Goal: Information Seeking & Learning: Learn about a topic

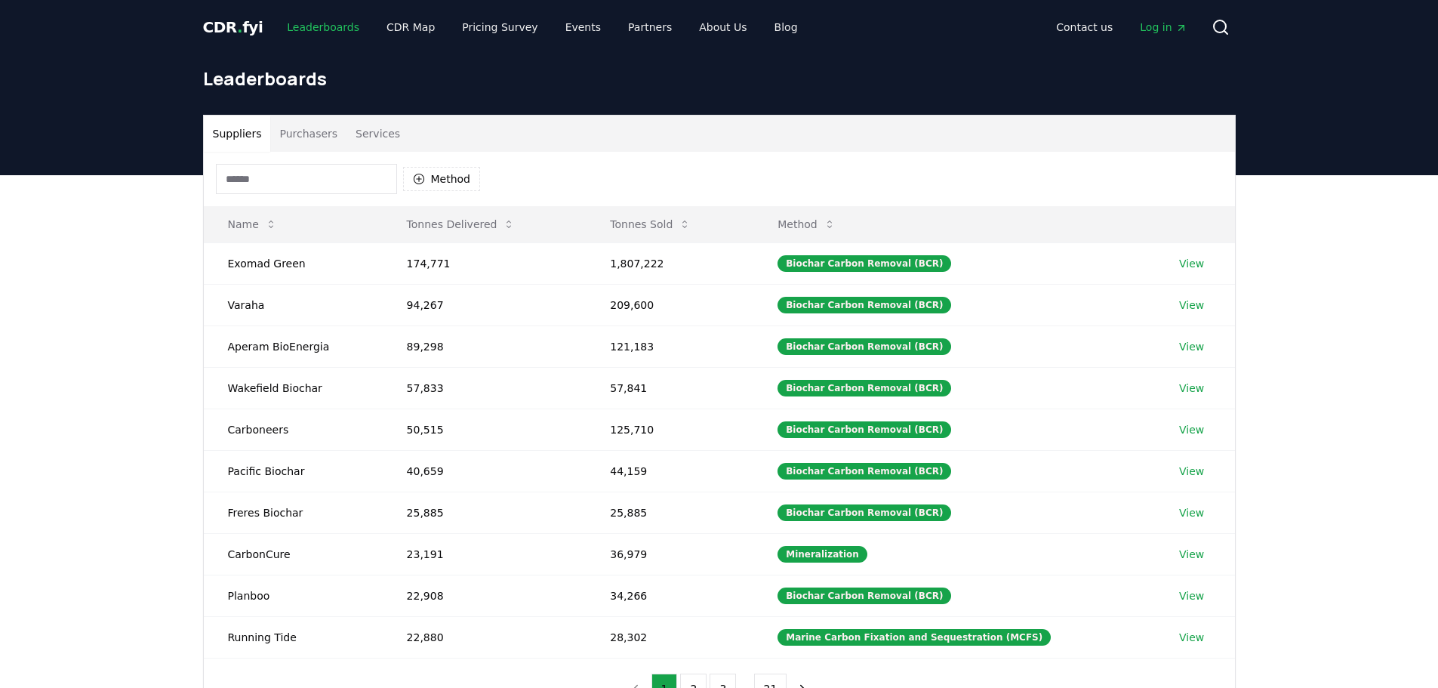
click at [310, 24] on link "Leaderboards" at bounding box center [323, 27] width 97 height 27
click at [226, 20] on span "CDR . fyi" at bounding box center [233, 27] width 60 height 18
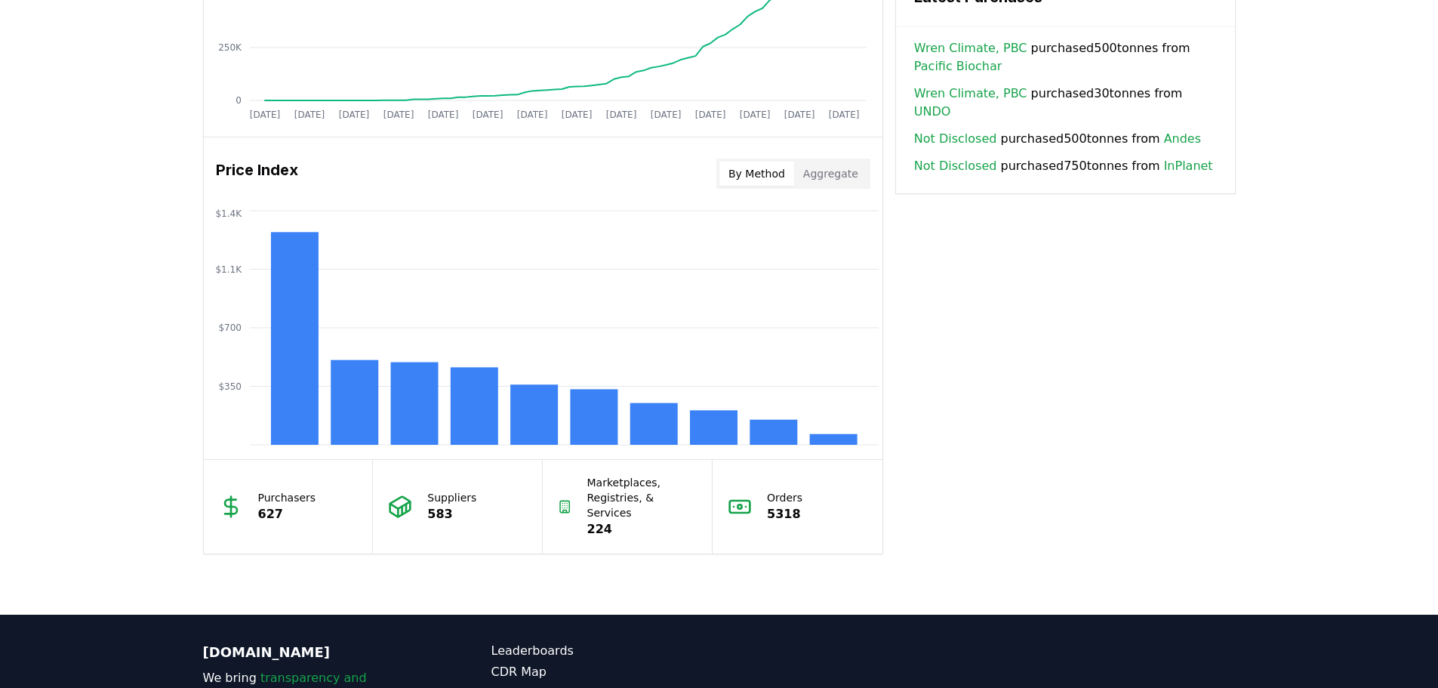
scroll to position [1132, 0]
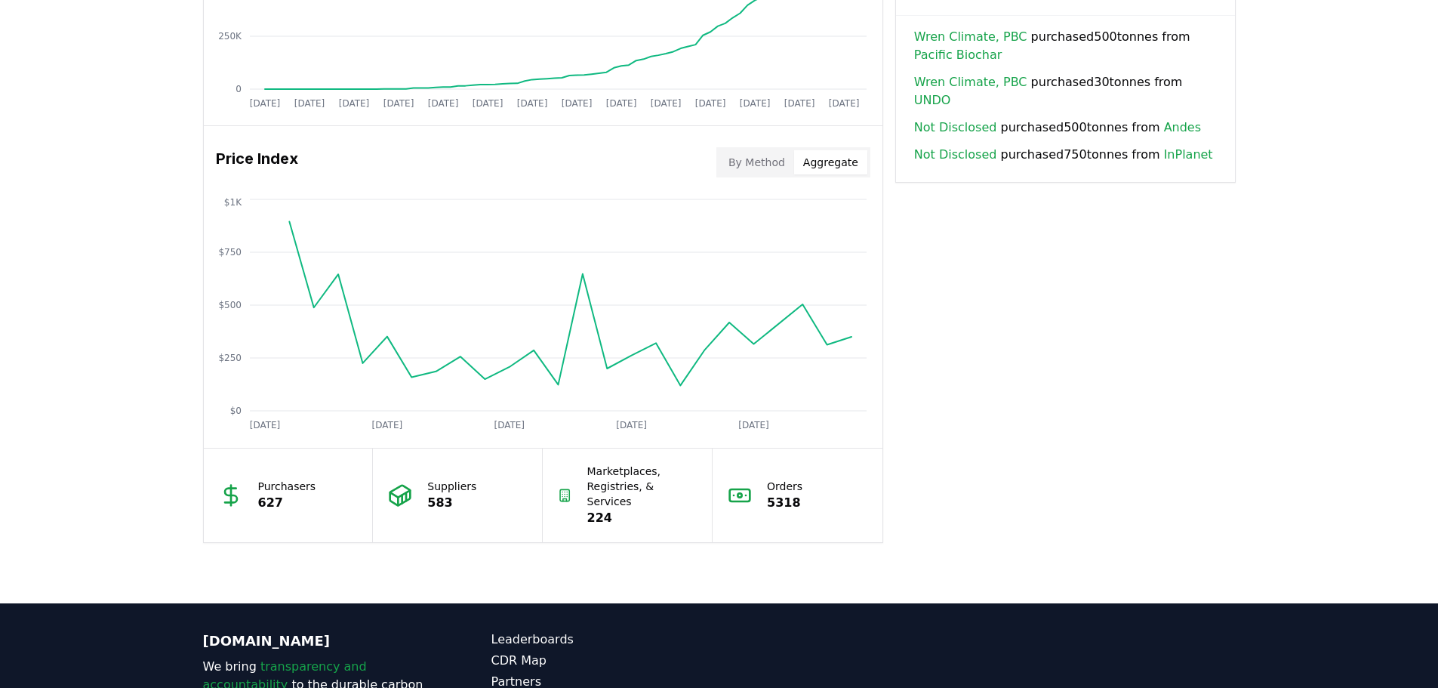
click at [832, 160] on button "Aggregate" at bounding box center [830, 162] width 73 height 24
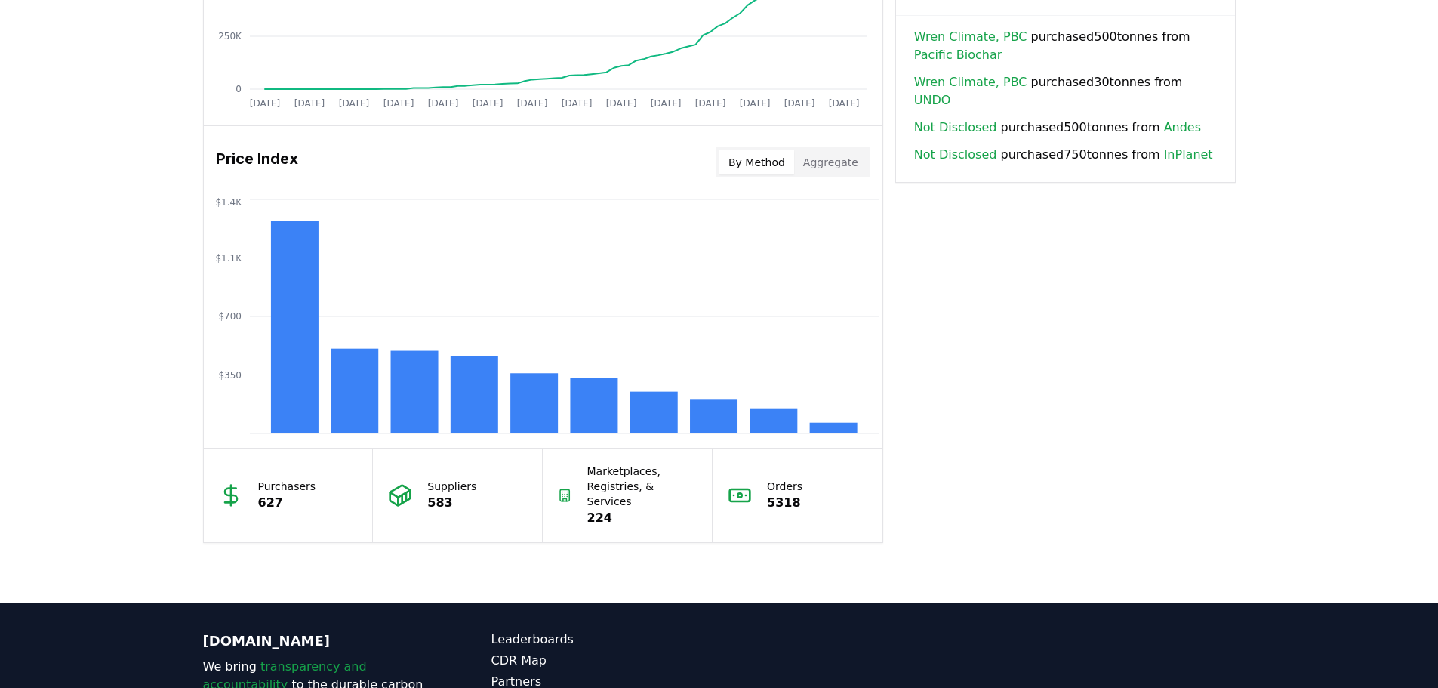
click at [749, 171] on button "By Method" at bounding box center [756, 162] width 75 height 24
drag, startPoint x: 1032, startPoint y: 348, endPoint x: 455, endPoint y: 413, distance: 580.2
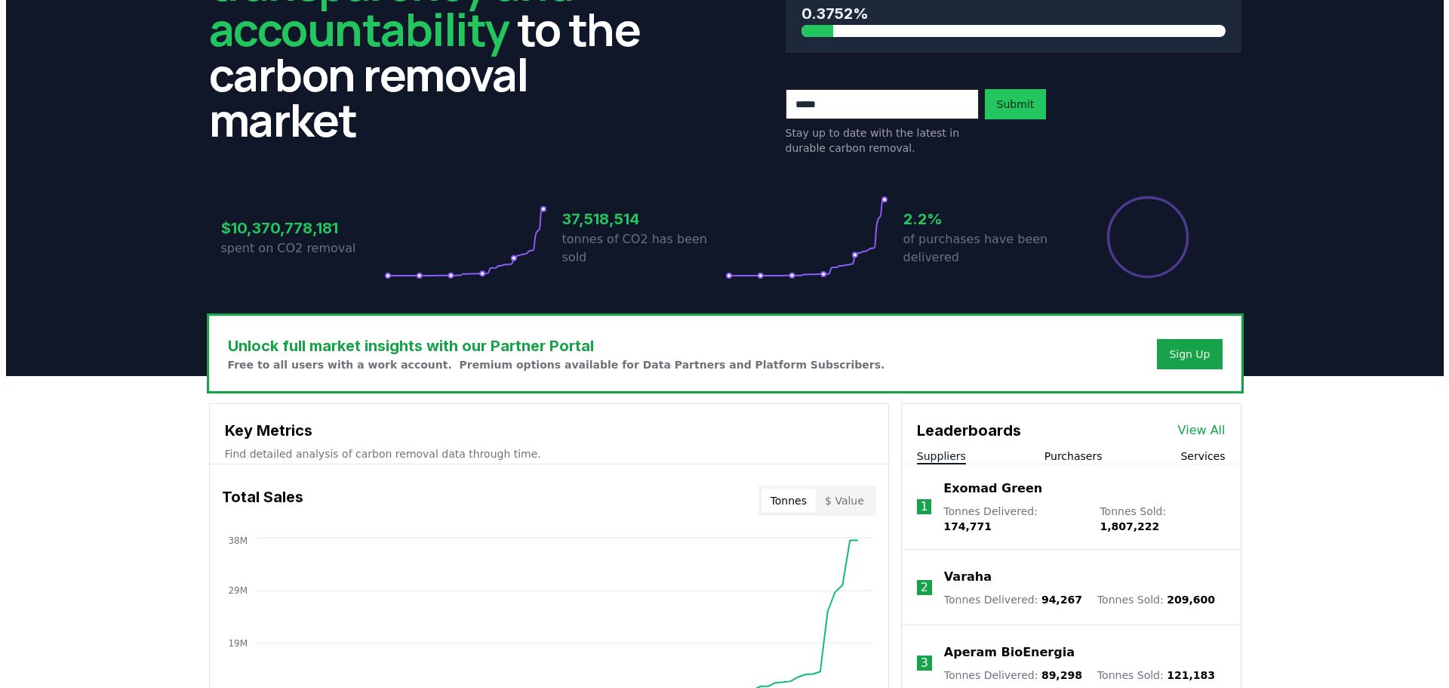
scroll to position [0, 0]
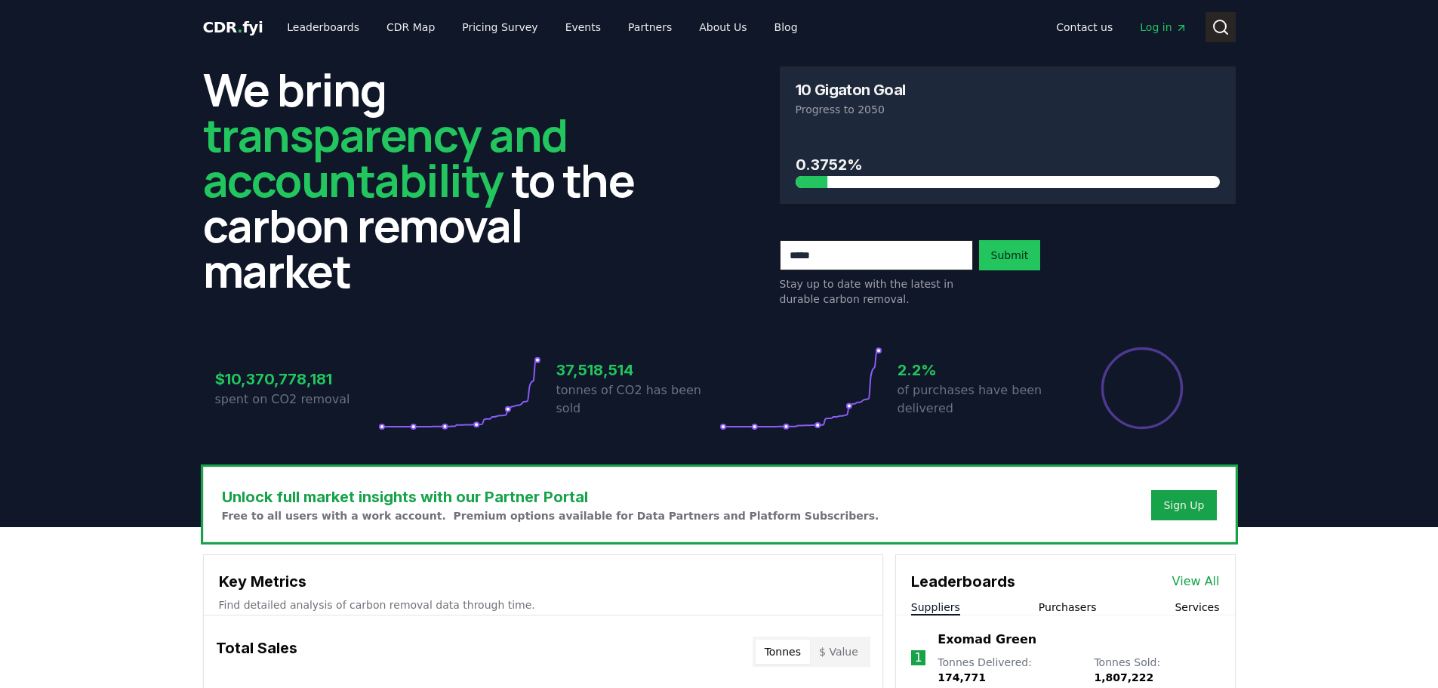
click at [1223, 26] on icon at bounding box center [1220, 27] width 18 height 18
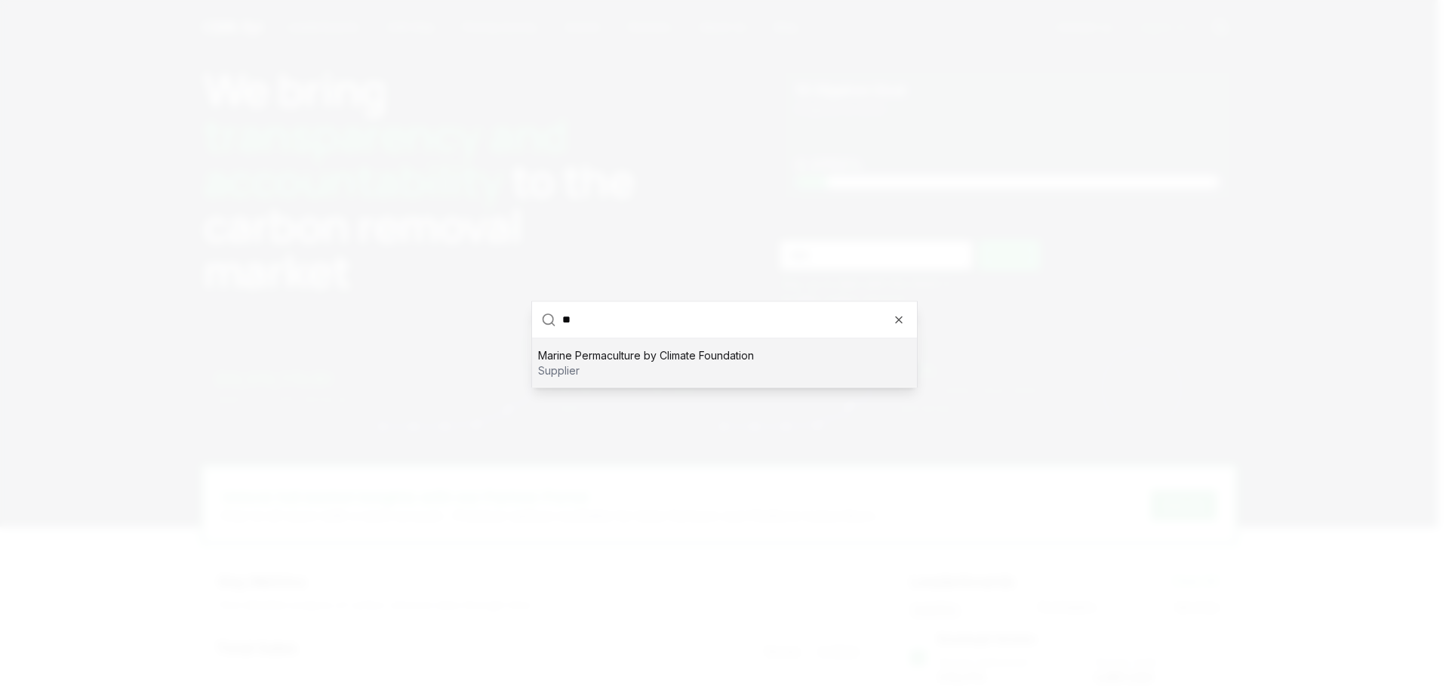
type input "*"
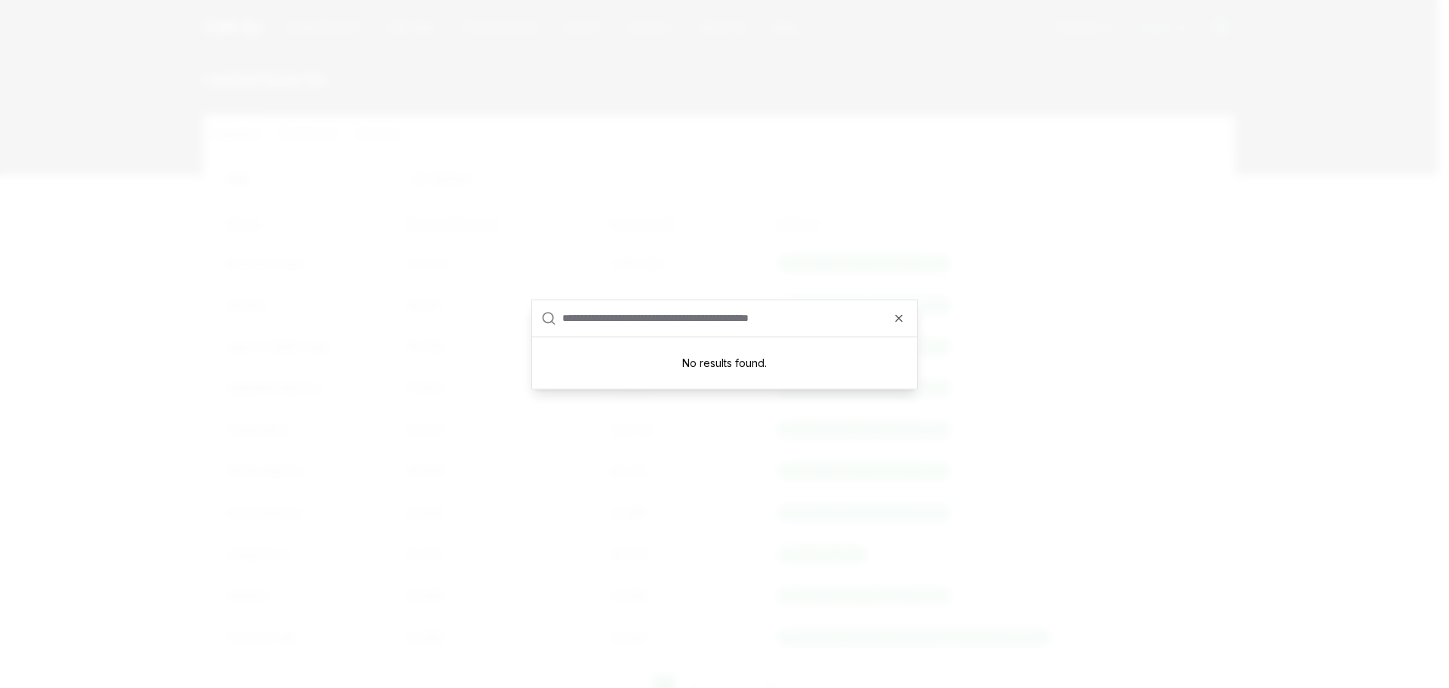
click at [906, 319] on input "text" at bounding box center [735, 318] width 346 height 36
drag, startPoint x: 900, startPoint y: 321, endPoint x: 814, endPoint y: 325, distance: 86.2
click at [899, 322] on icon "button" at bounding box center [899, 318] width 12 height 12
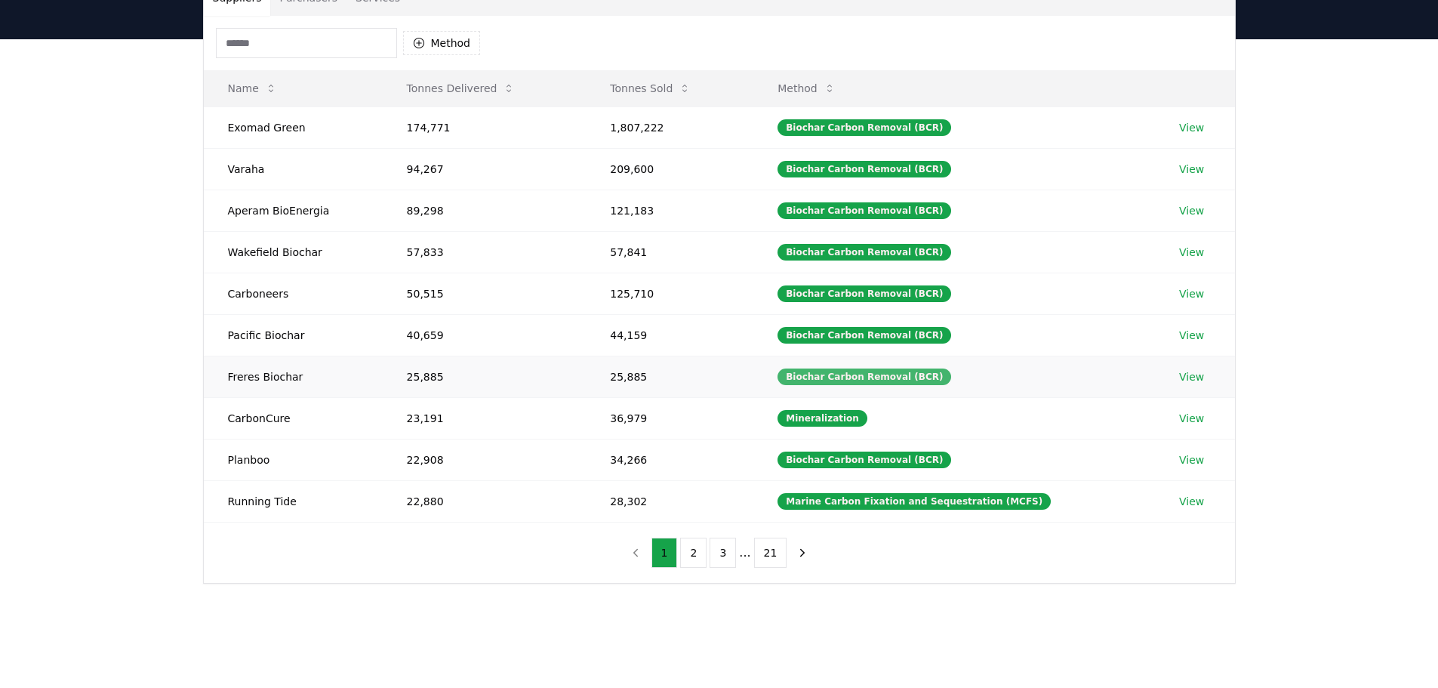
scroll to position [151, 0]
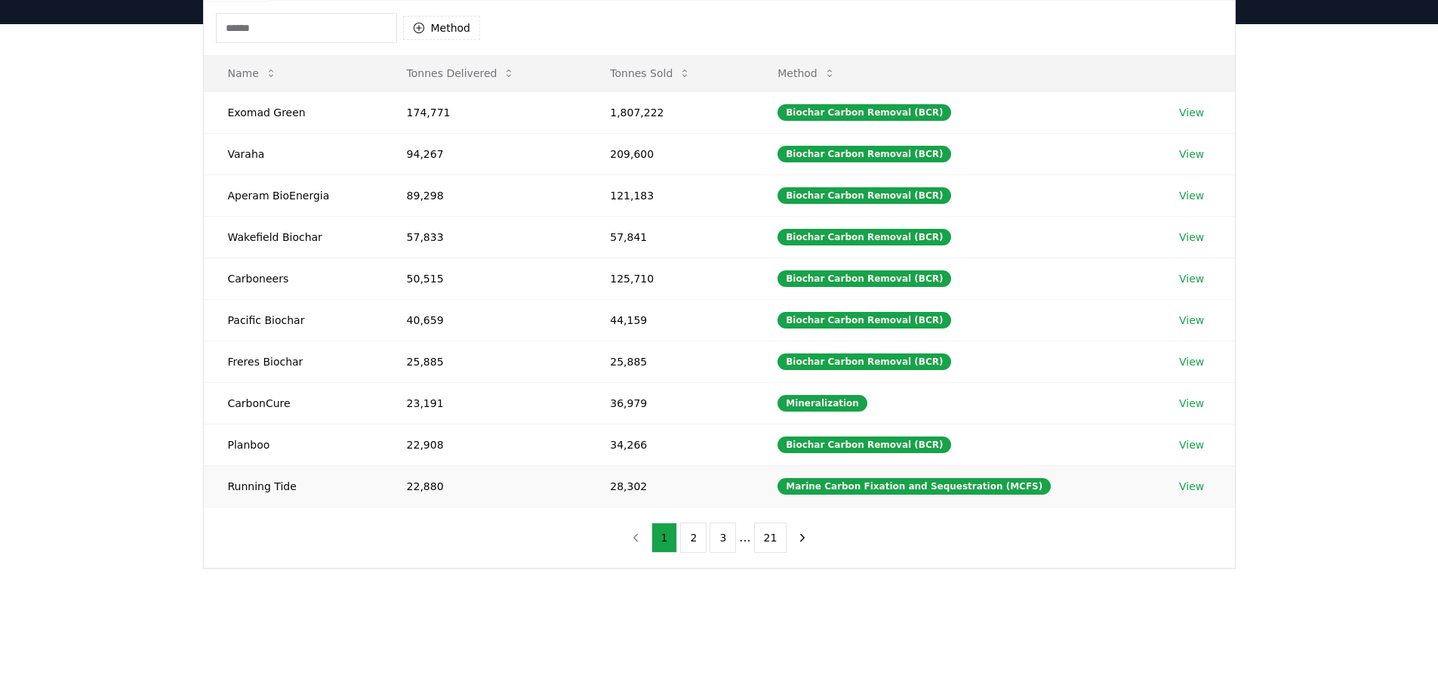
click at [1187, 485] on link "View" at bounding box center [1191, 485] width 25 height 15
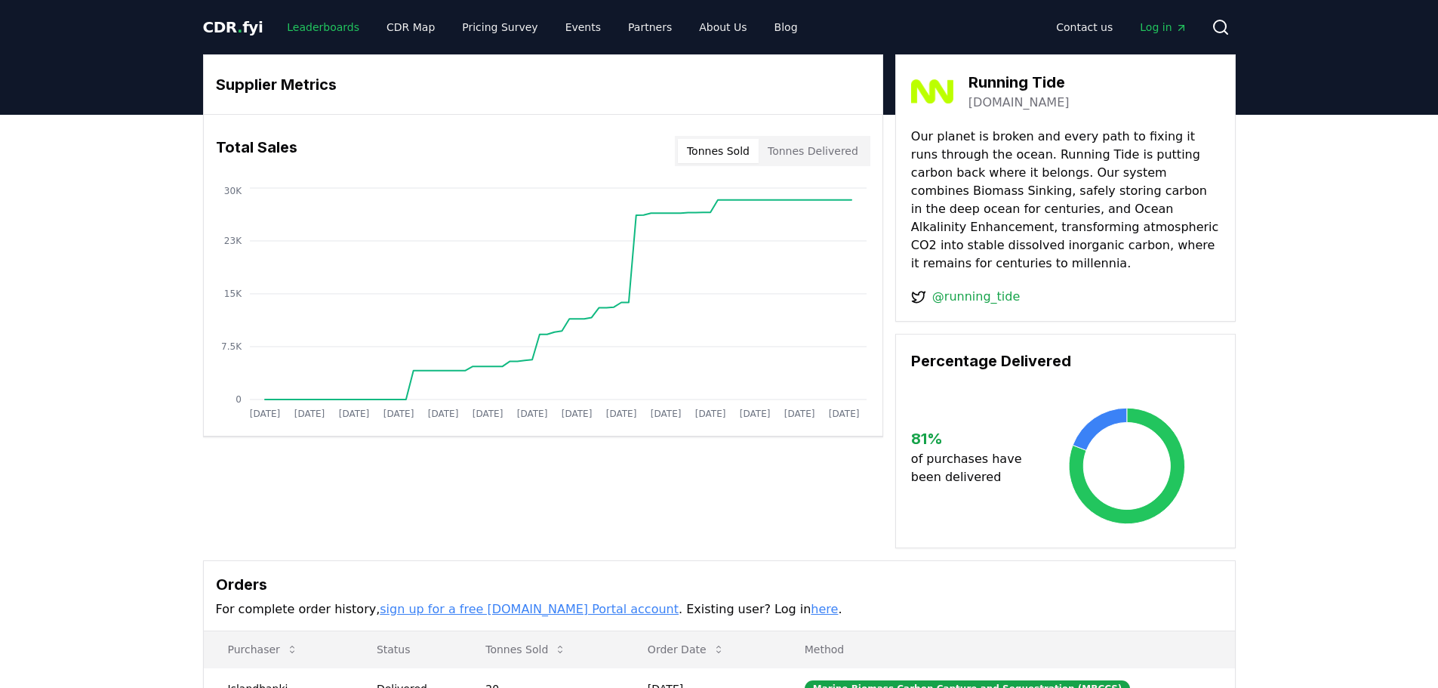
click at [312, 26] on link "Leaderboards" at bounding box center [323, 27] width 97 height 27
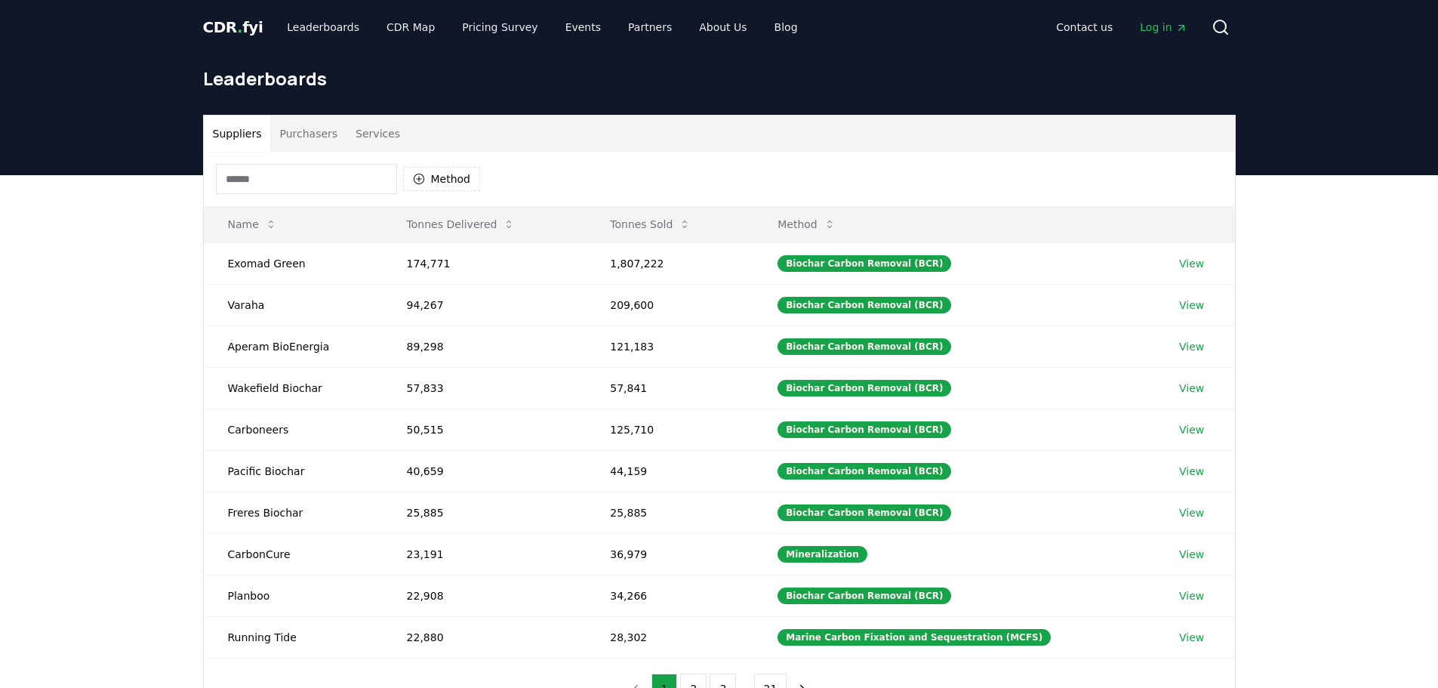
click at [303, 139] on button "Purchasers" at bounding box center [308, 133] width 76 height 36
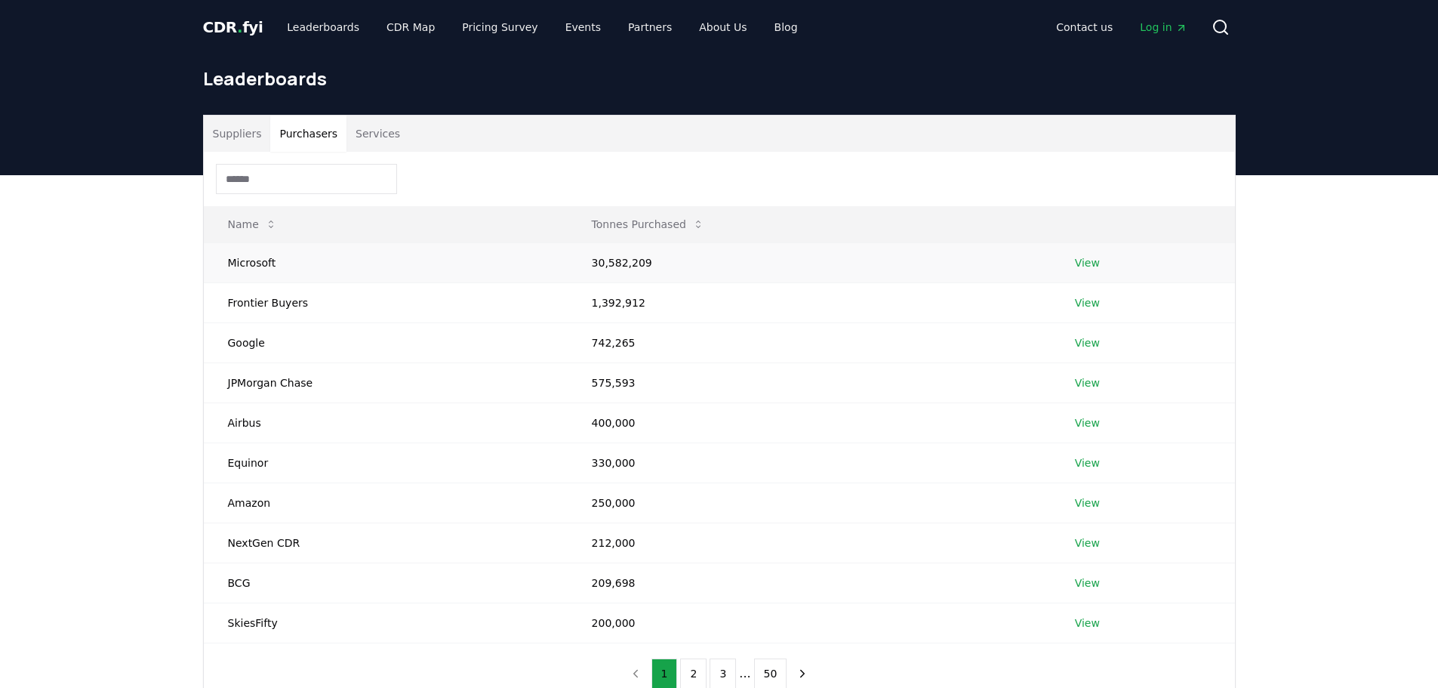
click at [1086, 264] on link "View" at bounding box center [1087, 262] width 25 height 15
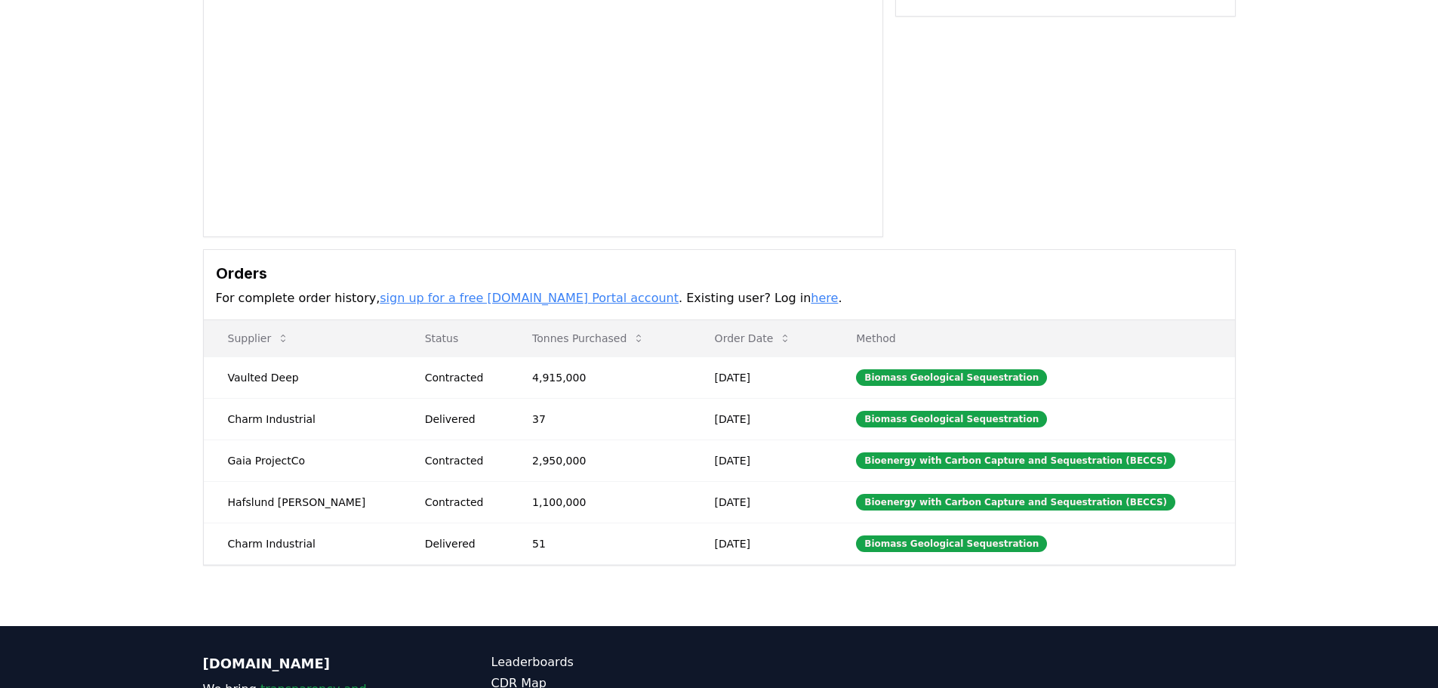
scroll to position [226, 0]
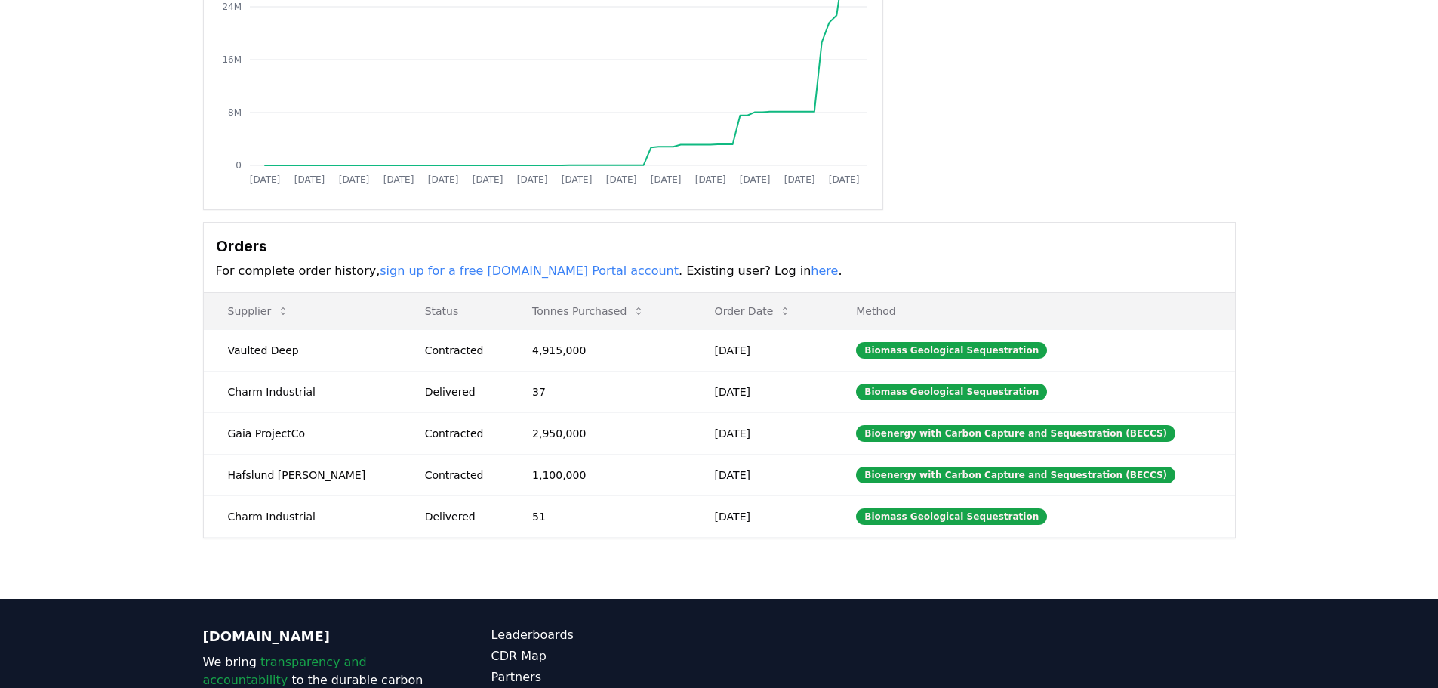
click at [529, 266] on link "sign up for a free CDR.fyi Portal account" at bounding box center [529, 270] width 299 height 14
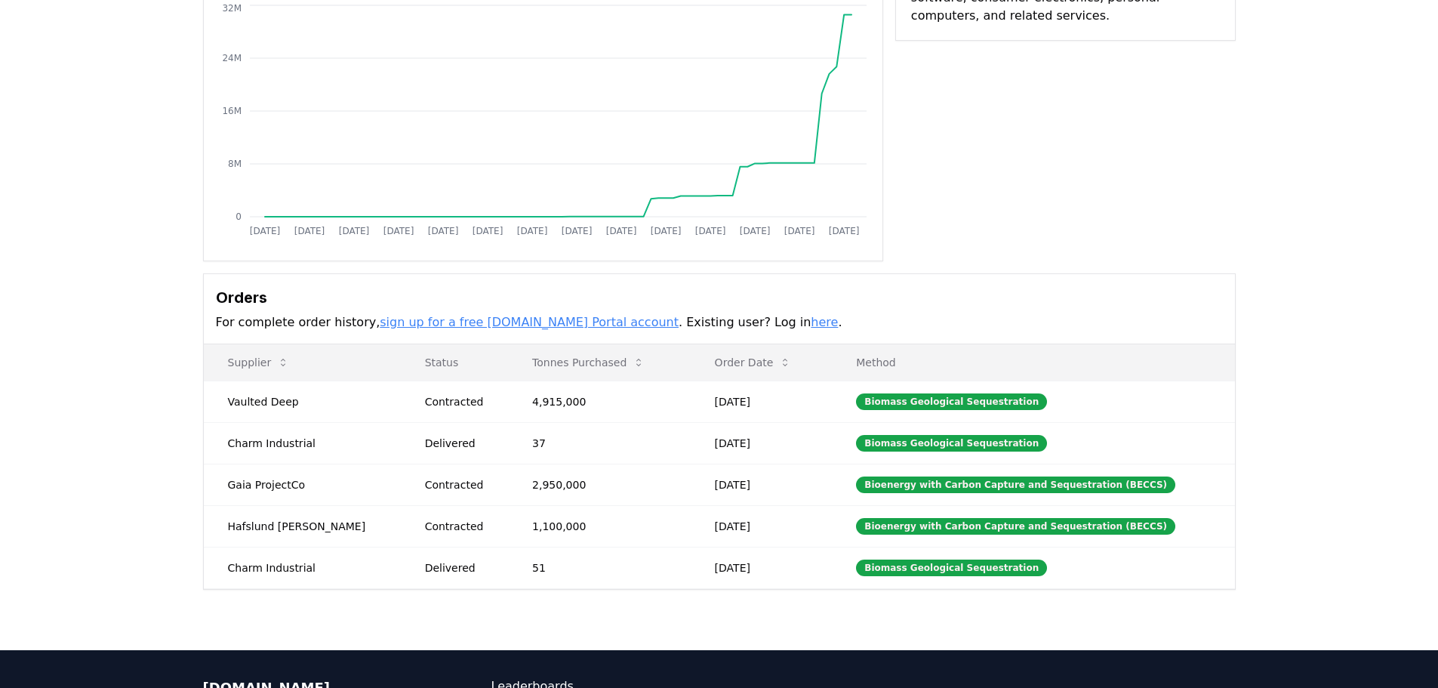
scroll to position [0, 0]
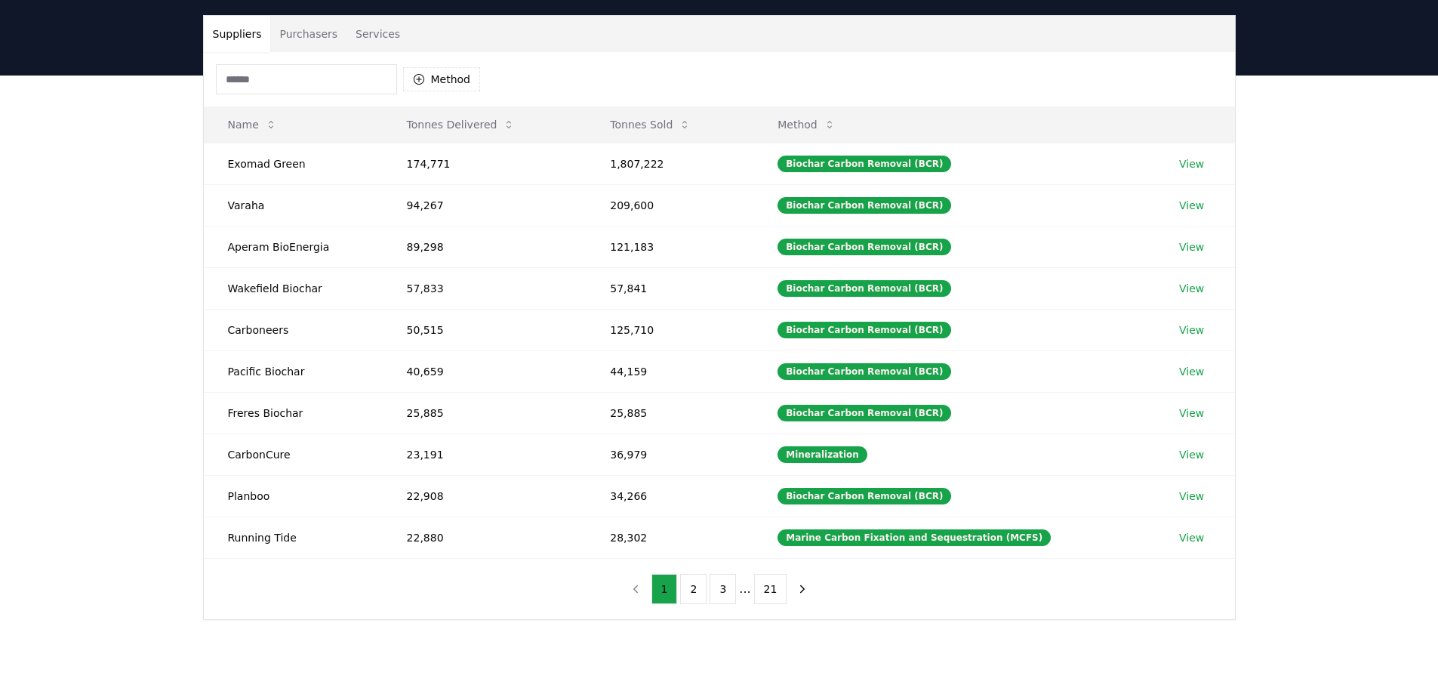
scroll to position [75, 0]
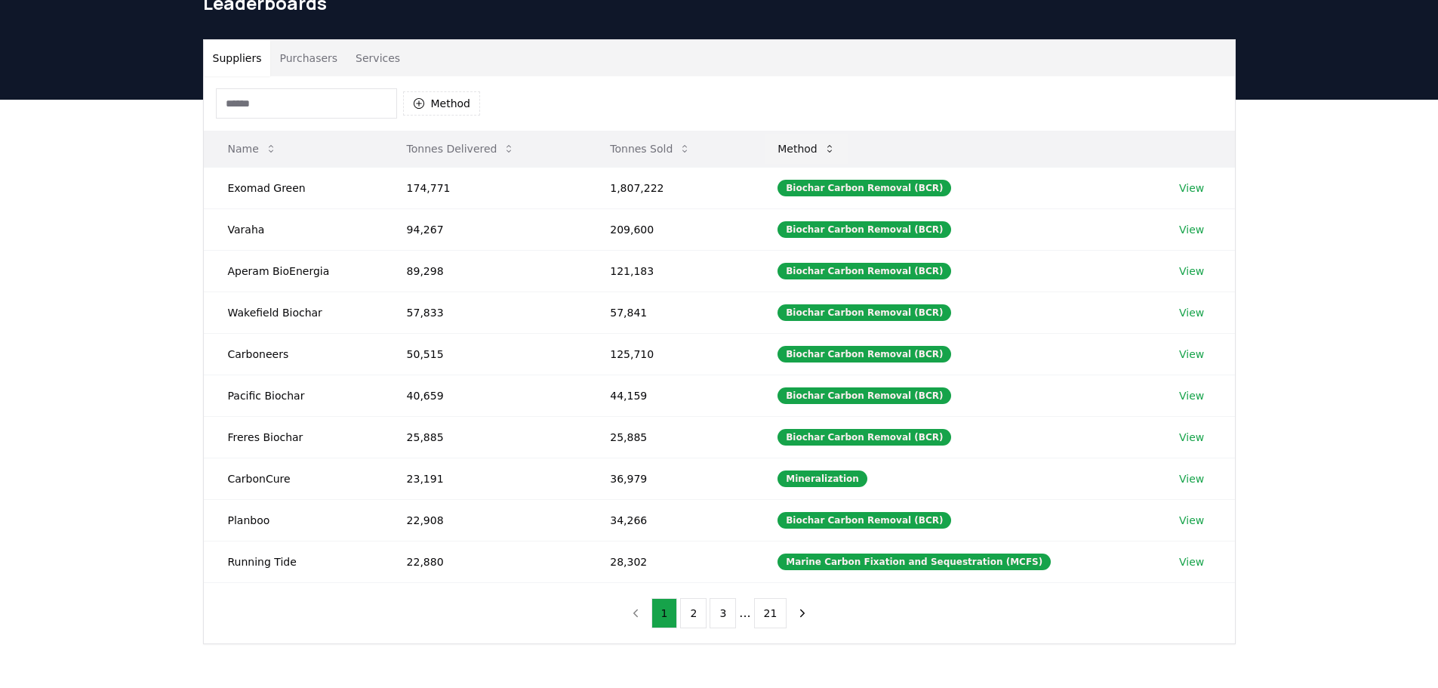
click at [814, 143] on button "Method" at bounding box center [806, 149] width 82 height 30
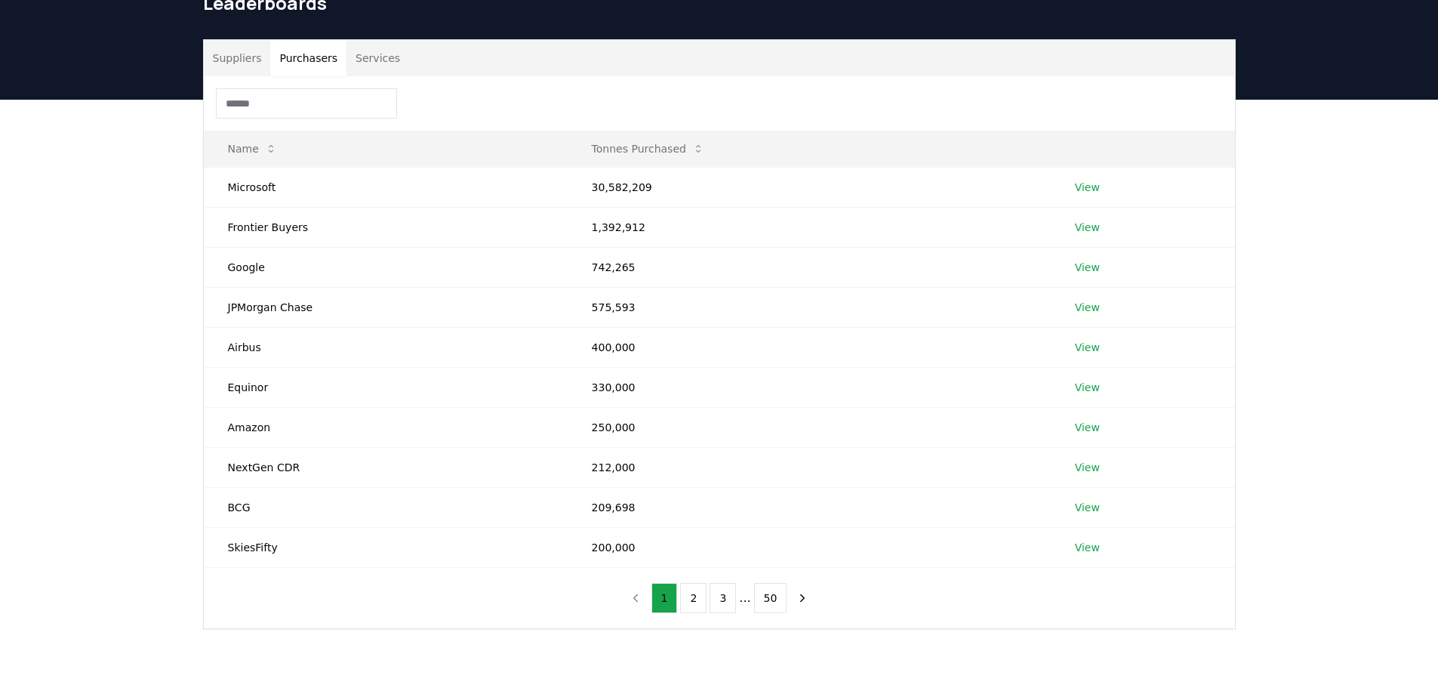
click at [303, 59] on button "Purchasers" at bounding box center [308, 58] width 76 height 36
click at [235, 61] on button "Suppliers" at bounding box center [237, 58] width 67 height 36
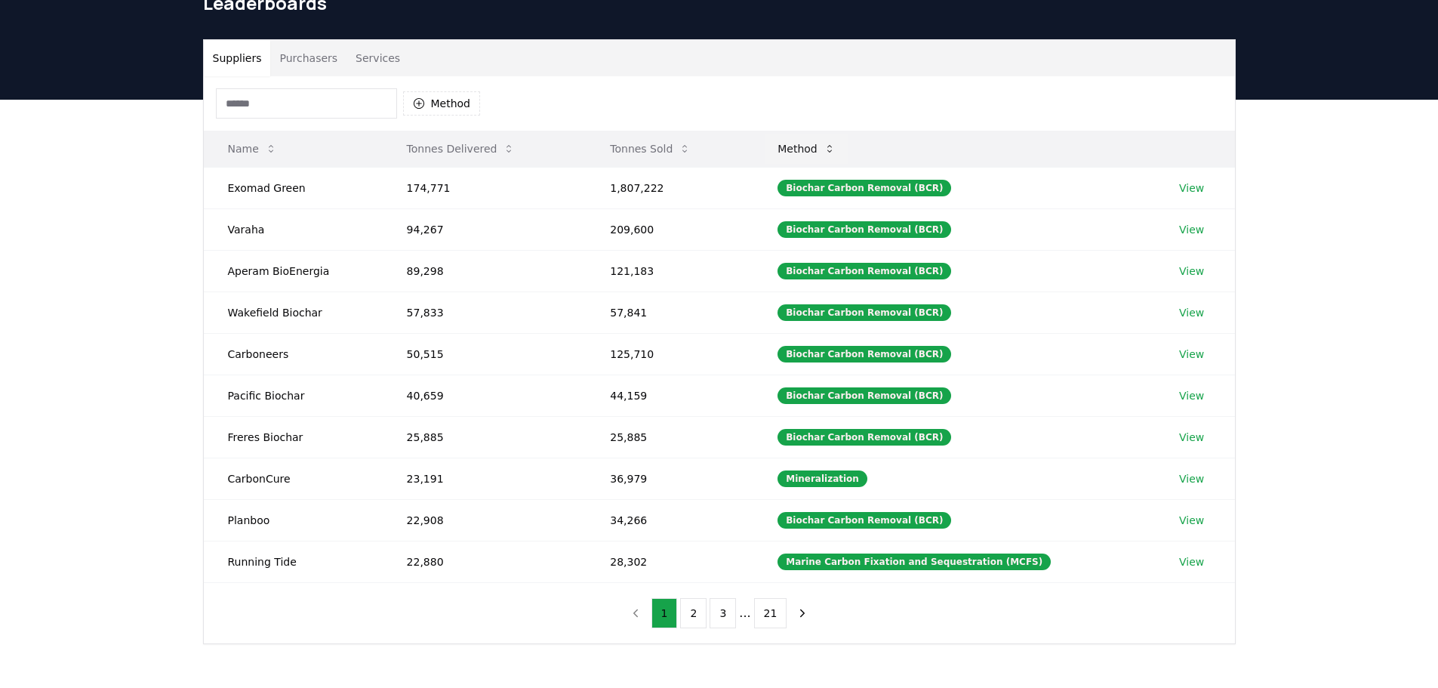
click at [811, 150] on button "Method" at bounding box center [806, 149] width 82 height 30
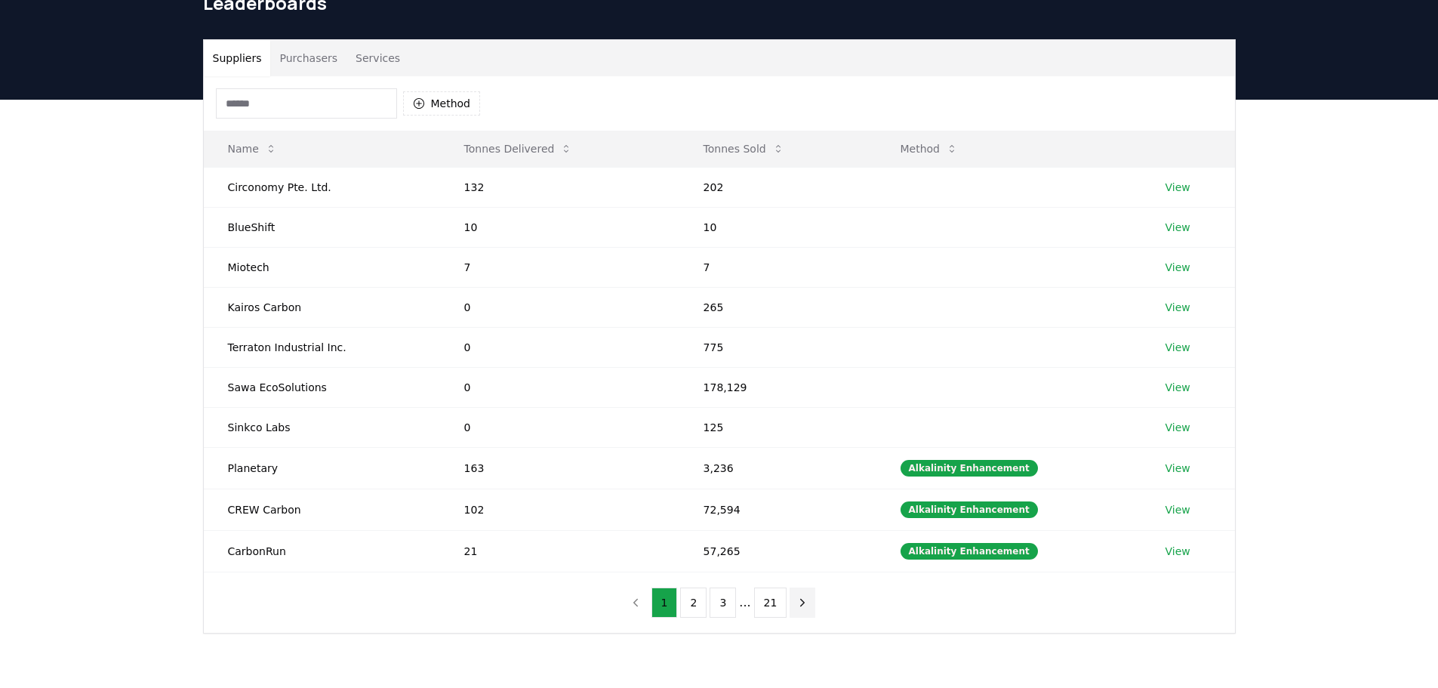
click at [801, 604] on icon "next page" at bounding box center [803, 601] width 4 height 7
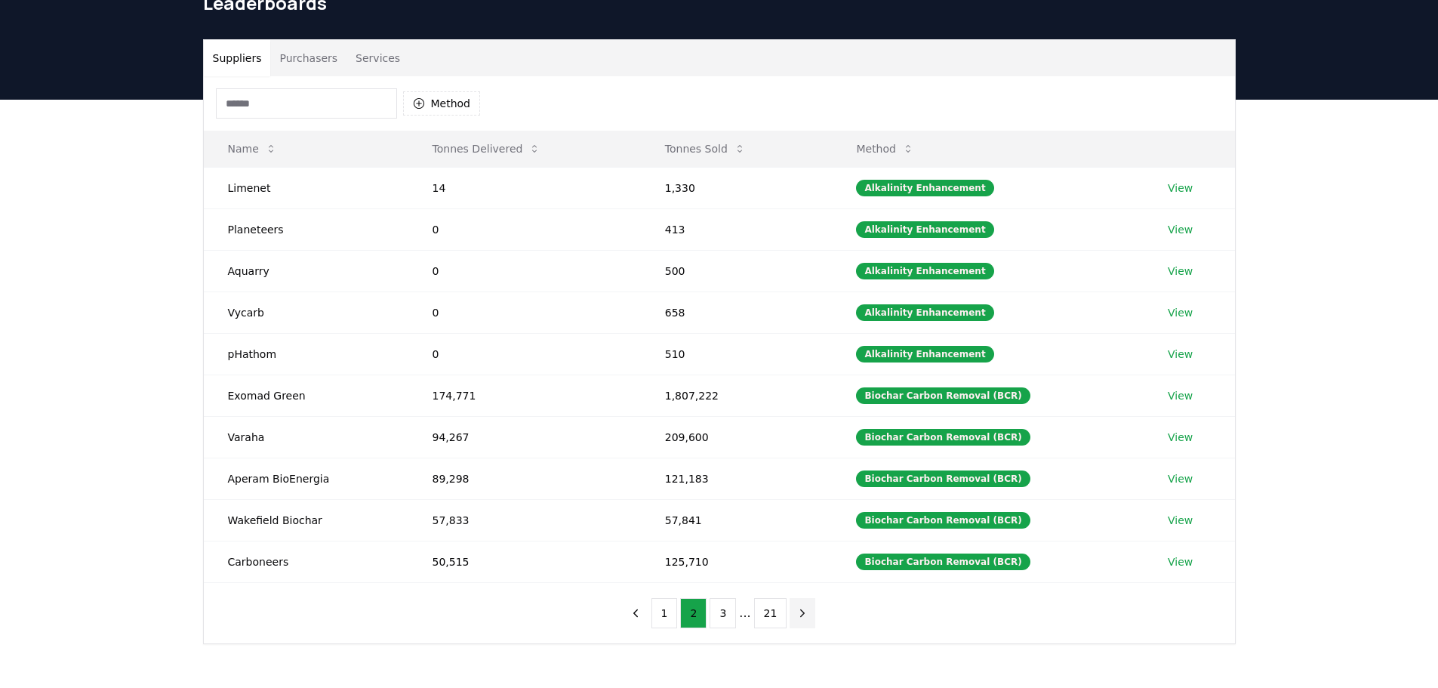
click at [801, 614] on icon "next page" at bounding box center [802, 613] width 14 height 14
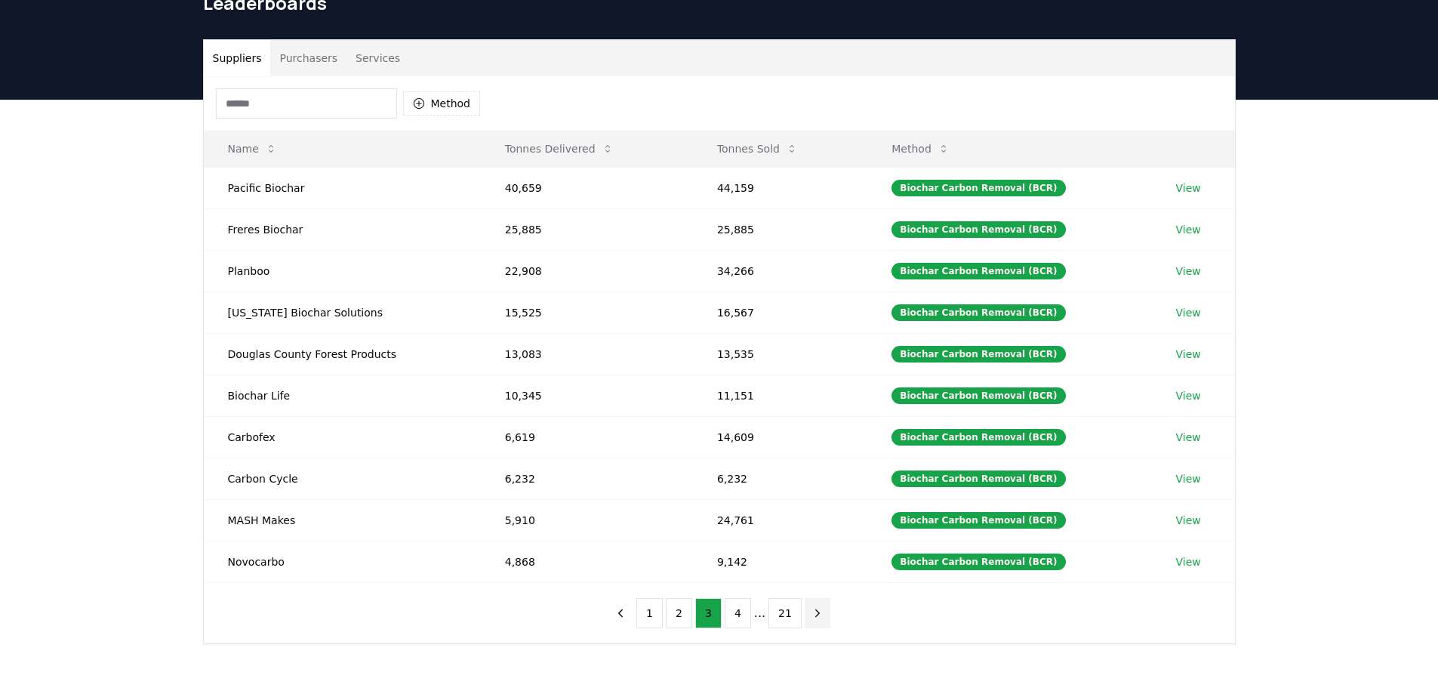
click at [811, 613] on icon "next page" at bounding box center [818, 613] width 14 height 14
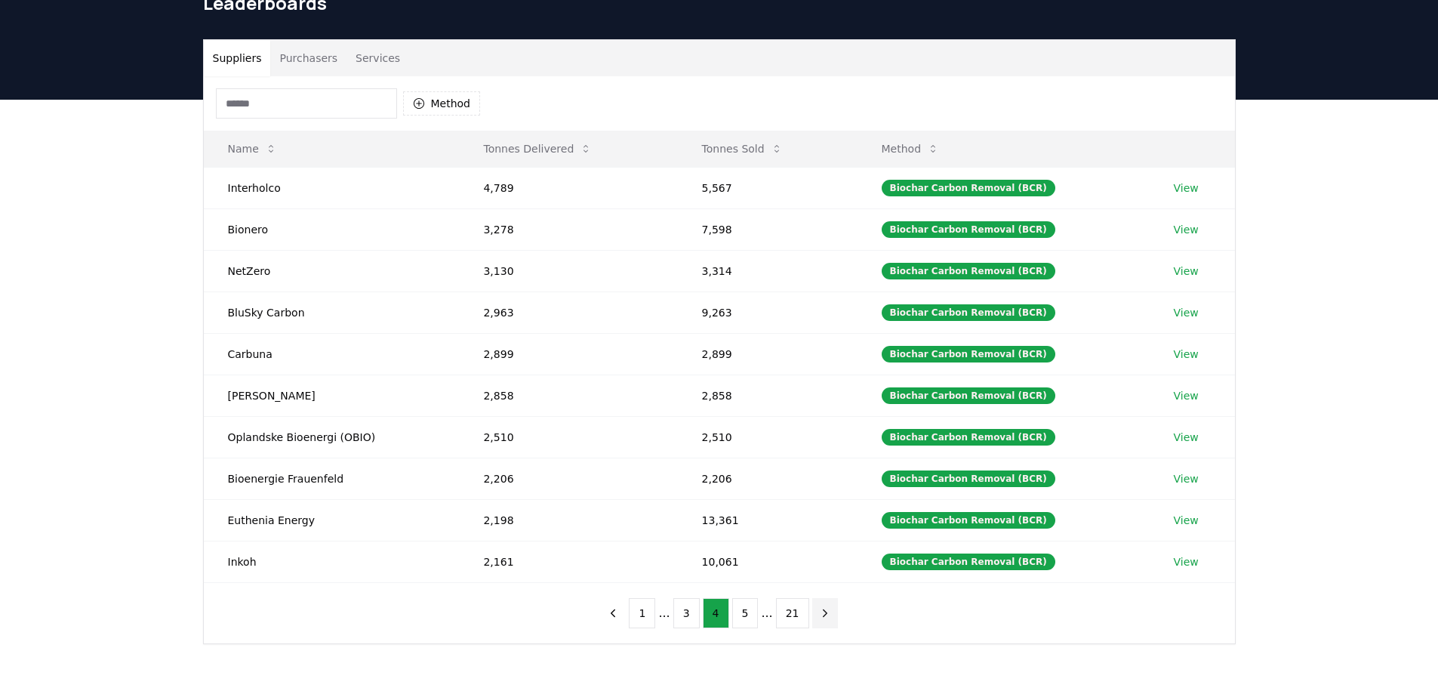
click at [818, 612] on icon "next page" at bounding box center [825, 613] width 14 height 14
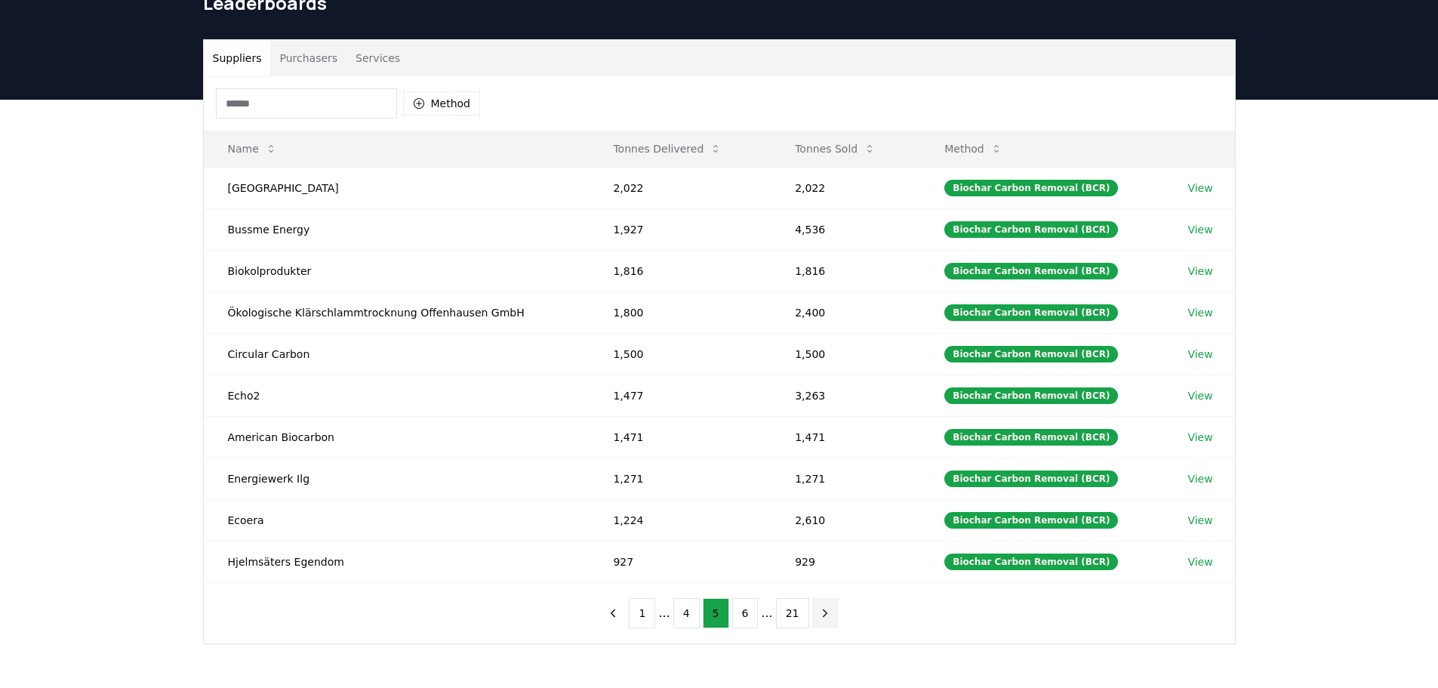
click at [825, 615] on button "next page" at bounding box center [825, 613] width 26 height 30
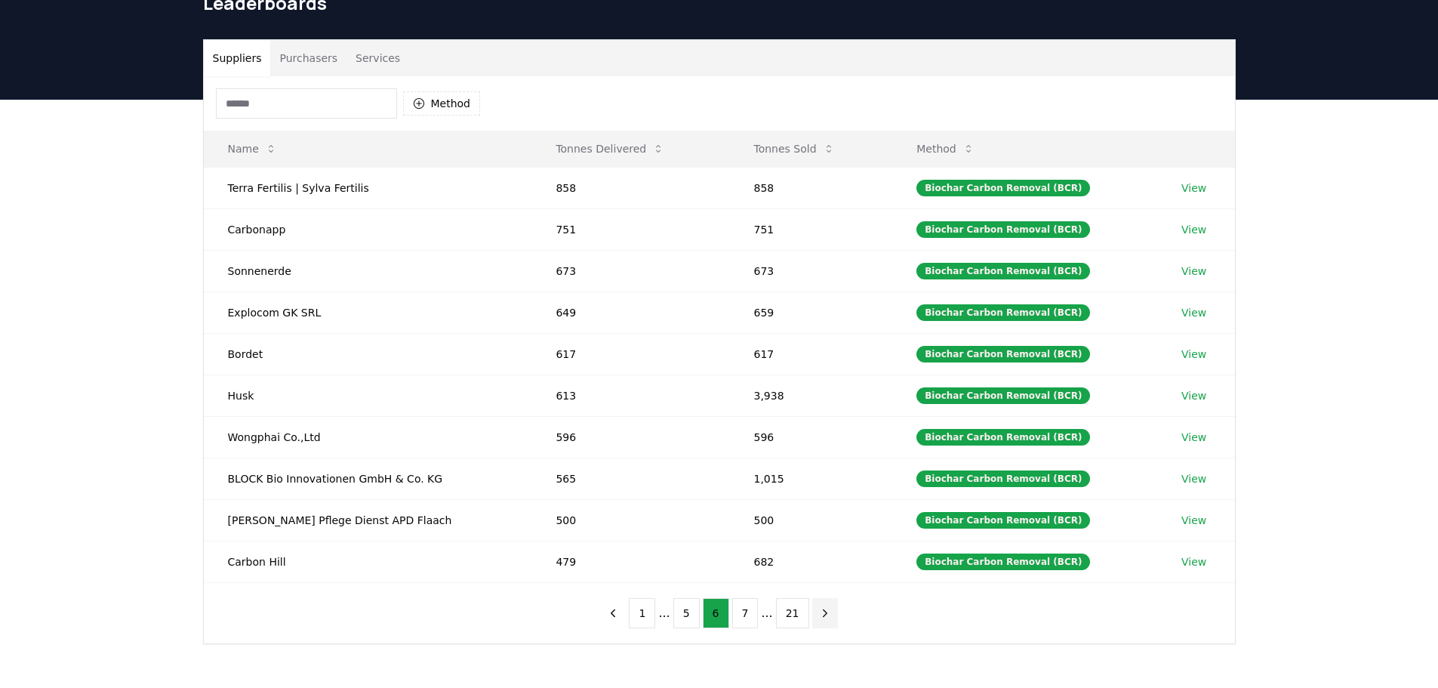
click at [821, 617] on icon "next page" at bounding box center [825, 613] width 14 height 14
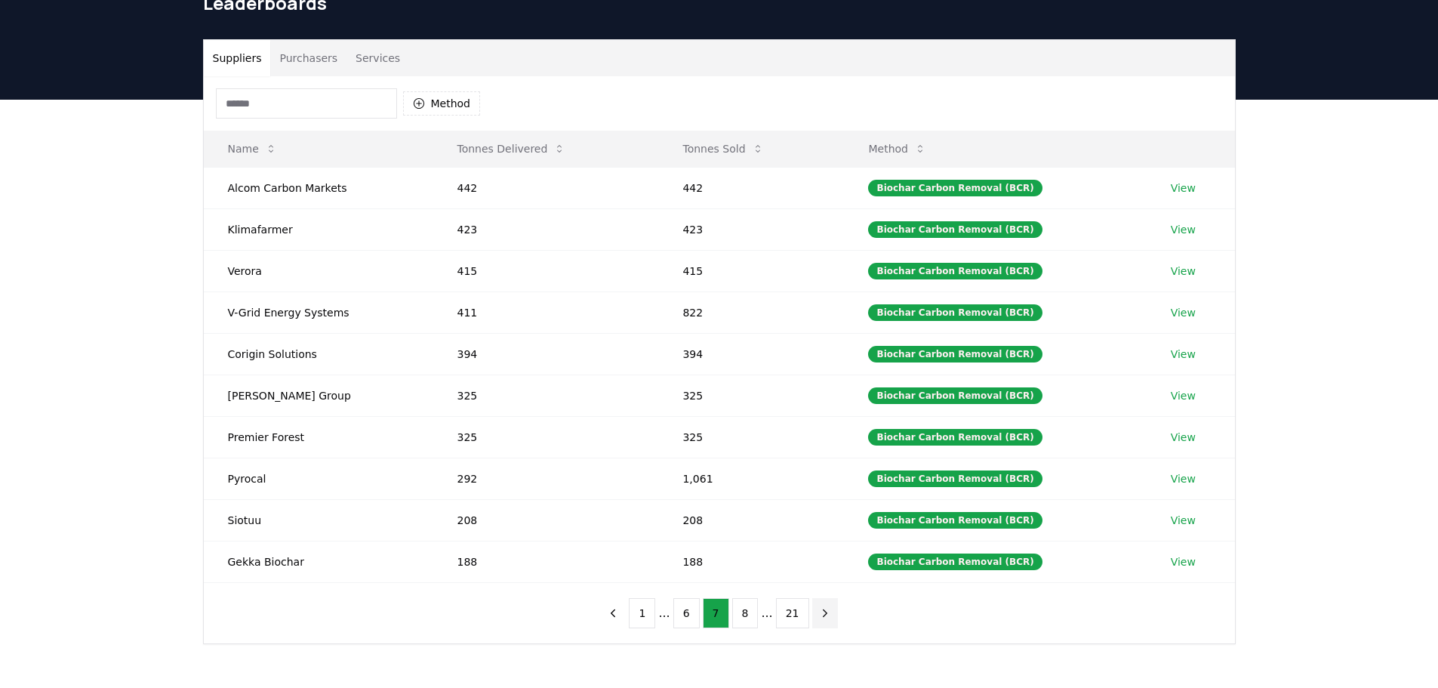
click at [824, 619] on button "next page" at bounding box center [825, 613] width 26 height 30
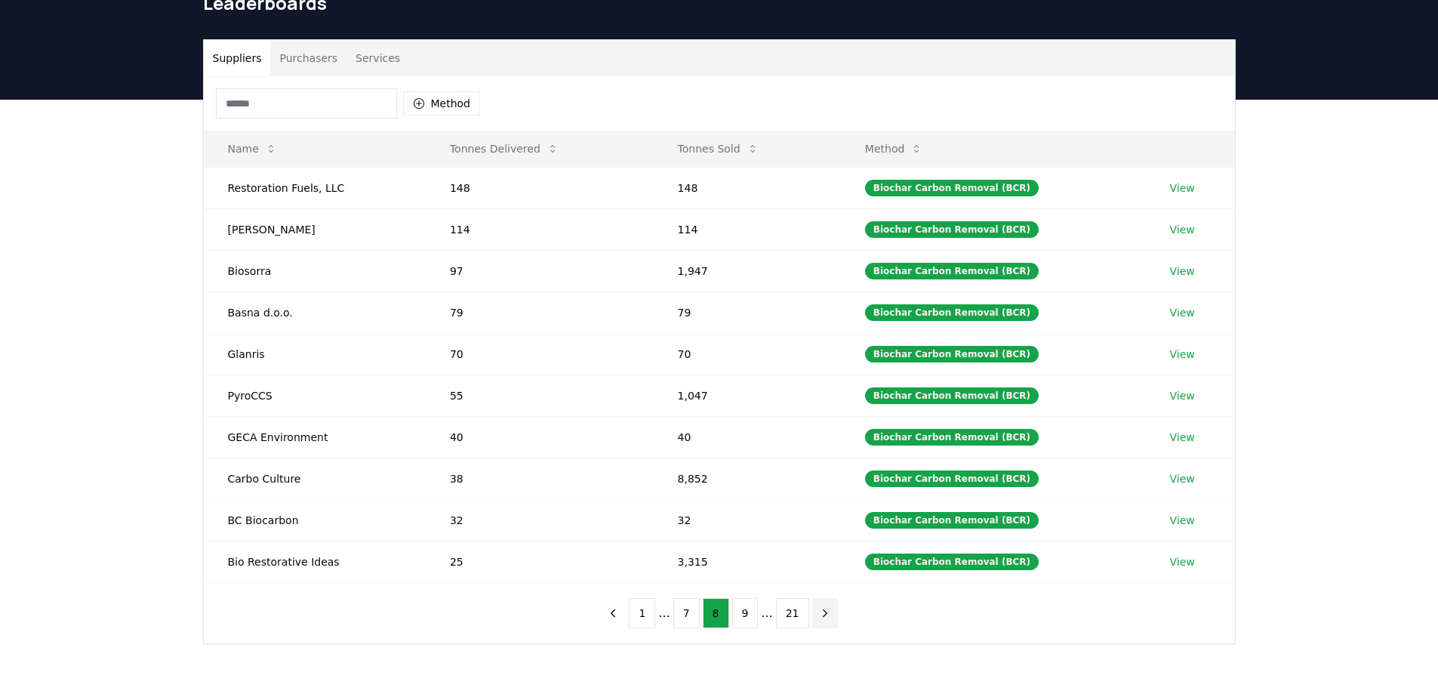
click at [824, 619] on button "next page" at bounding box center [825, 613] width 26 height 30
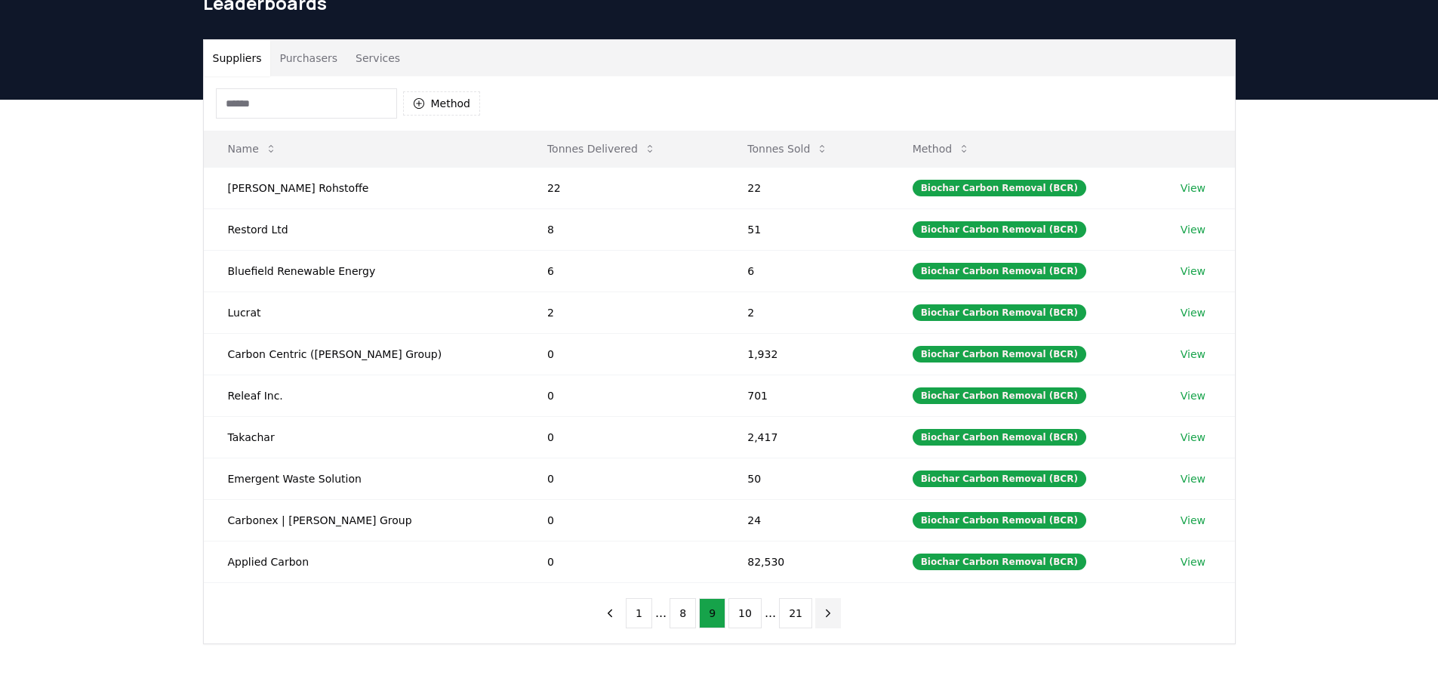
click at [824, 619] on icon "next page" at bounding box center [828, 613] width 14 height 14
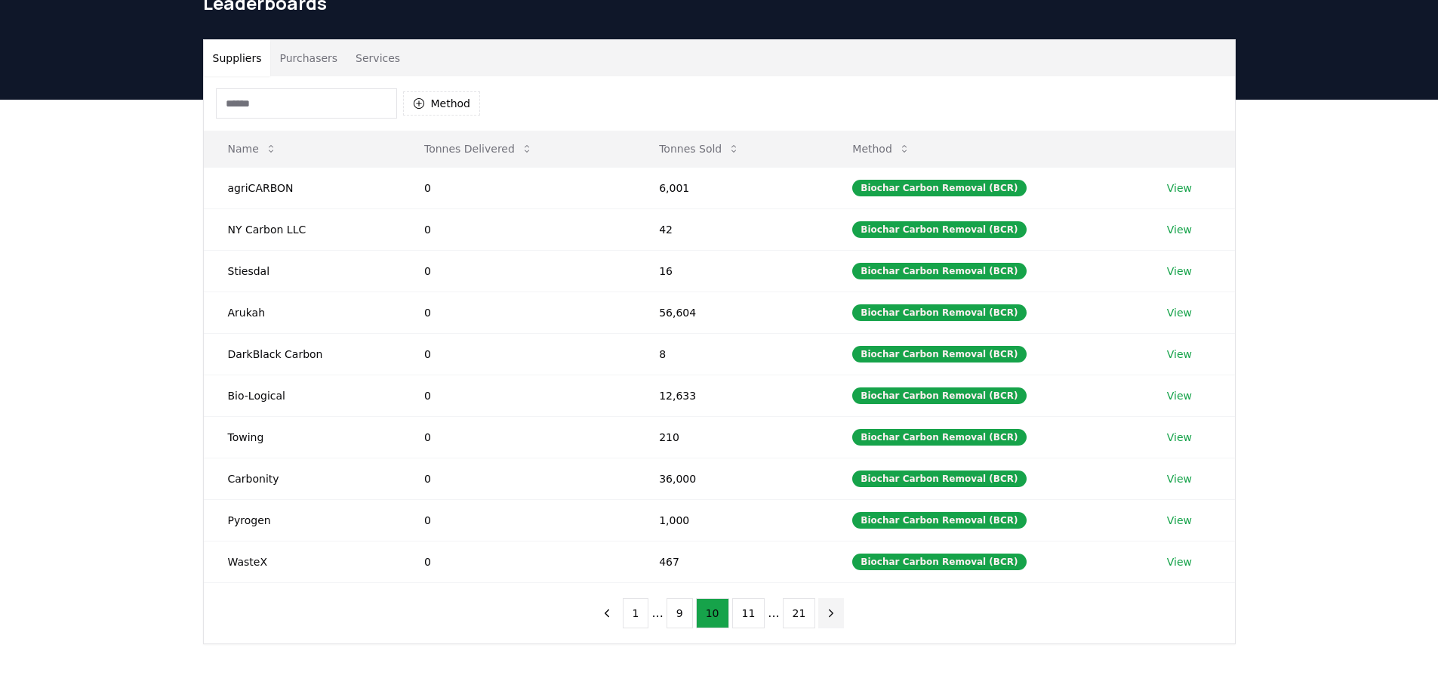
click at [824, 619] on icon "next page" at bounding box center [831, 613] width 14 height 14
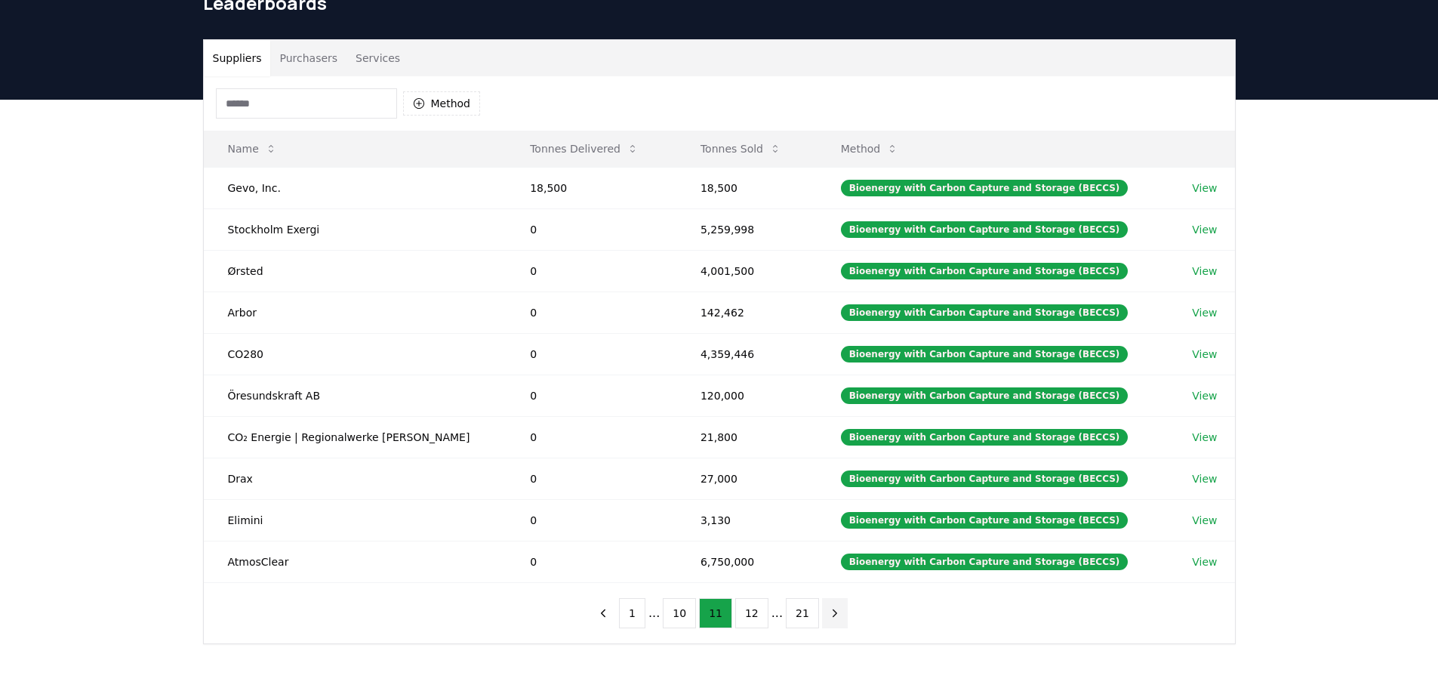
click at [828, 615] on icon "next page" at bounding box center [835, 613] width 14 height 14
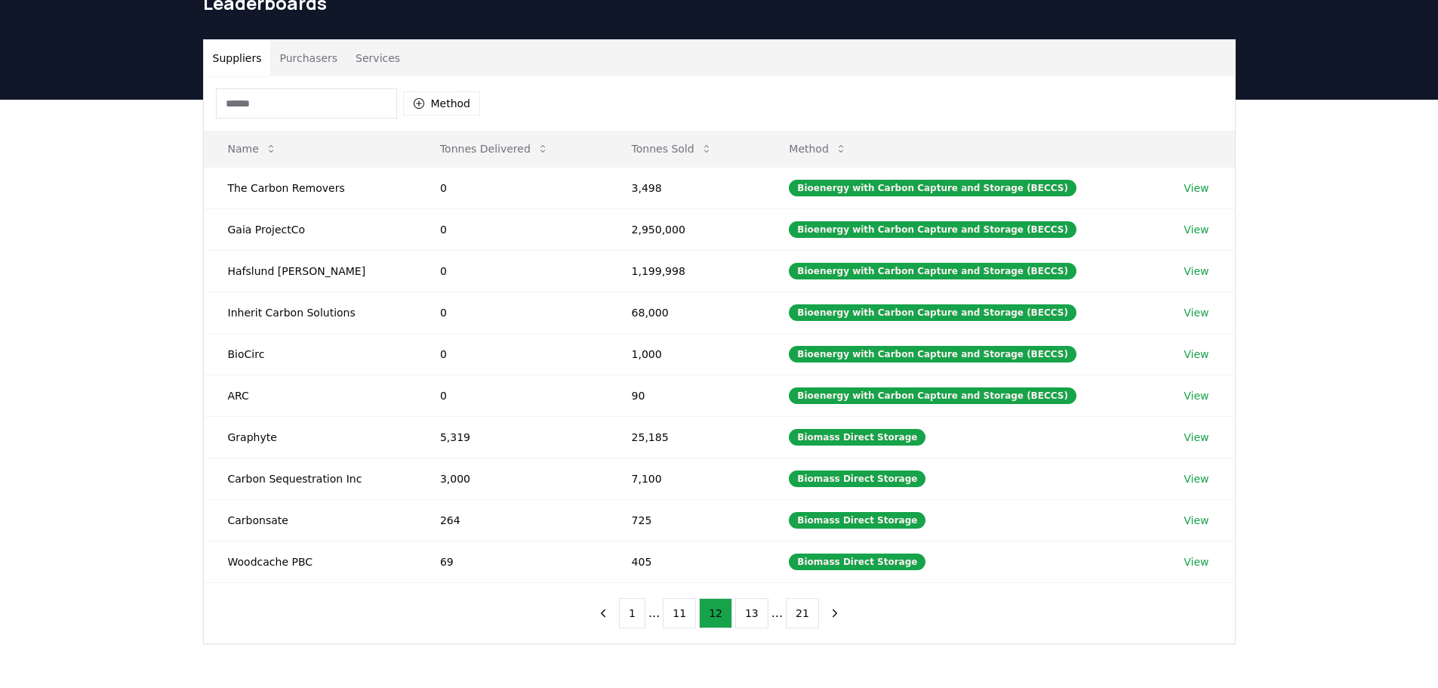
drag, startPoint x: 614, startPoint y: 614, endPoint x: 481, endPoint y: 611, distance: 132.8
click at [605, 614] on icon "previous page" at bounding box center [603, 612] width 4 height 7
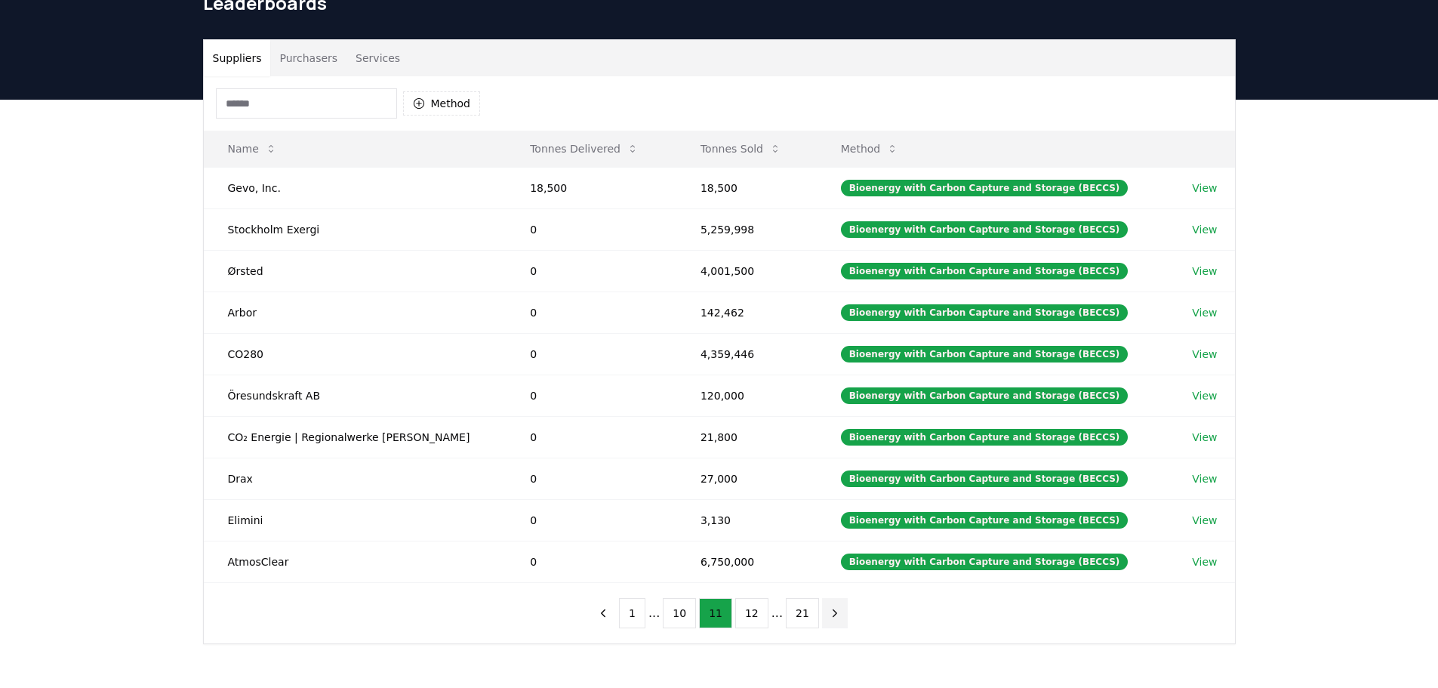
click at [828, 609] on icon "next page" at bounding box center [835, 613] width 14 height 14
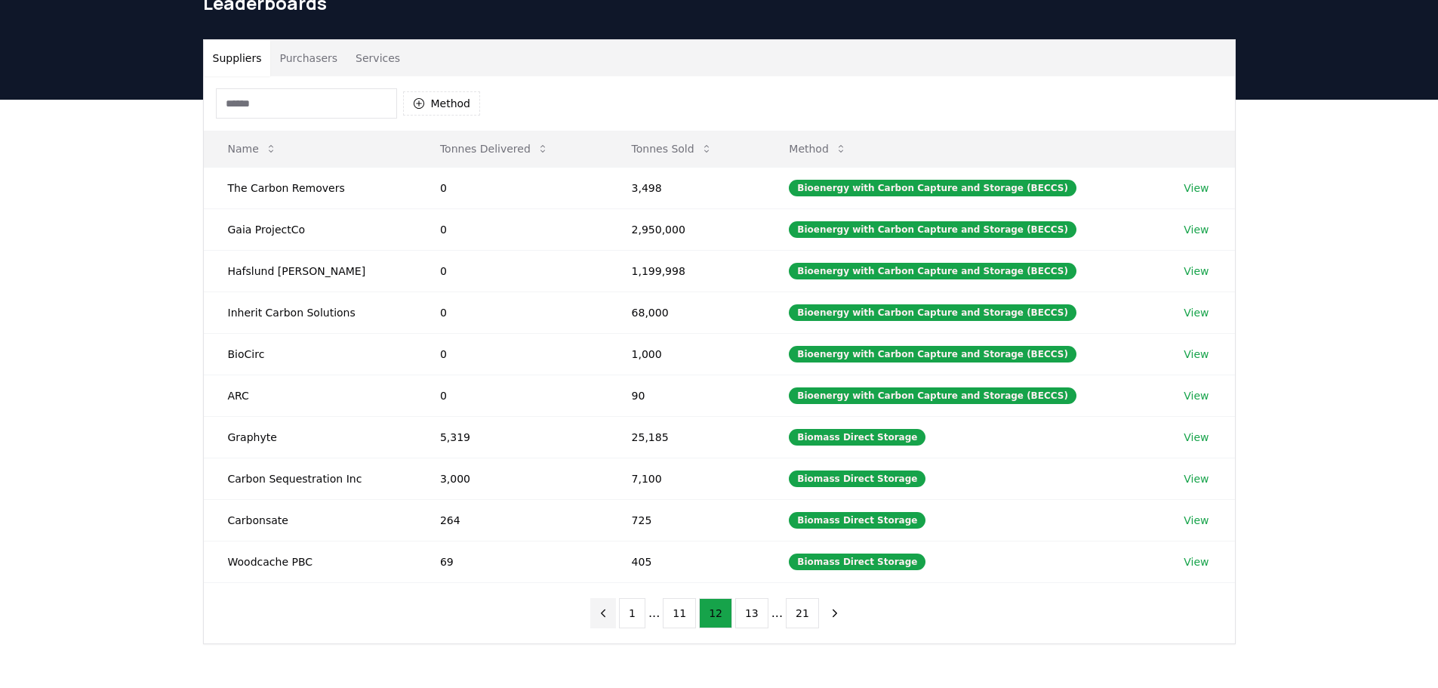
click at [610, 617] on icon "previous page" at bounding box center [603, 613] width 14 height 14
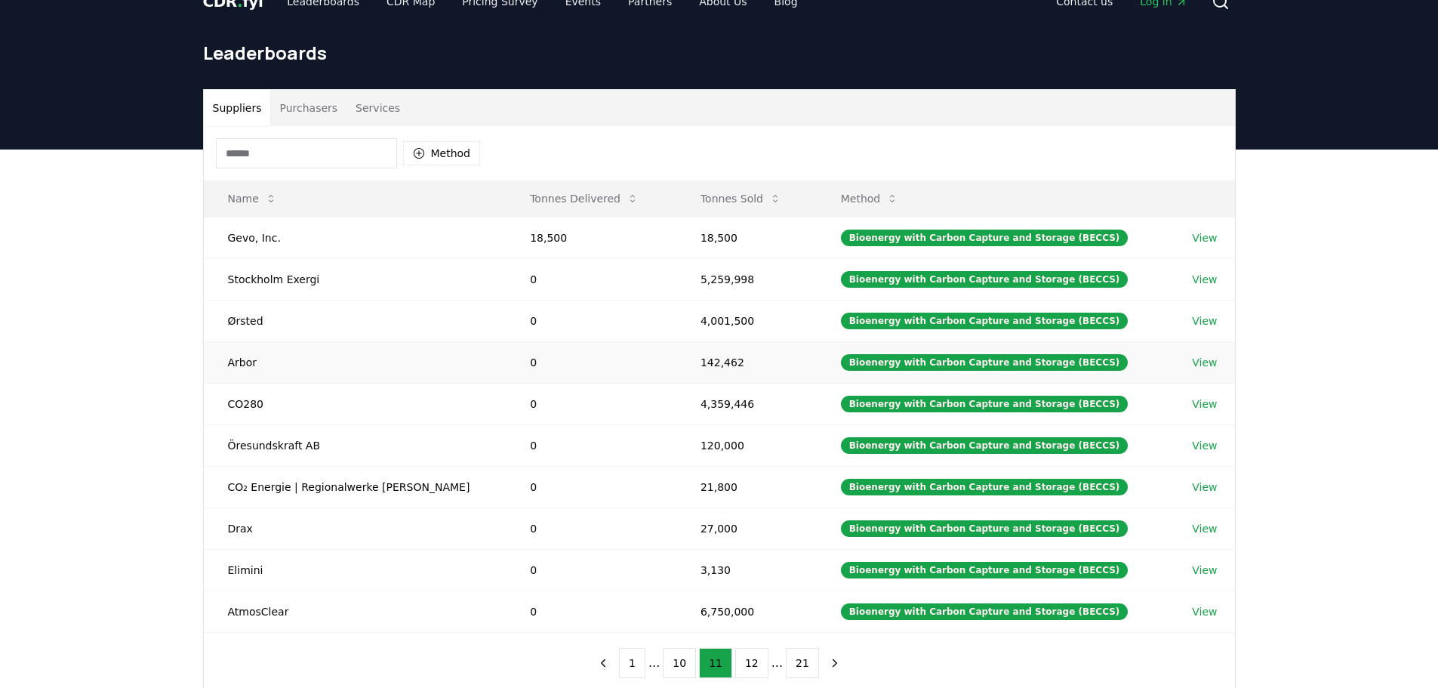
scroll to position [0, 0]
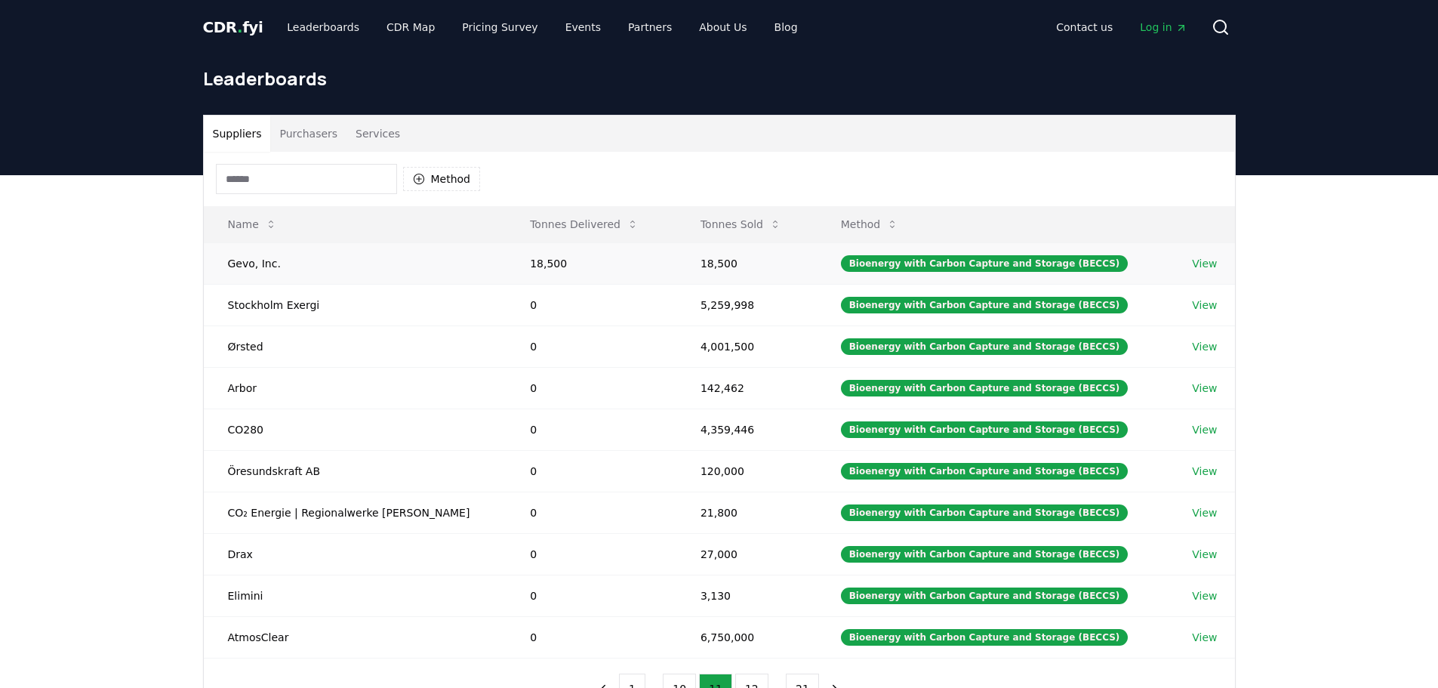
click at [1198, 263] on link "View" at bounding box center [1204, 263] width 25 height 15
click at [1200, 263] on link "View" at bounding box center [1204, 263] width 25 height 15
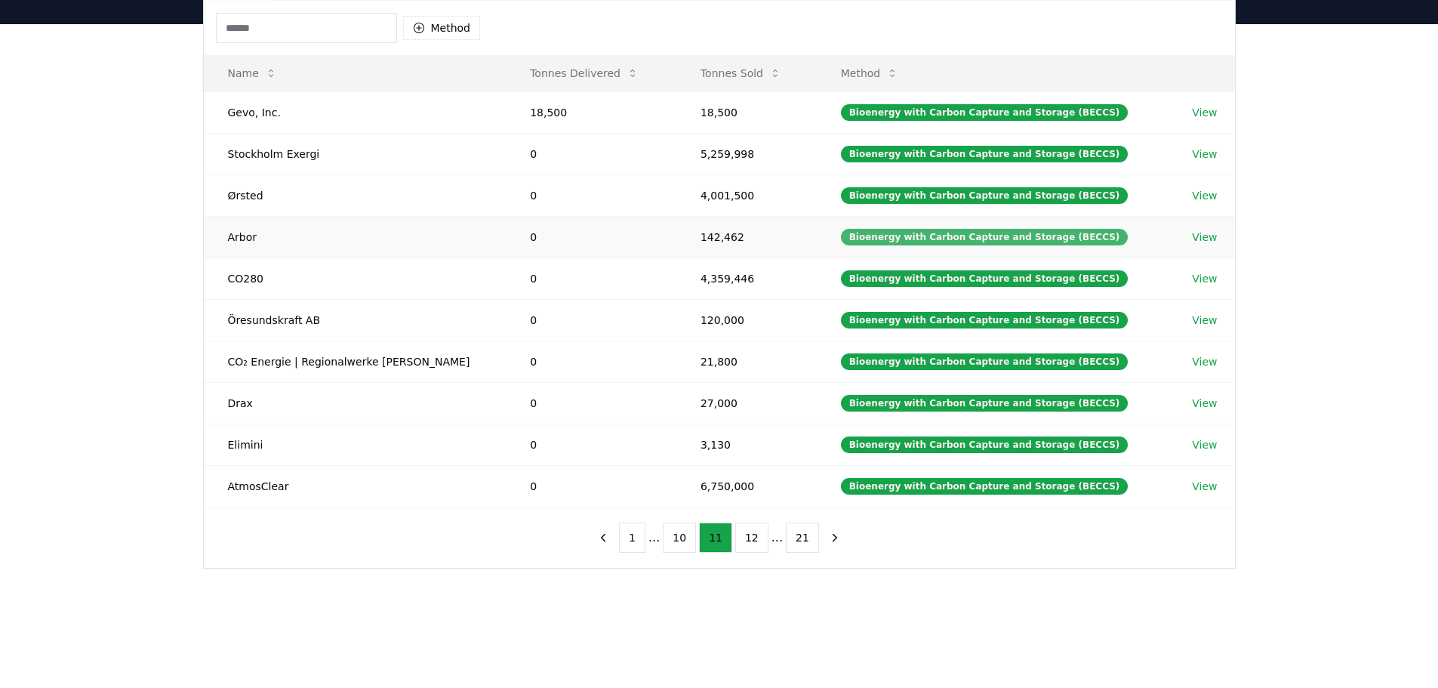
scroll to position [75, 0]
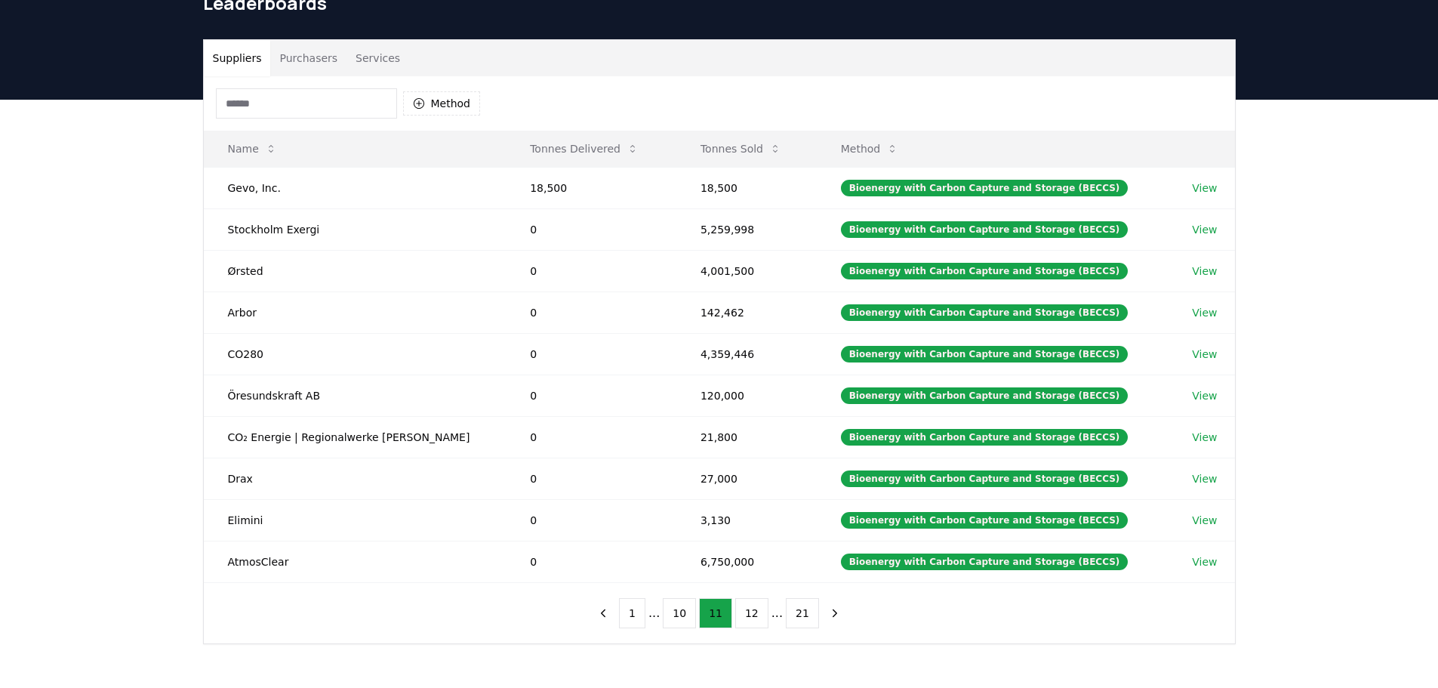
click at [1361, 266] on div "Suppliers Purchasers Services Method Name Tonnes Delivered Tonnes Sold Method G…" at bounding box center [719, 402] width 1438 height 605
click at [1195, 227] on link "View" at bounding box center [1204, 229] width 25 height 15
click at [125, 235] on div "Suppliers Purchasers Services Method Name Tonnes Delivered Tonnes Sold Method G…" at bounding box center [719, 402] width 1438 height 605
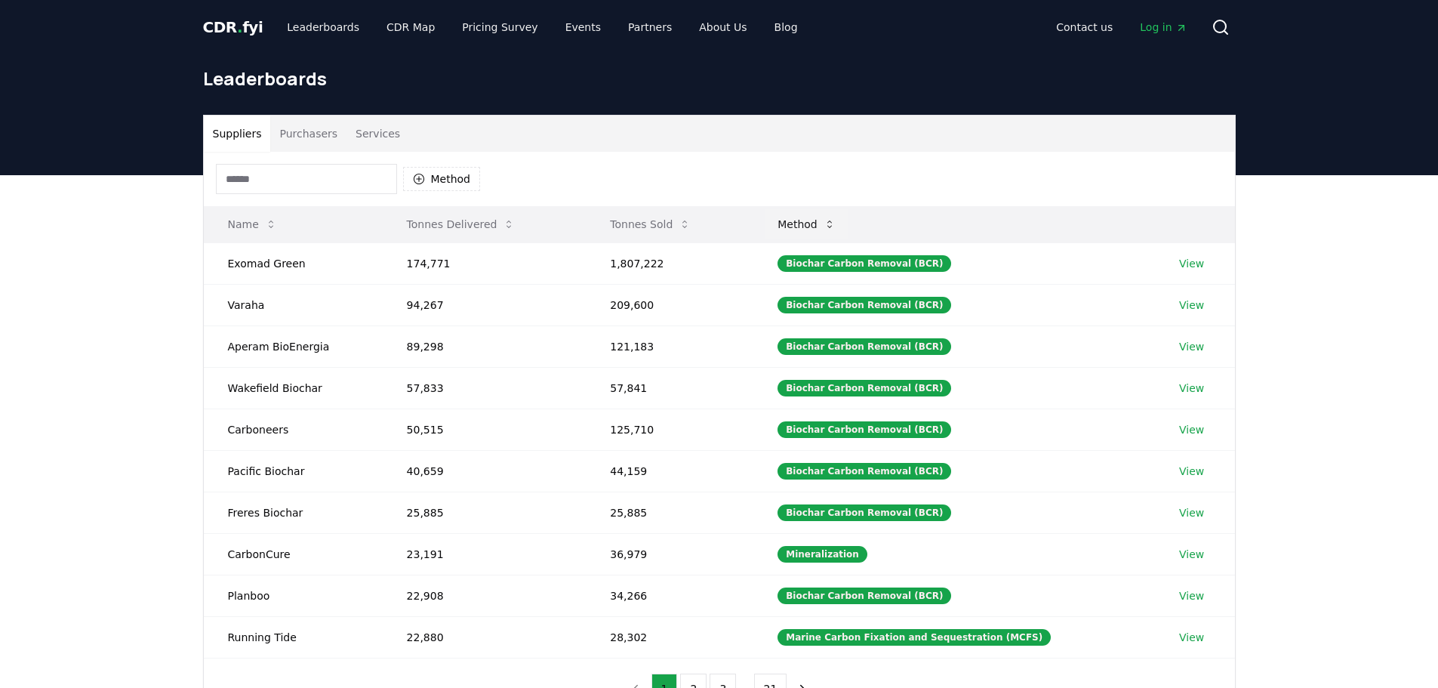
click at [819, 224] on button "Method" at bounding box center [806, 224] width 82 height 30
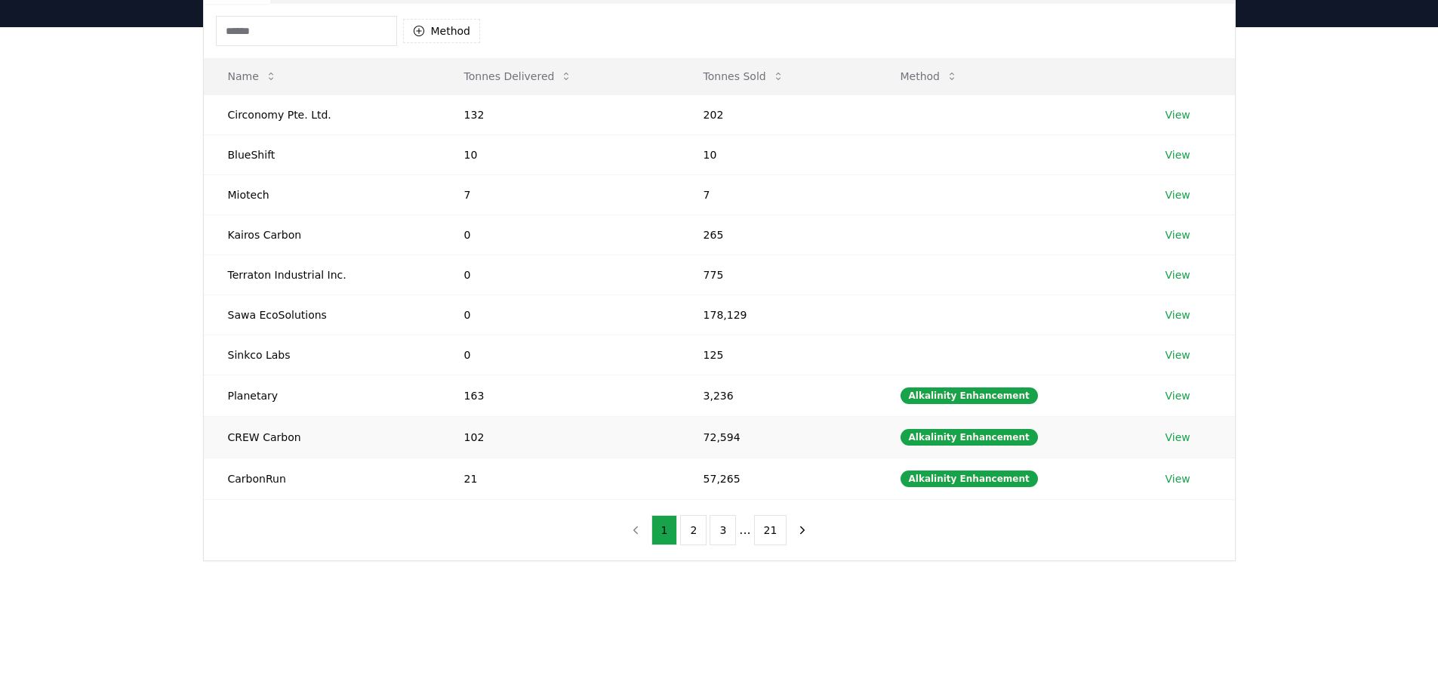
scroll to position [302, 0]
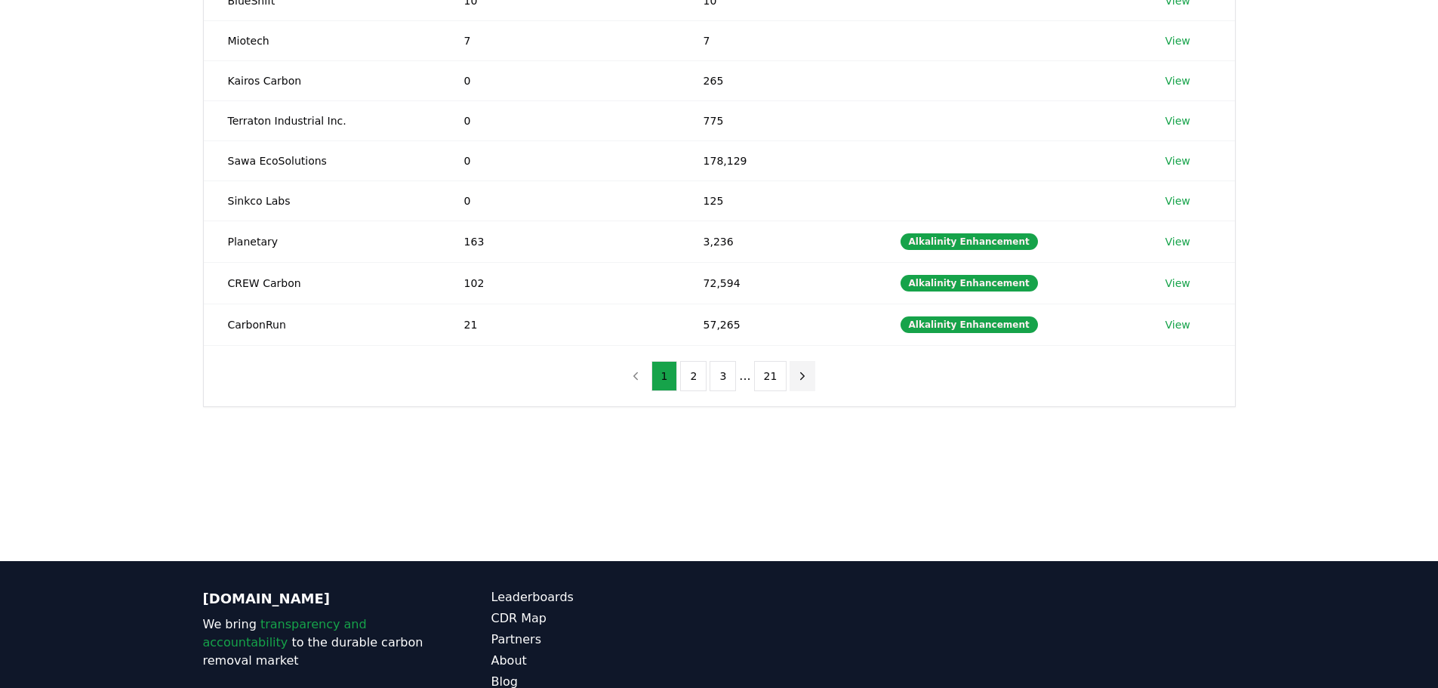
click at [803, 379] on icon "next page" at bounding box center [802, 376] width 14 height 14
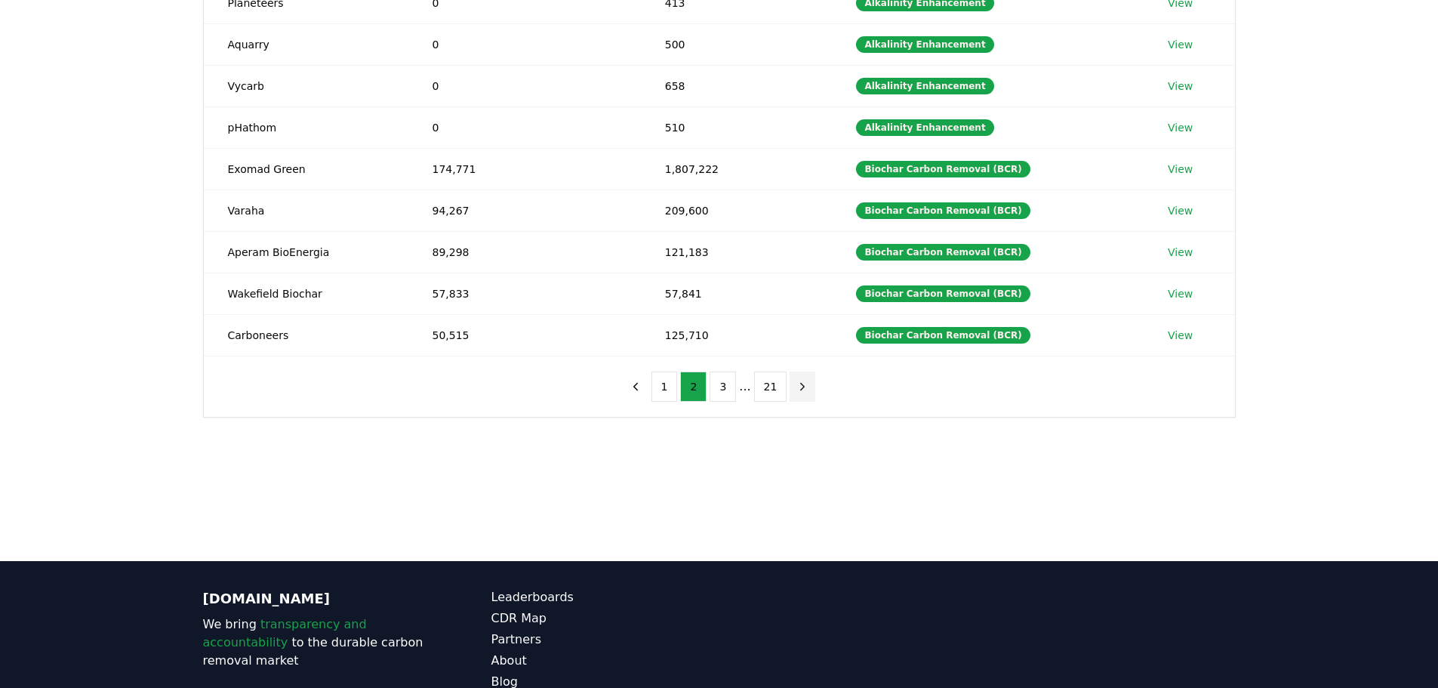
click at [803, 380] on icon "next page" at bounding box center [802, 387] width 14 height 14
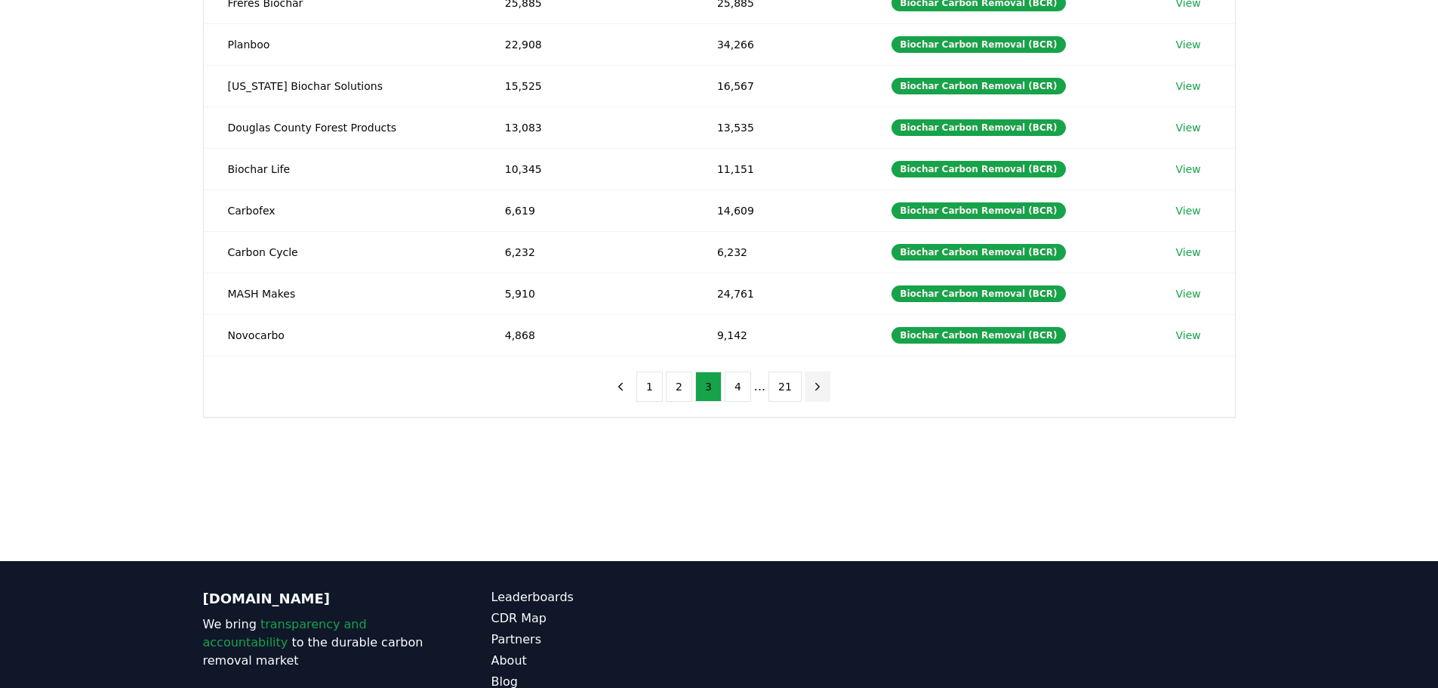
click at [813, 384] on icon "next page" at bounding box center [818, 387] width 14 height 14
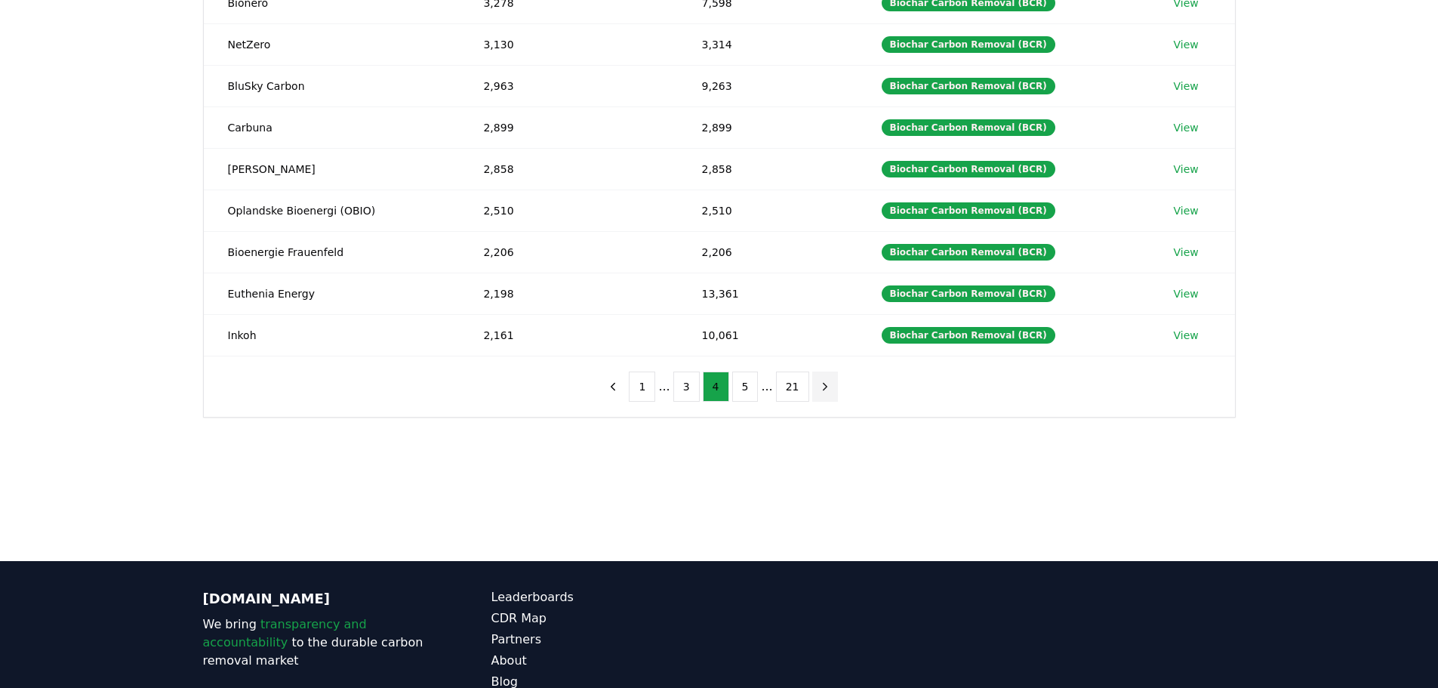
click at [818, 384] on icon "next page" at bounding box center [825, 387] width 14 height 14
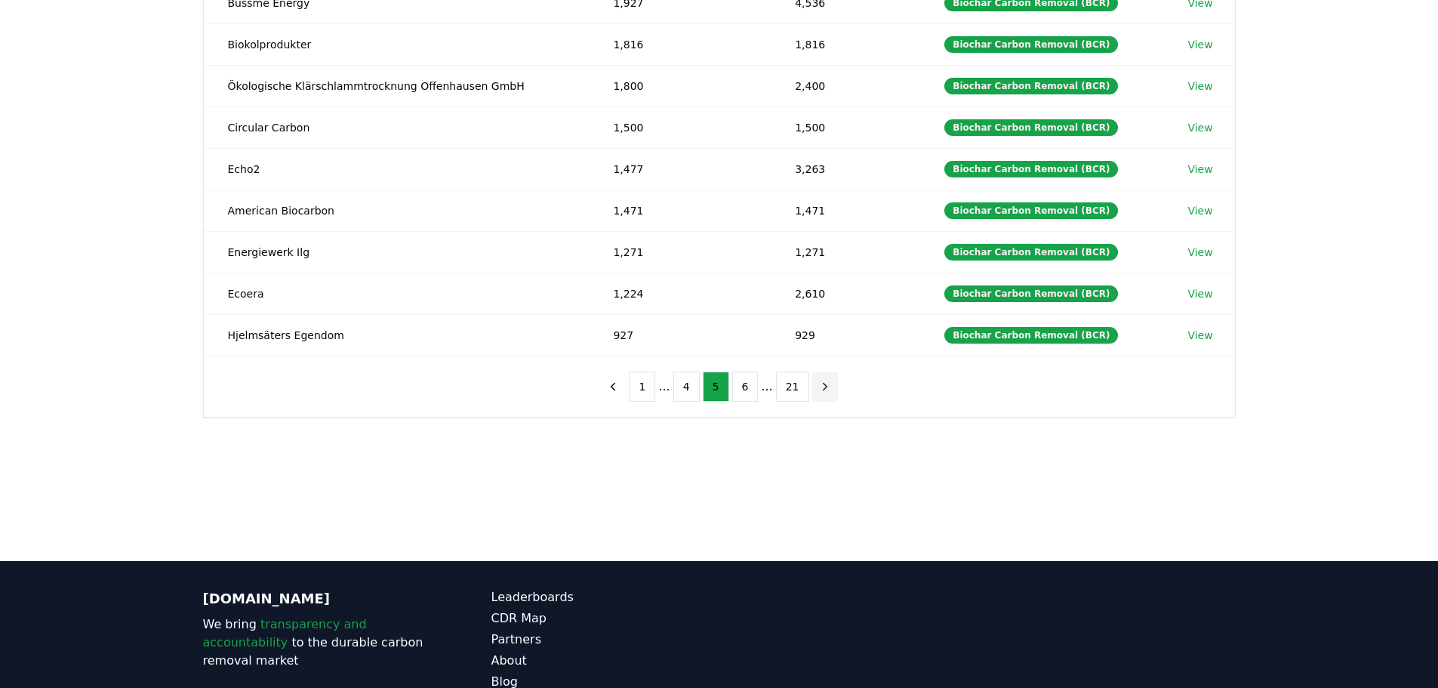
click at [823, 384] on icon "next page" at bounding box center [825, 386] width 4 height 7
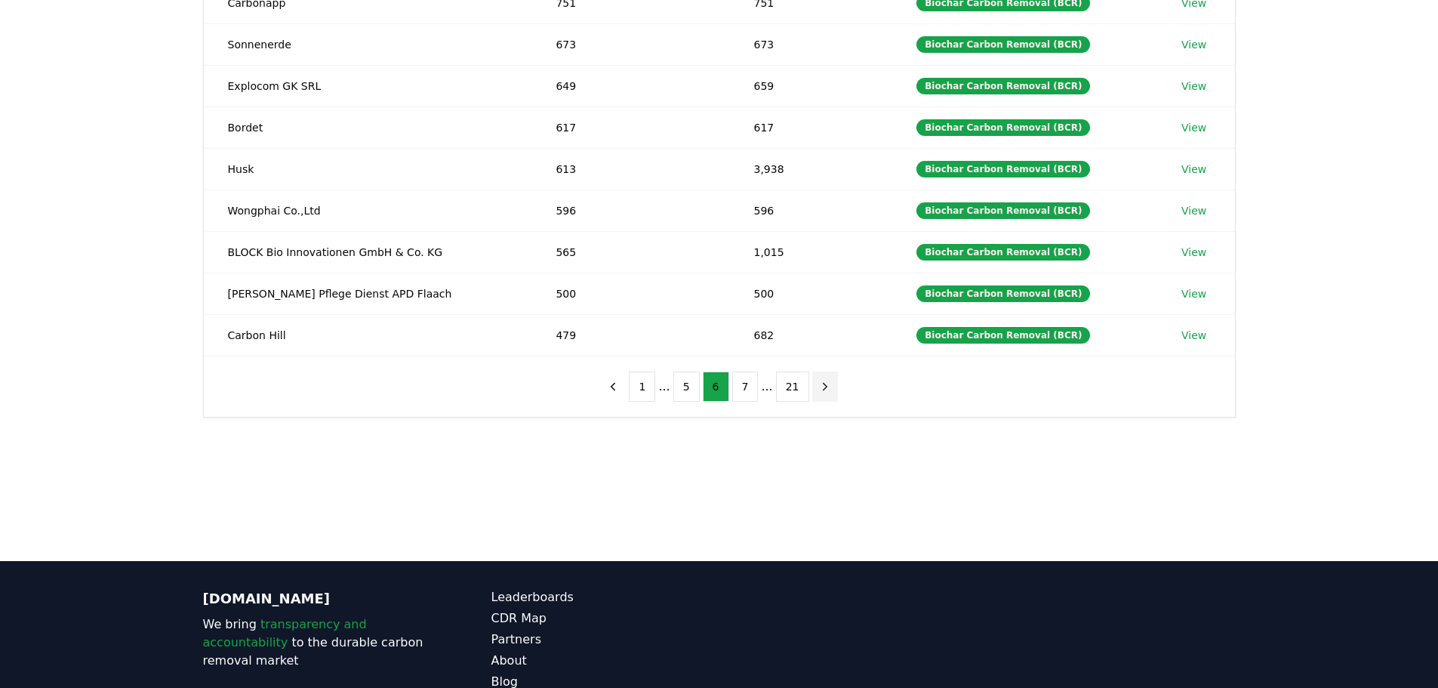
click at [823, 384] on icon "next page" at bounding box center [825, 386] width 4 height 7
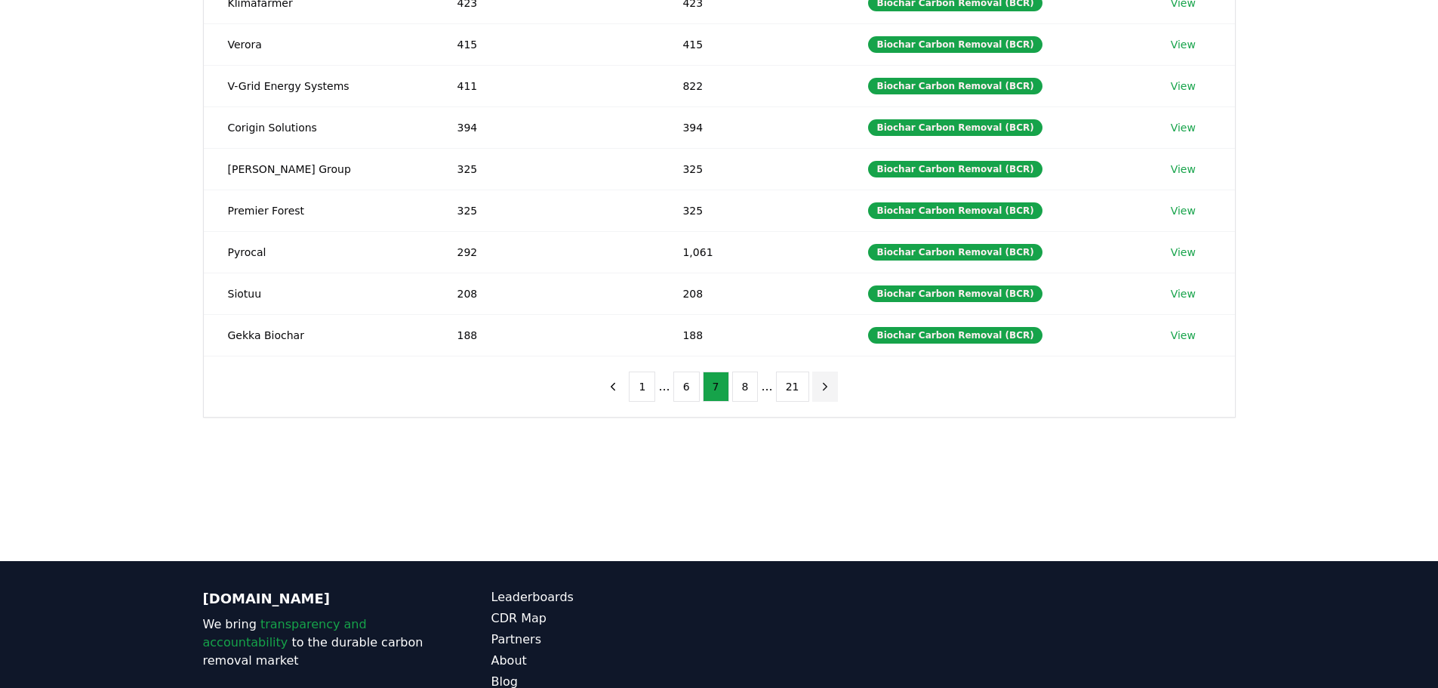
click at [823, 384] on icon "next page" at bounding box center [825, 386] width 4 height 7
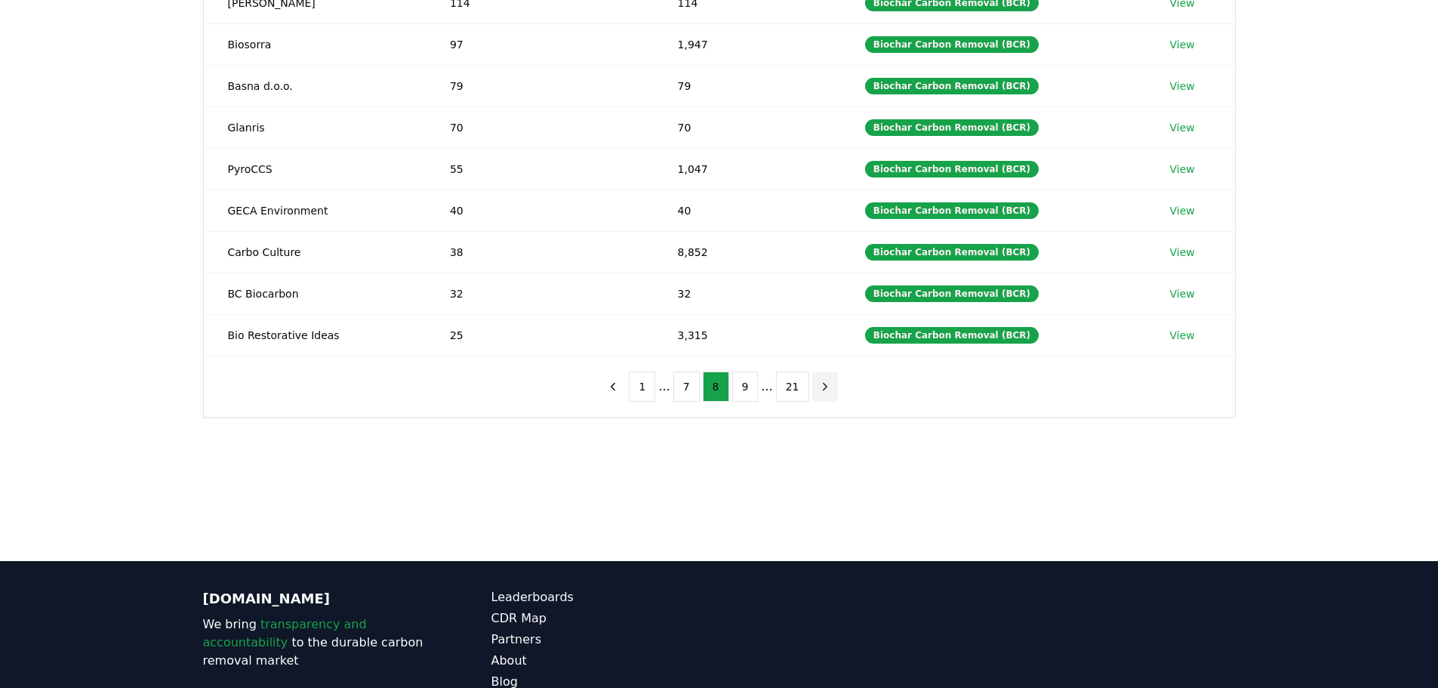
click at [823, 384] on icon "next page" at bounding box center [825, 386] width 4 height 7
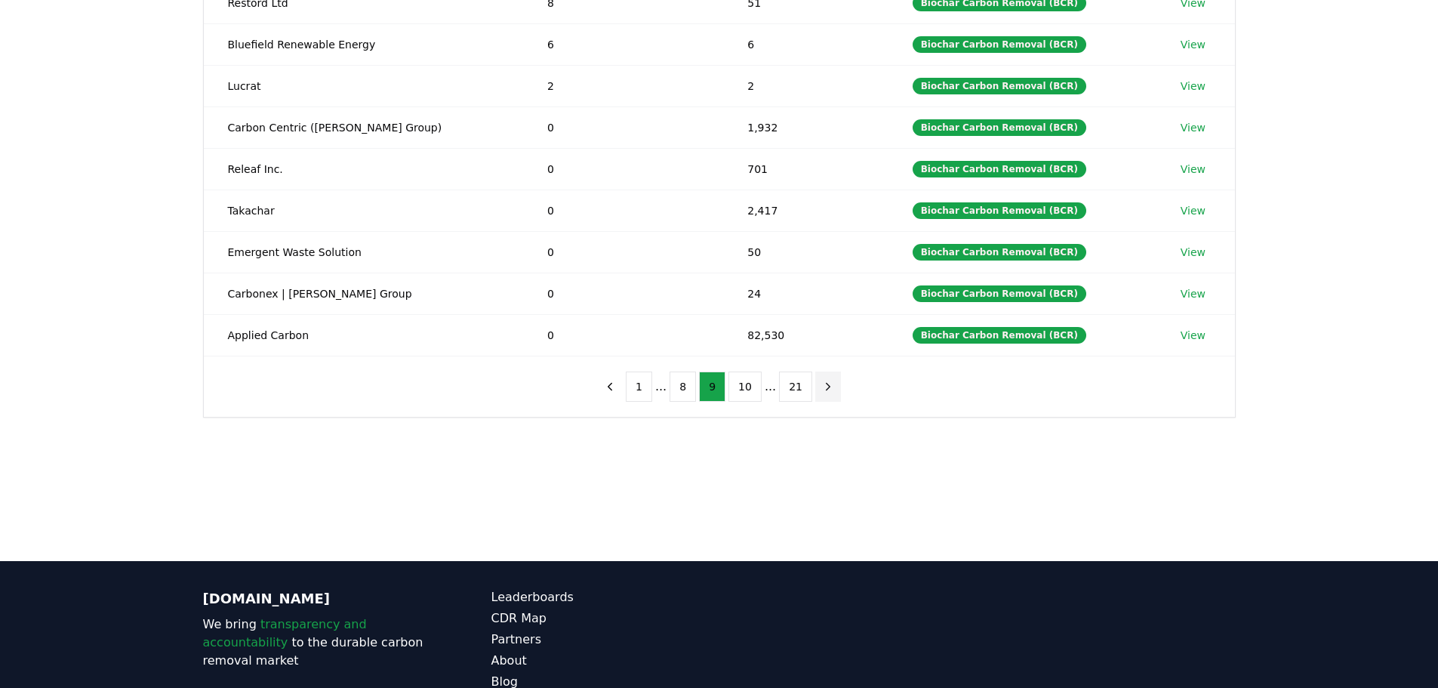
click at [821, 384] on icon "next page" at bounding box center [828, 387] width 14 height 14
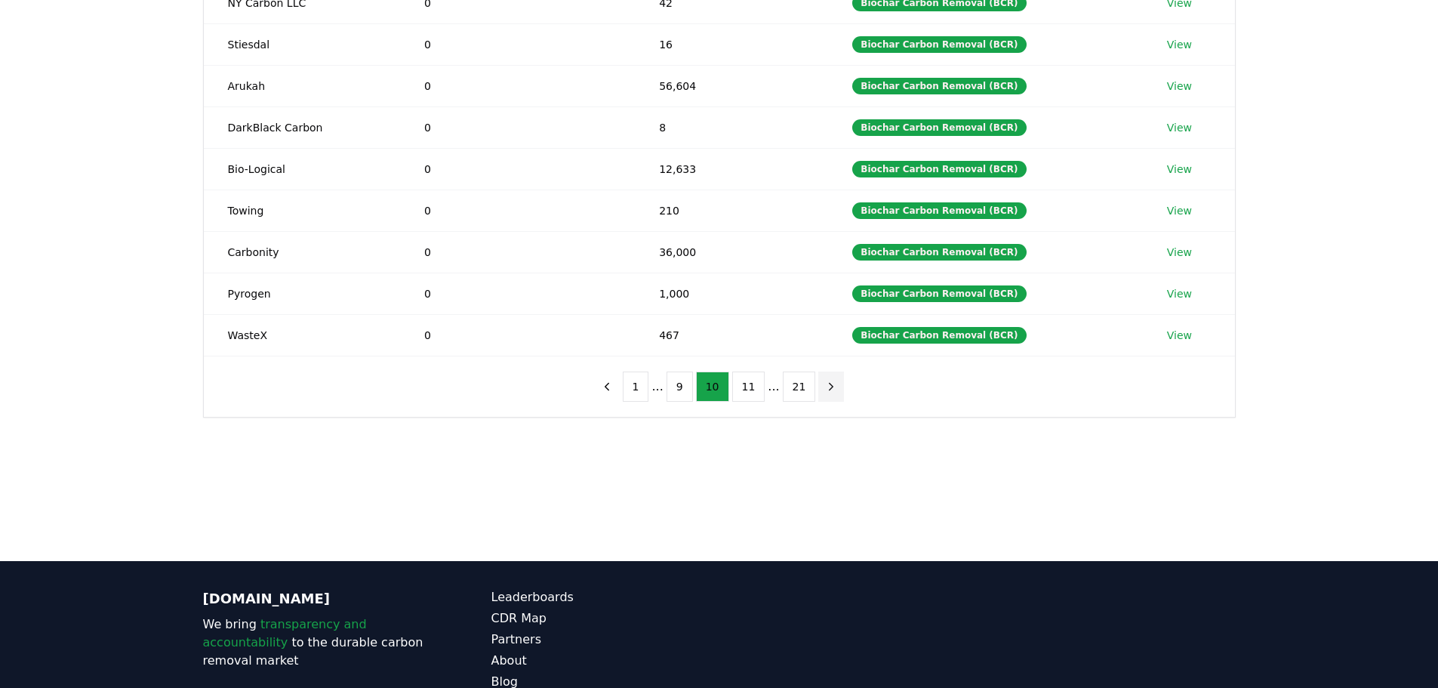
click at [824, 384] on icon "next page" at bounding box center [831, 387] width 14 height 14
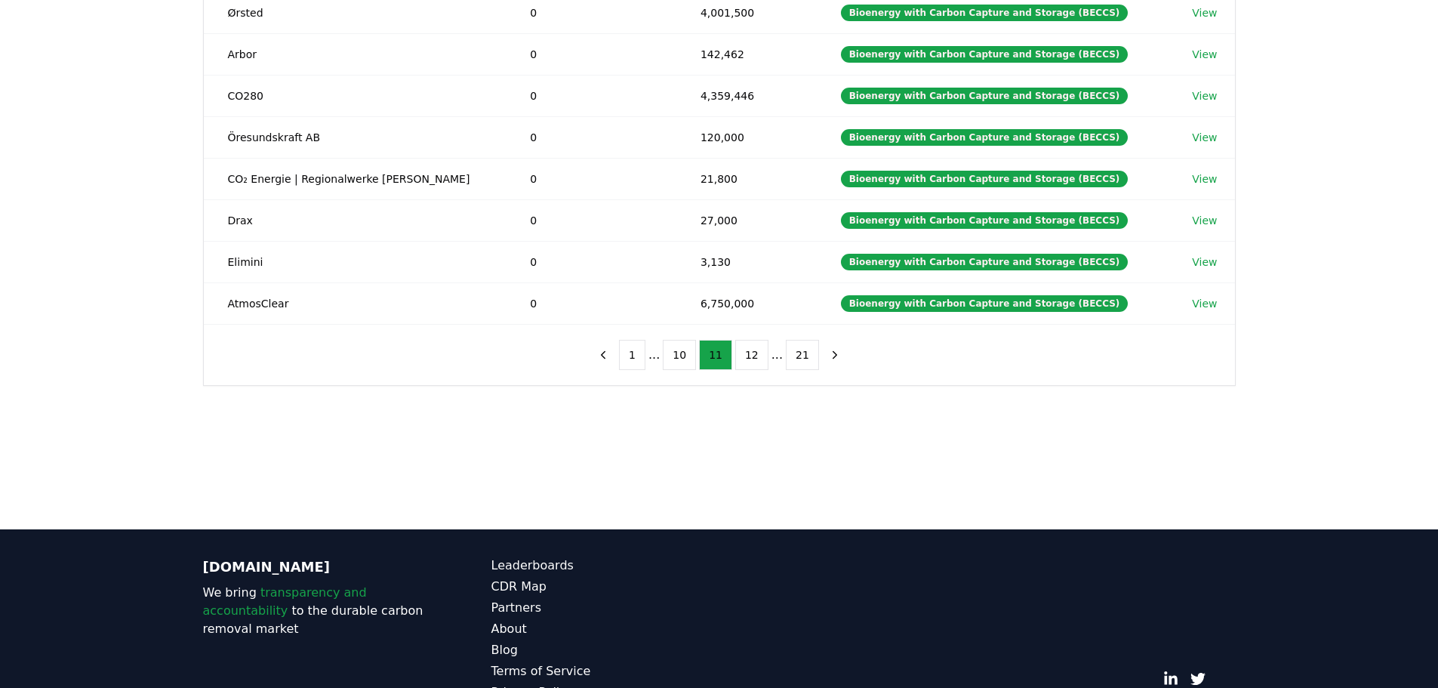
scroll to position [151, 0]
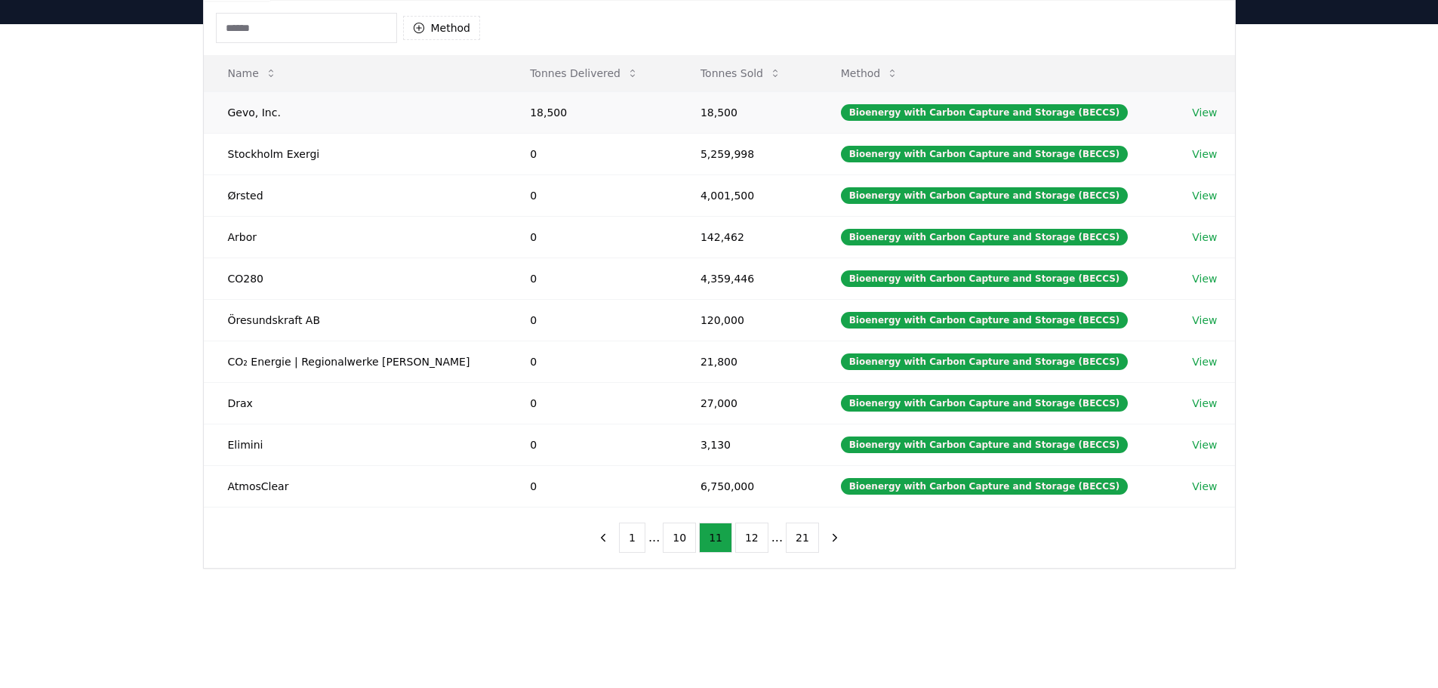
click at [1196, 112] on link "View" at bounding box center [1204, 112] width 25 height 15
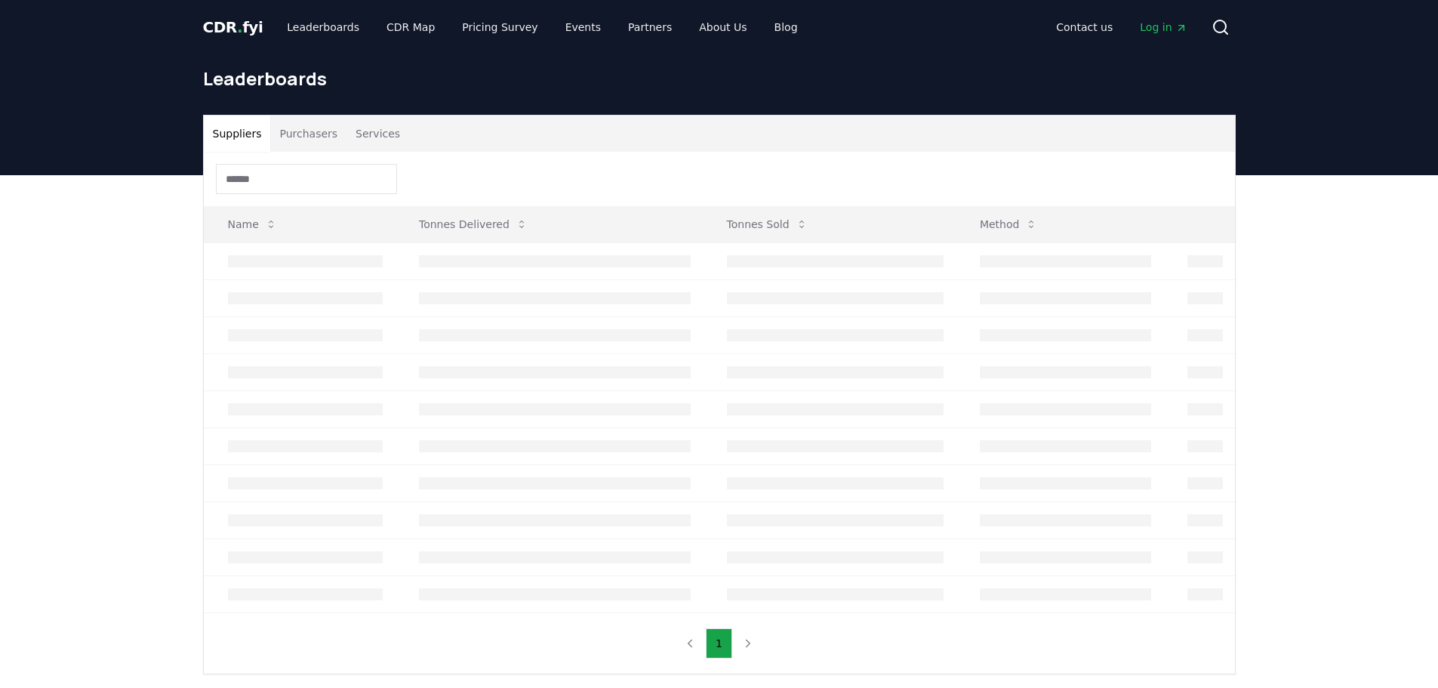
scroll to position [151, 0]
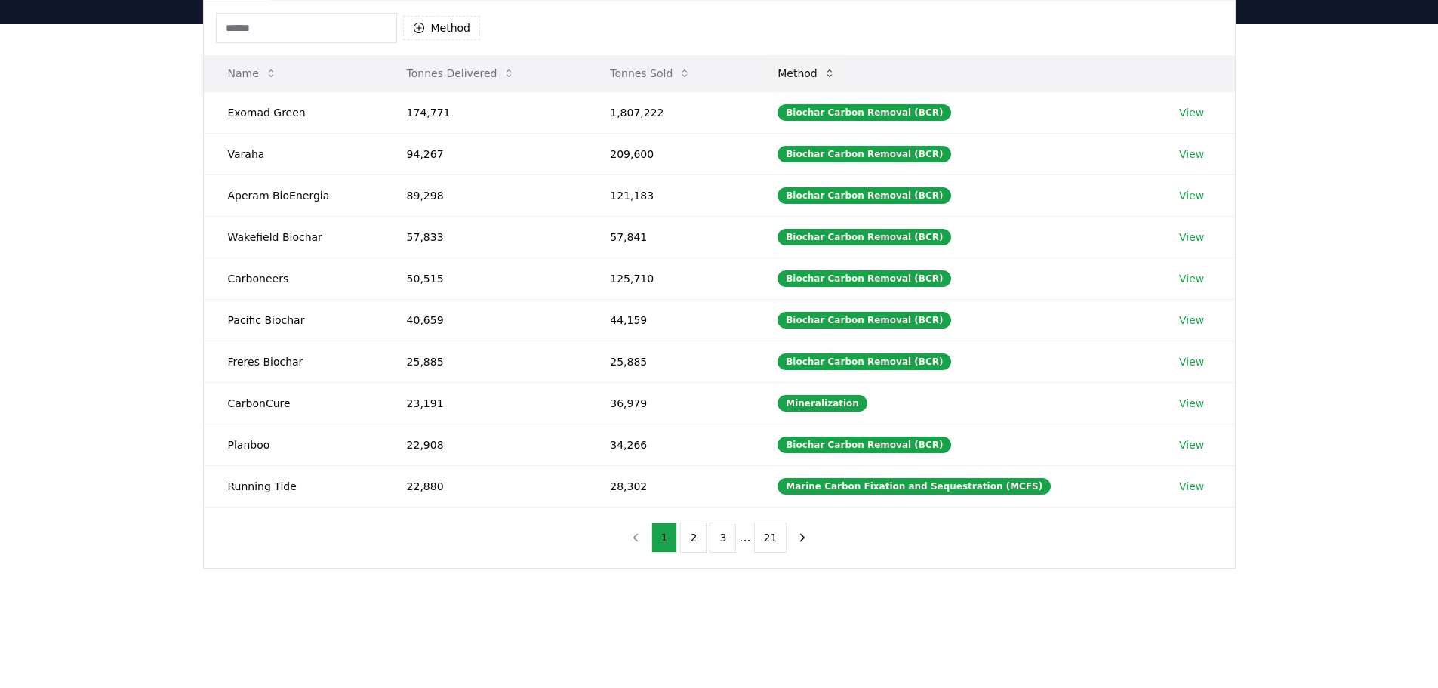
click at [810, 70] on button "Method" at bounding box center [806, 73] width 82 height 30
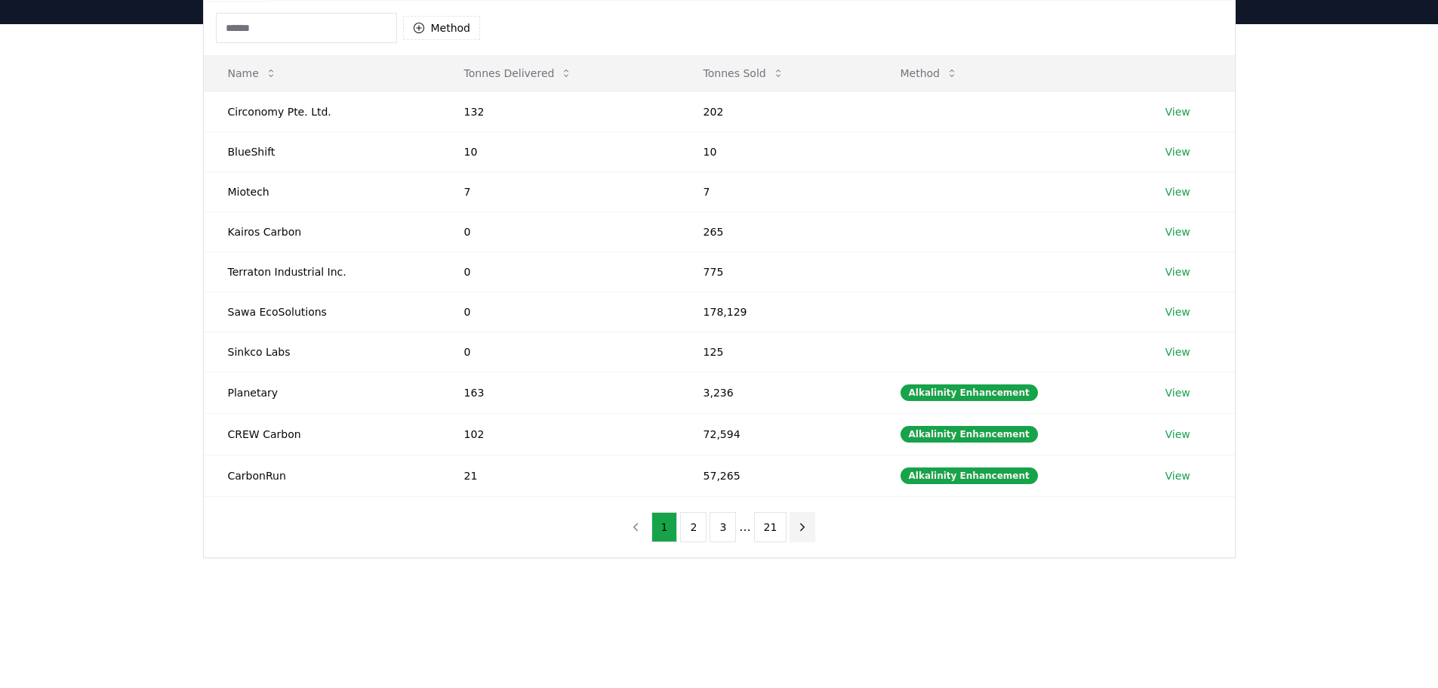
click at [801, 527] on icon "next page" at bounding box center [803, 526] width 4 height 7
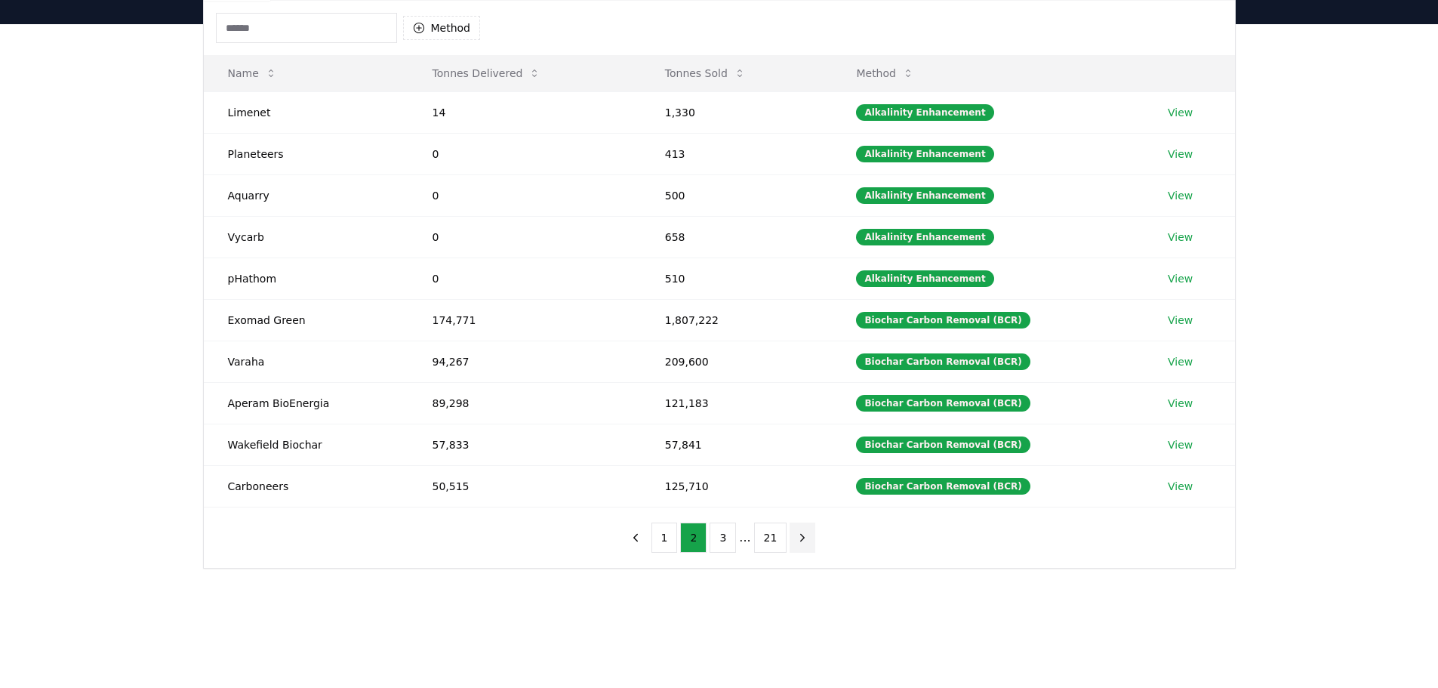
click at [801, 538] on icon "next page" at bounding box center [802, 538] width 14 height 14
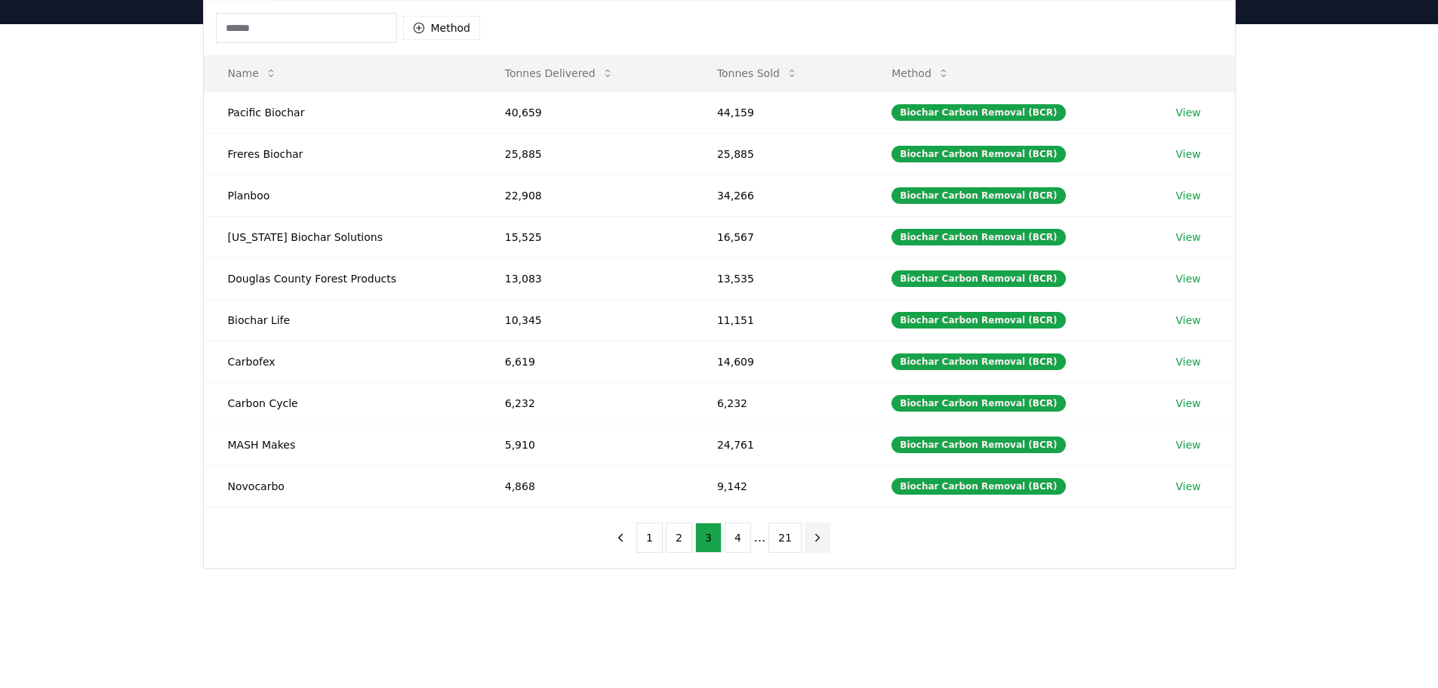
click at [817, 541] on icon "next page" at bounding box center [818, 538] width 14 height 14
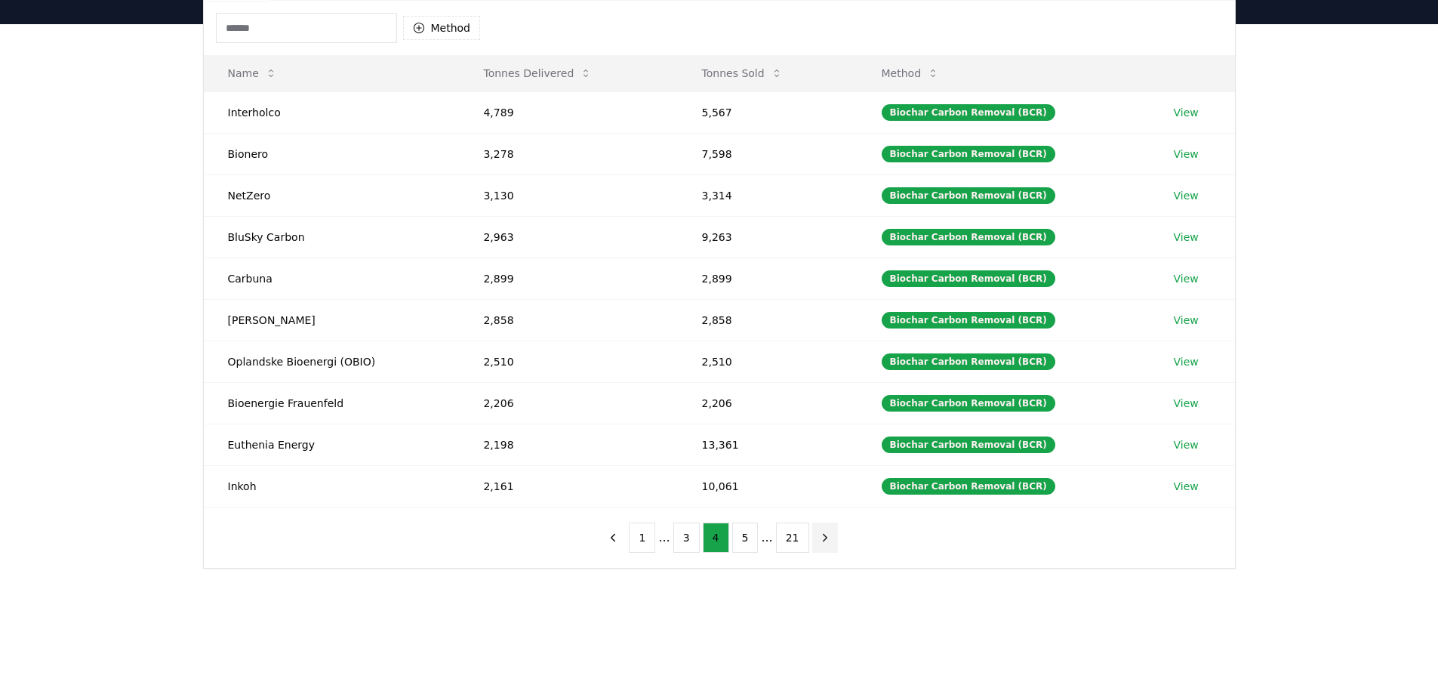
click at [822, 541] on icon "next page" at bounding box center [825, 538] width 14 height 14
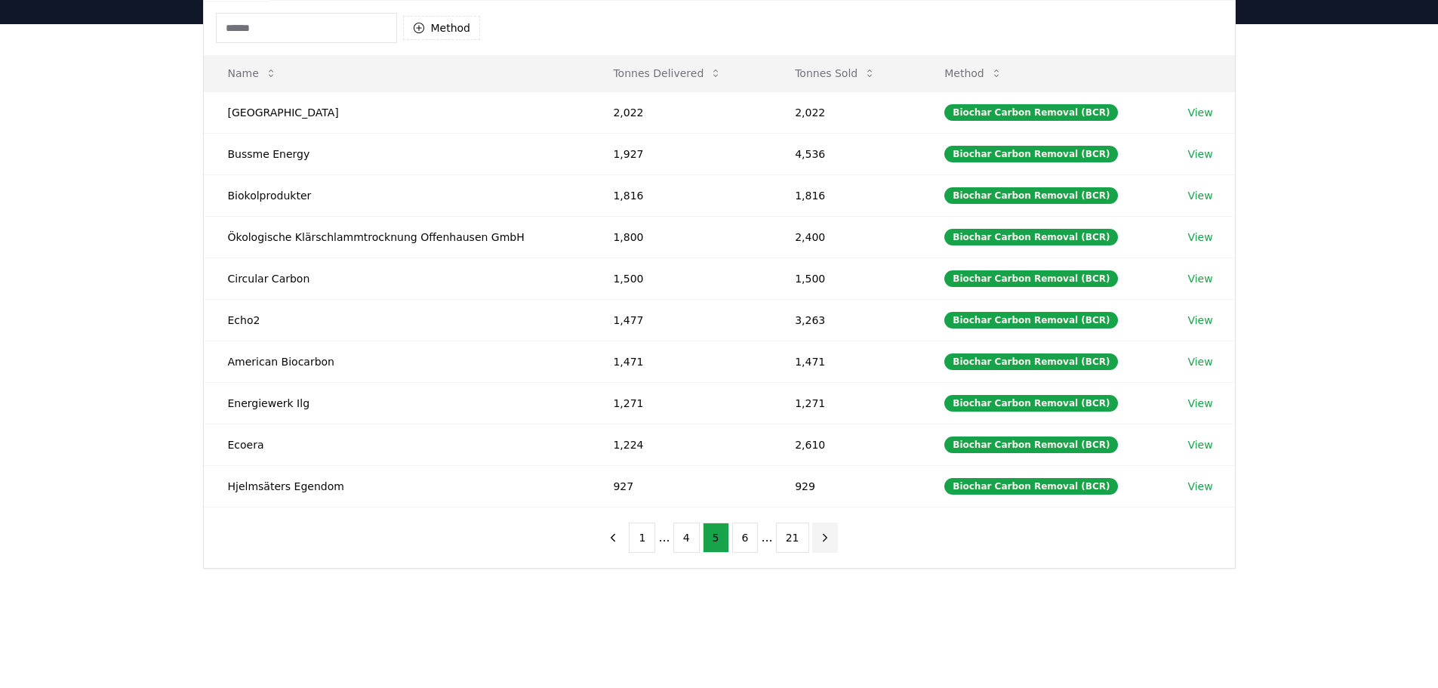
click at [822, 541] on icon "next page" at bounding box center [825, 538] width 14 height 14
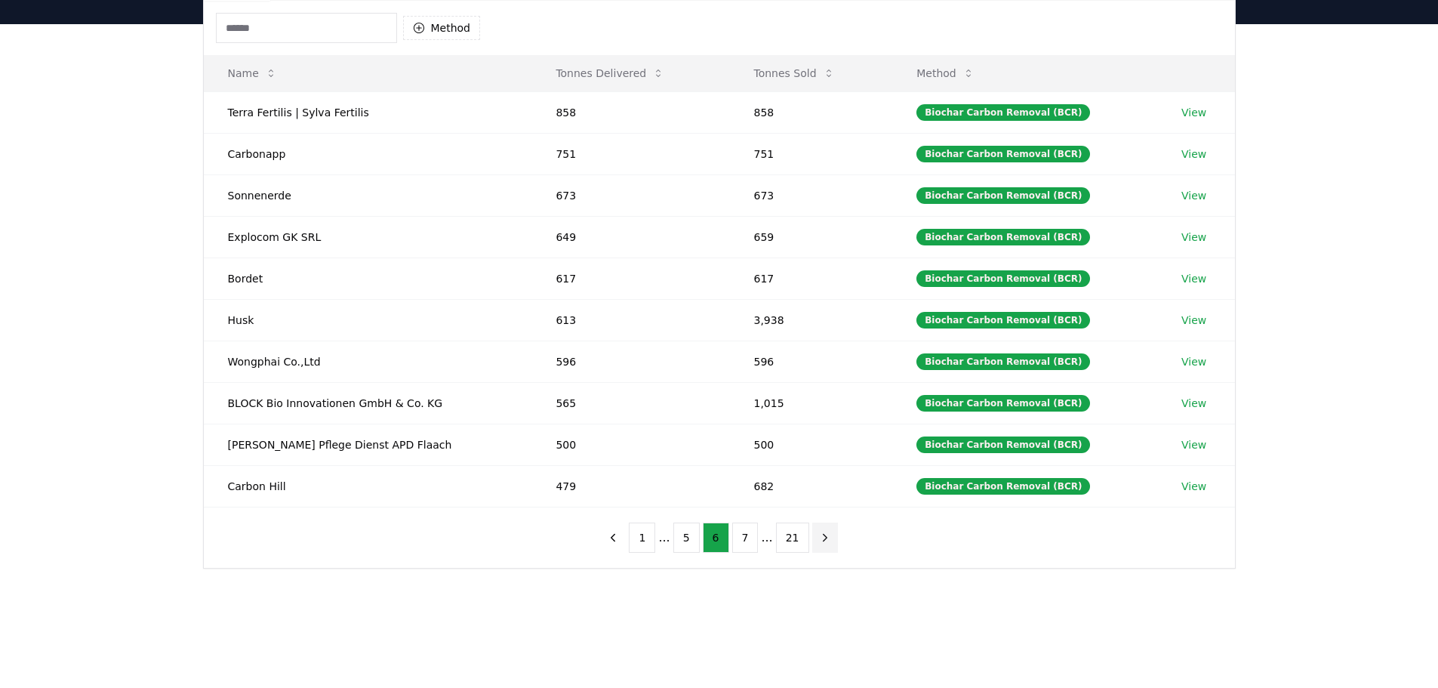
click at [822, 541] on icon "next page" at bounding box center [825, 538] width 14 height 14
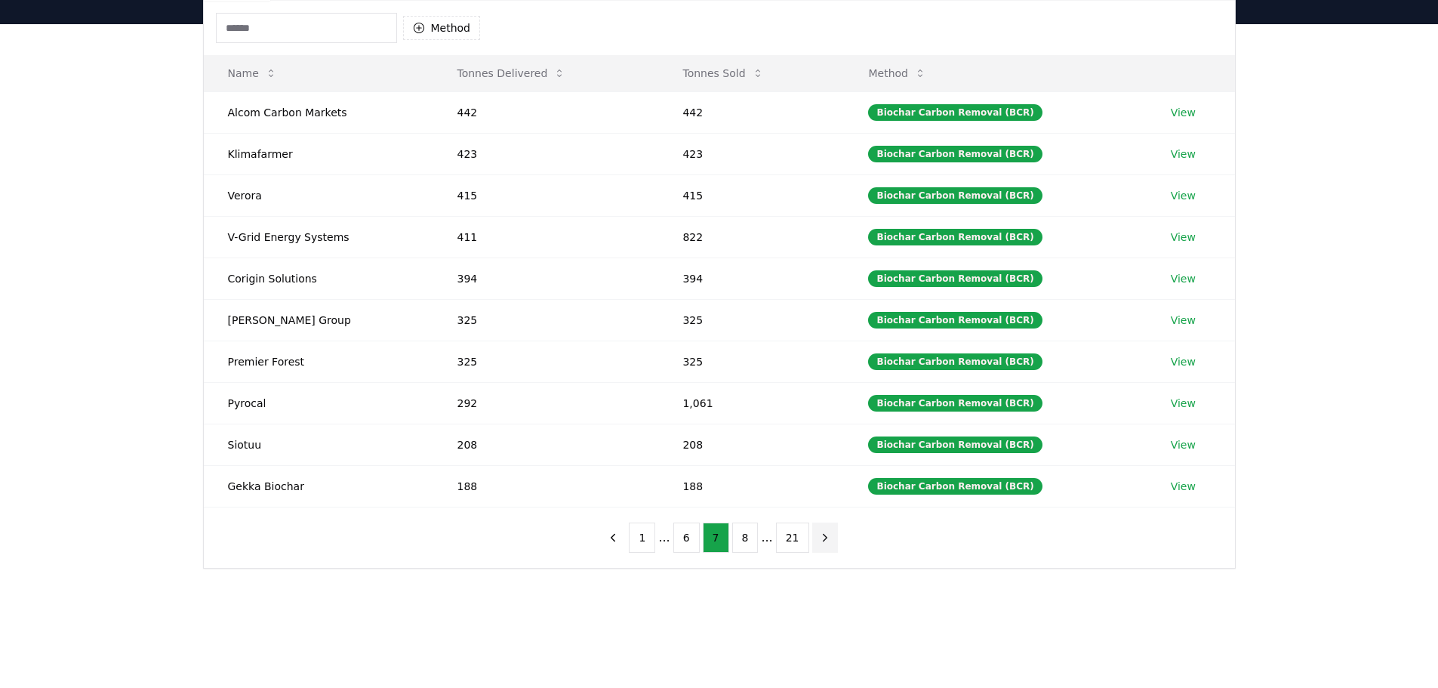
click at [822, 541] on icon "next page" at bounding box center [825, 538] width 14 height 14
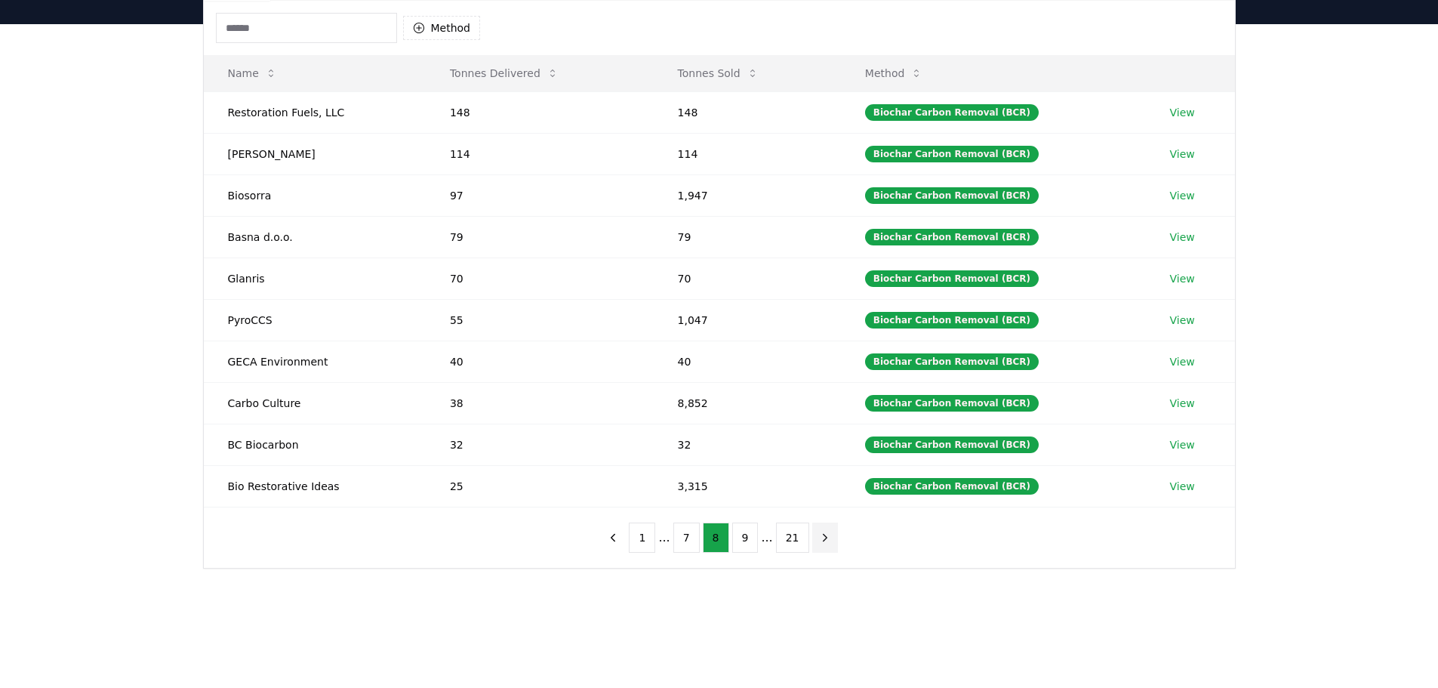
click at [822, 541] on icon "next page" at bounding box center [825, 538] width 14 height 14
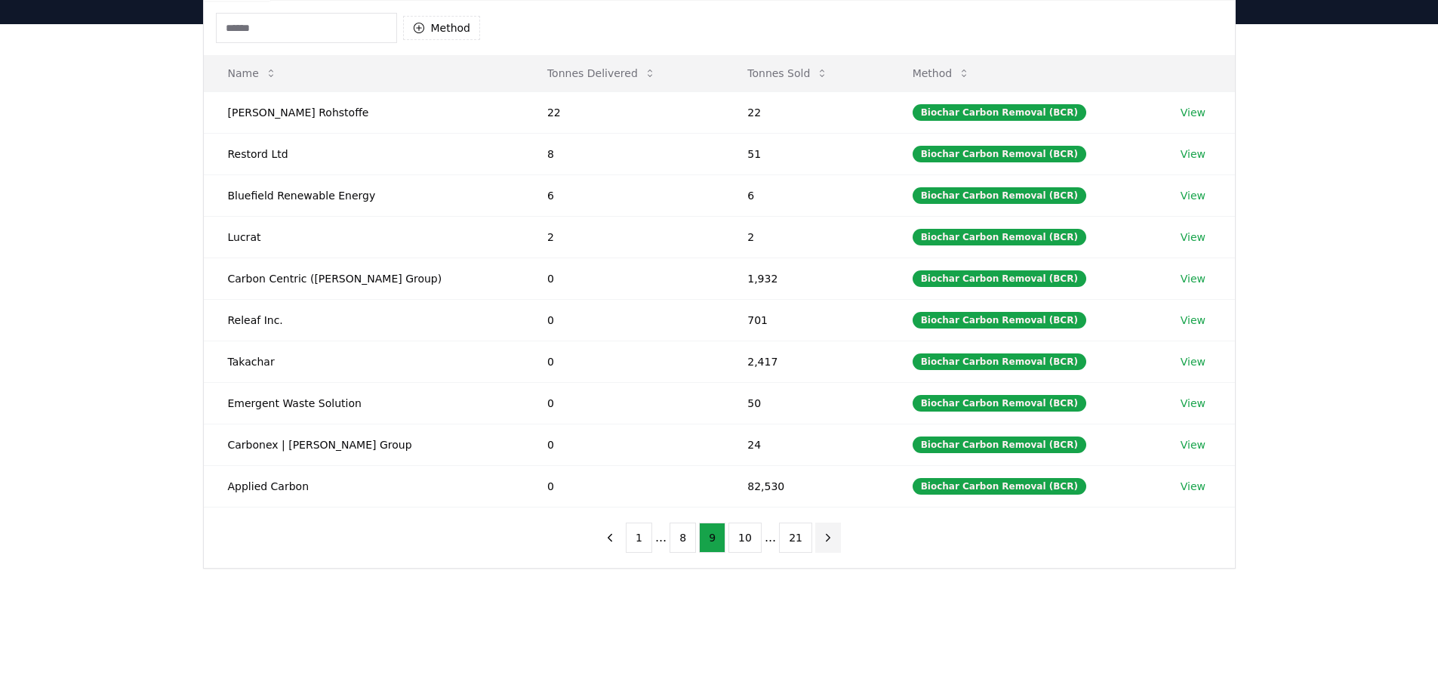
click at [822, 541] on icon "next page" at bounding box center [828, 538] width 14 height 14
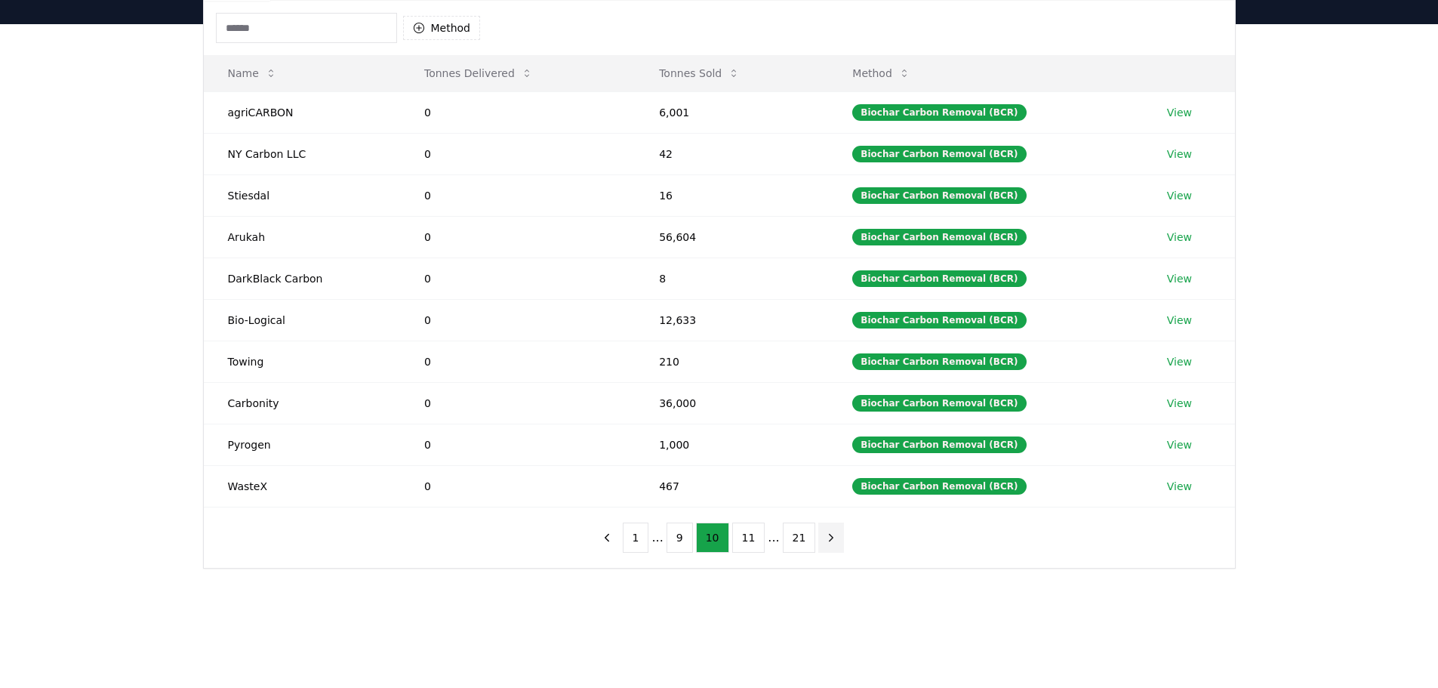
click at [824, 541] on icon "next page" at bounding box center [831, 538] width 14 height 14
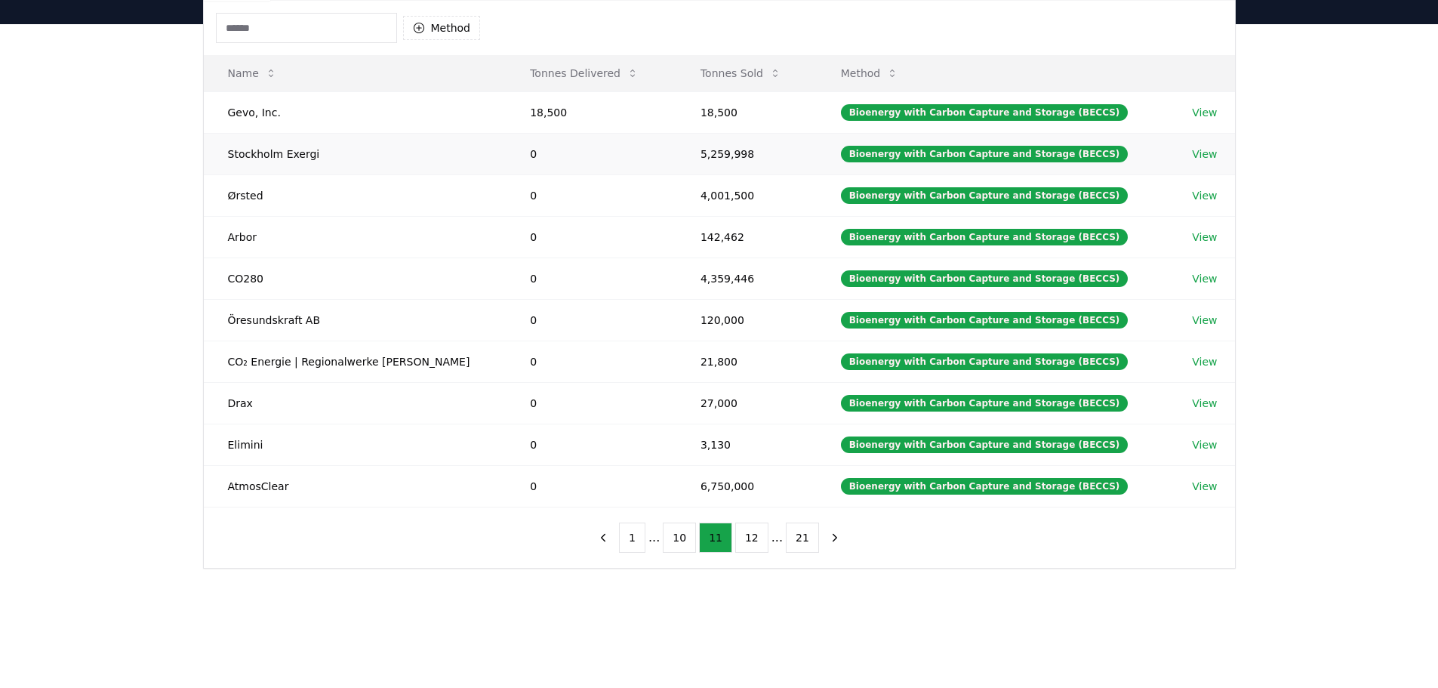
click at [1202, 152] on link "View" at bounding box center [1204, 153] width 25 height 15
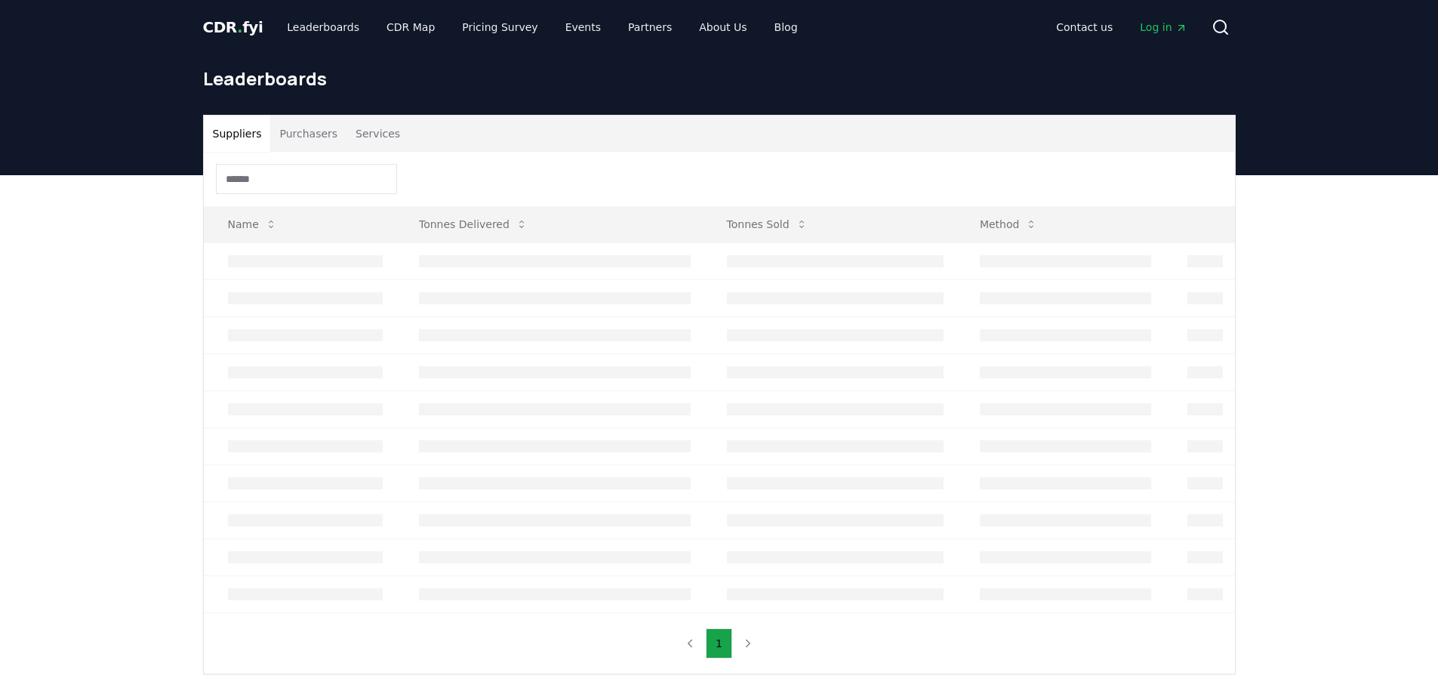
scroll to position [151, 0]
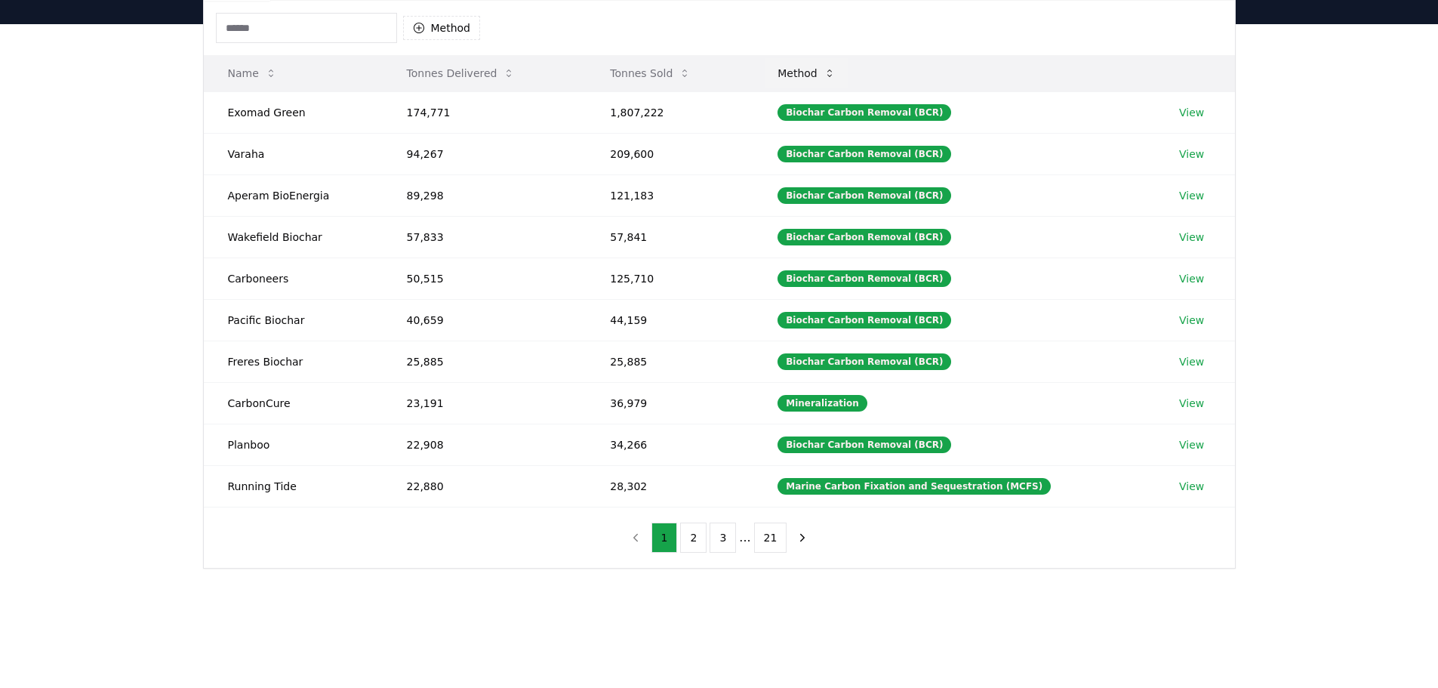
click at [820, 73] on button "Method" at bounding box center [806, 73] width 82 height 30
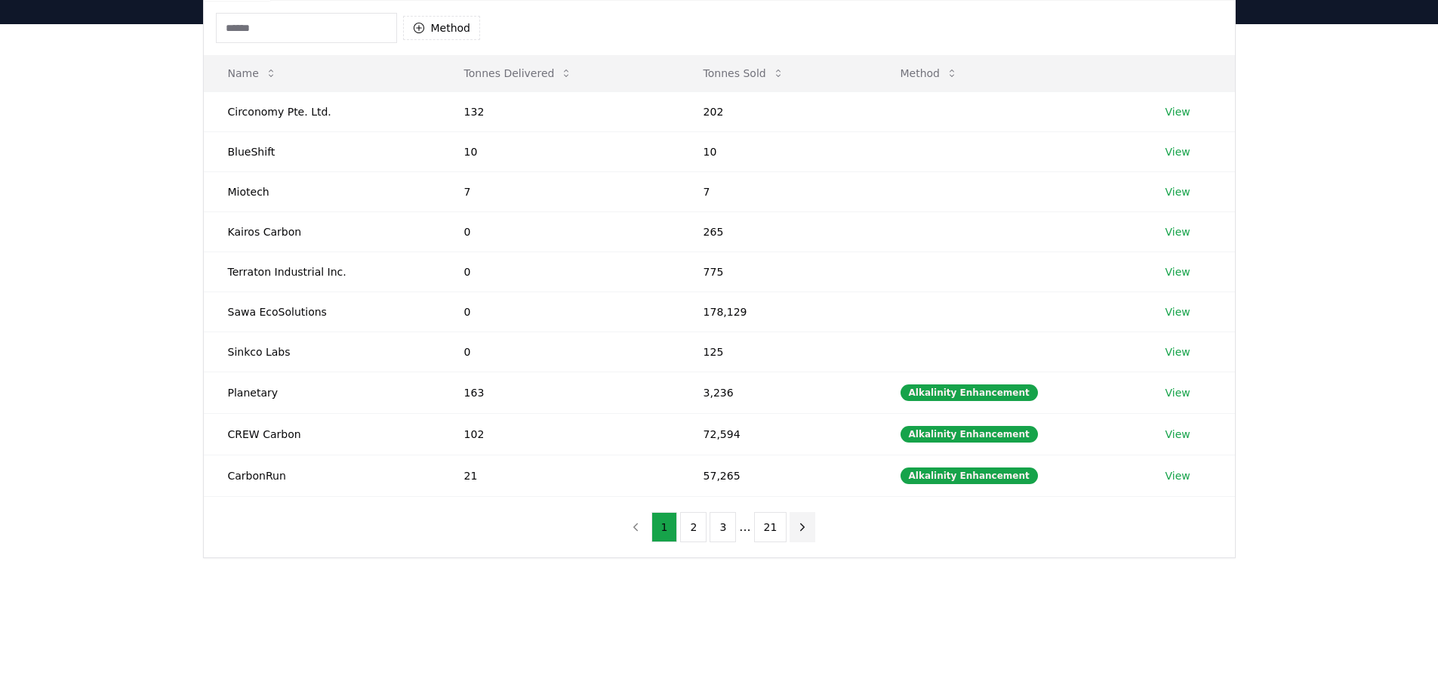
click at [798, 524] on icon "next page" at bounding box center [802, 527] width 14 height 14
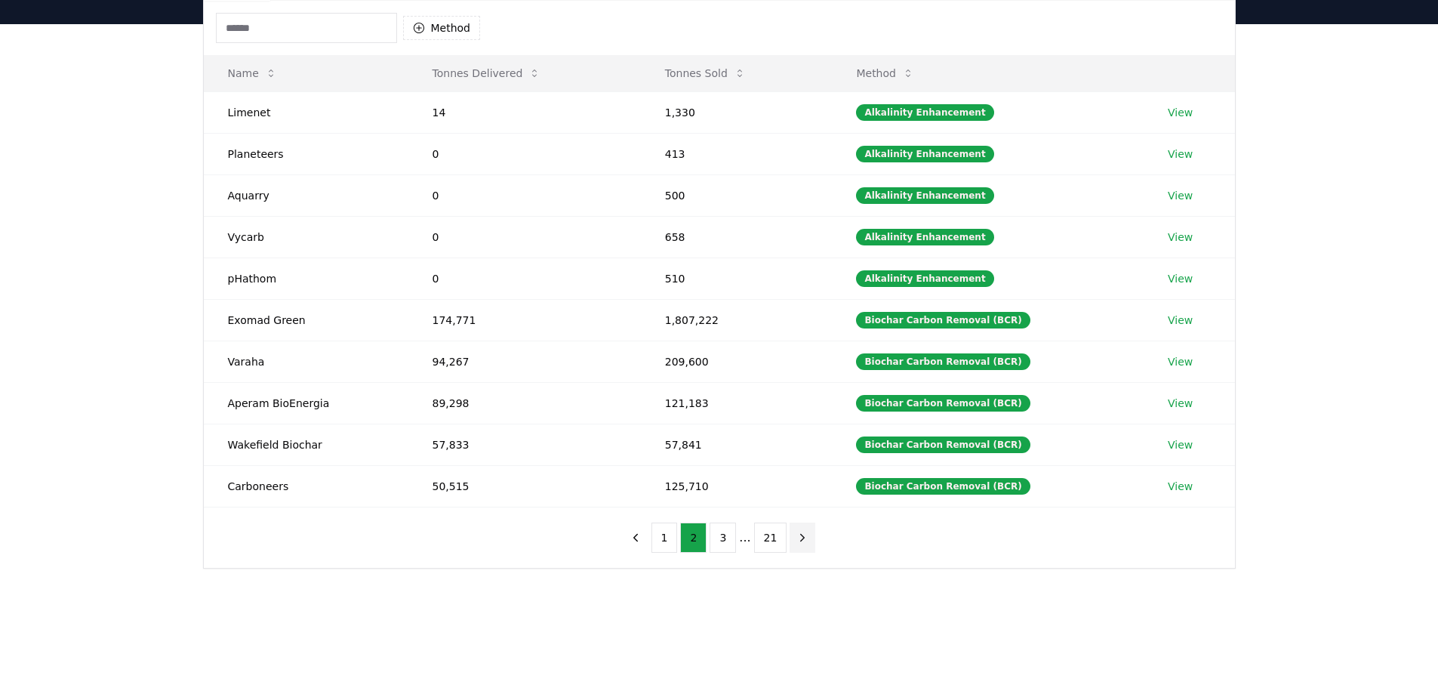
click at [801, 539] on icon "next page" at bounding box center [802, 538] width 14 height 14
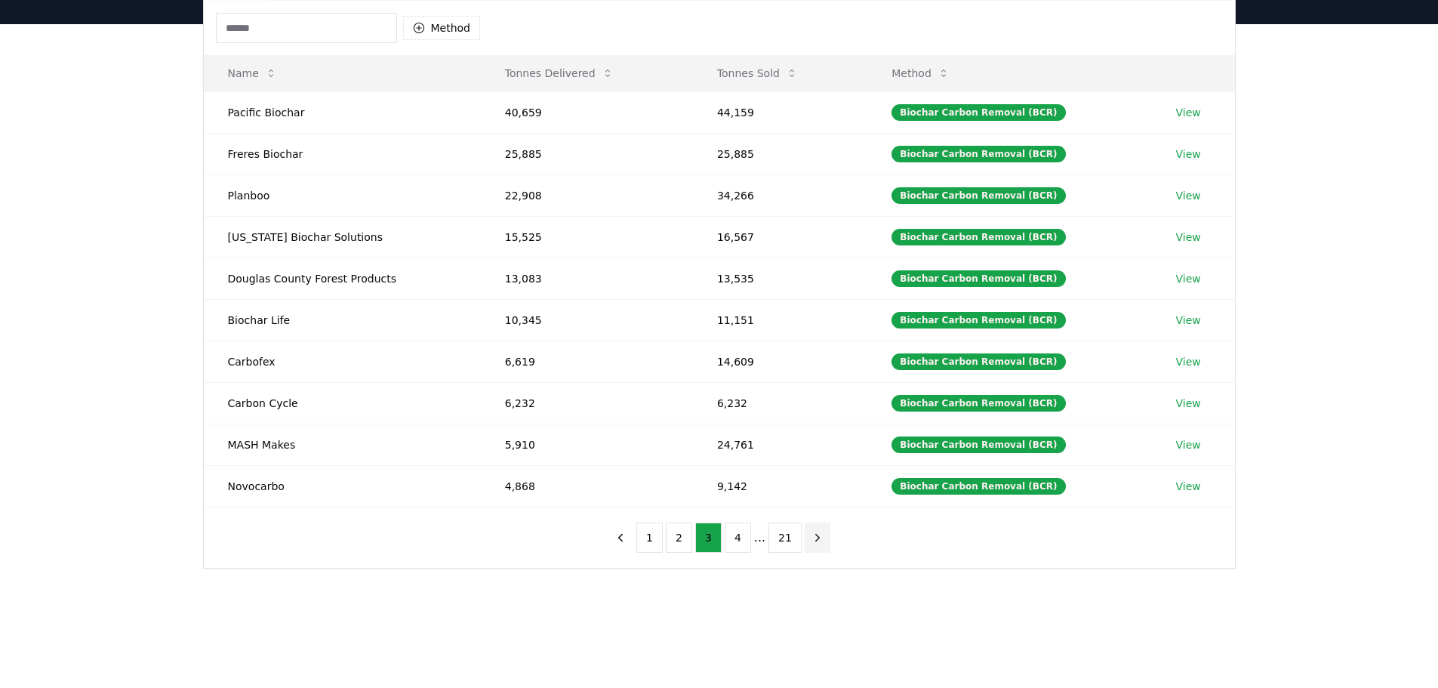
click at [805, 539] on button "next page" at bounding box center [818, 537] width 26 height 30
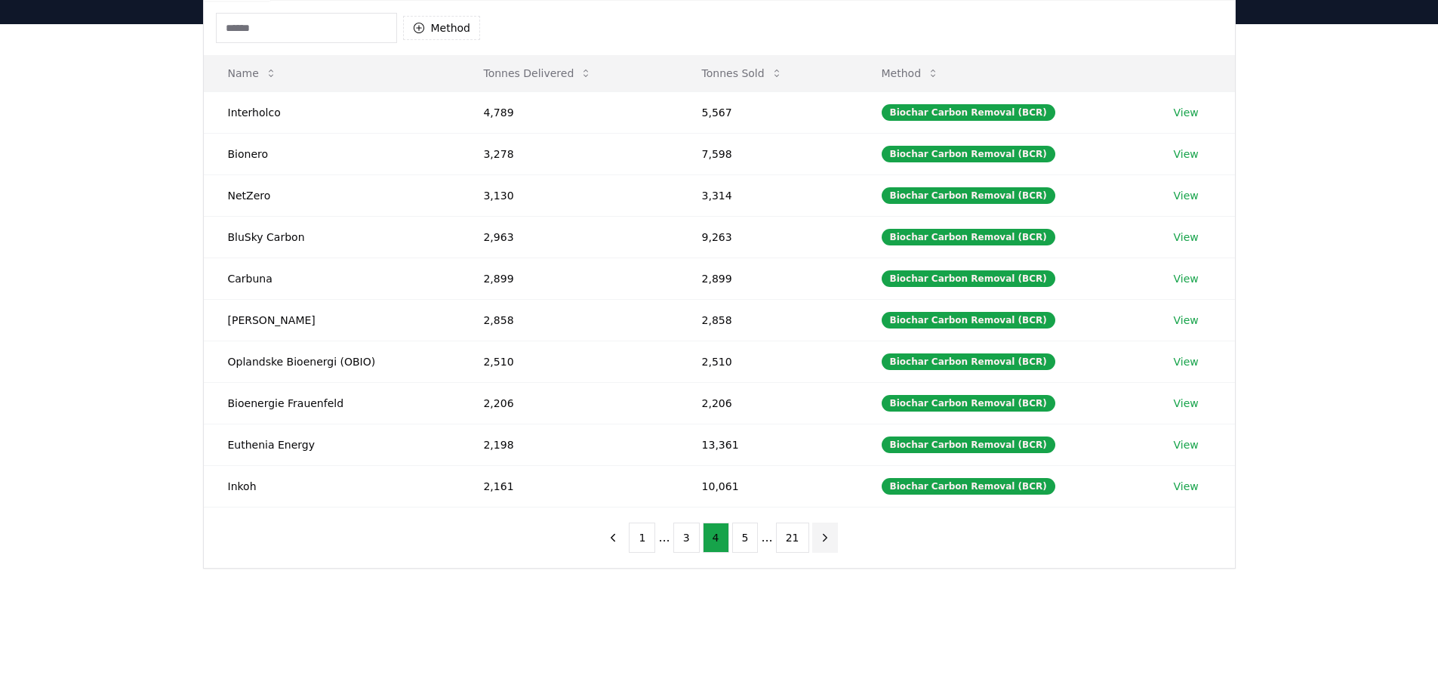
click at [819, 545] on button "next page" at bounding box center [825, 537] width 26 height 30
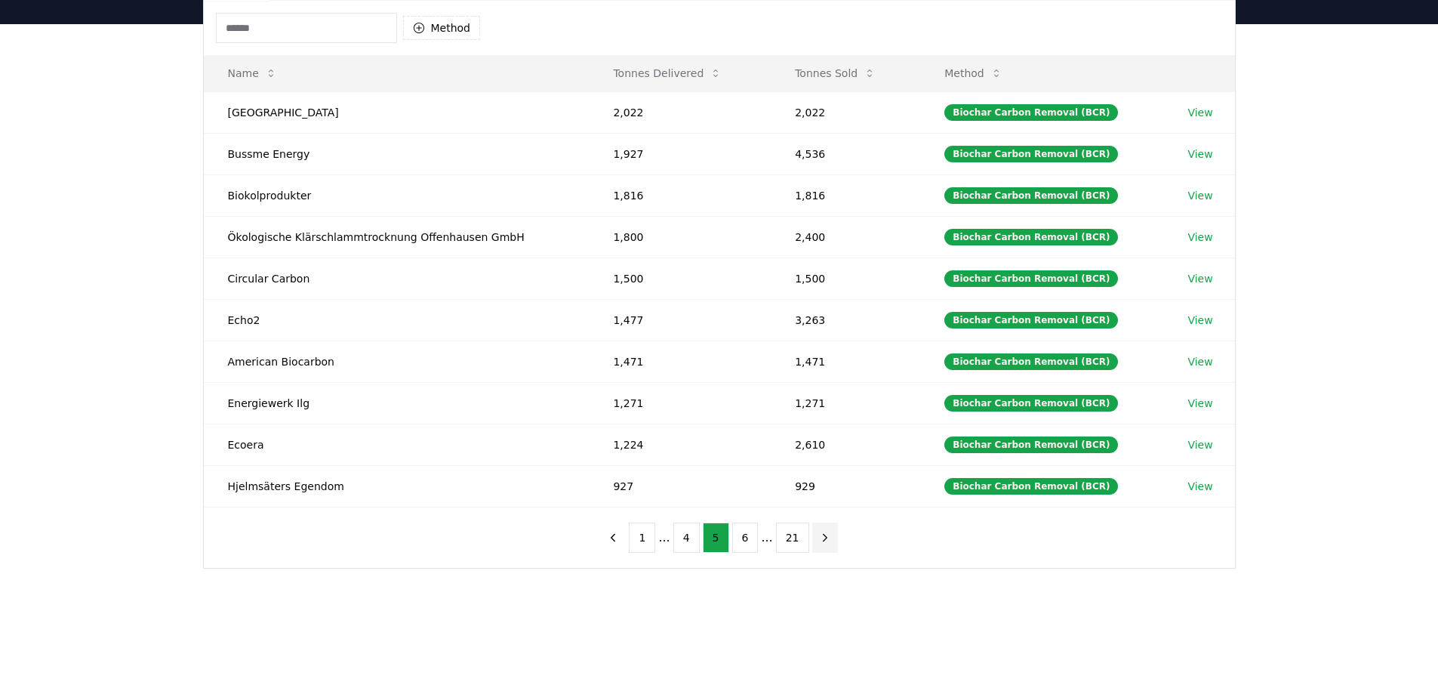
click at [819, 545] on button "next page" at bounding box center [825, 537] width 26 height 30
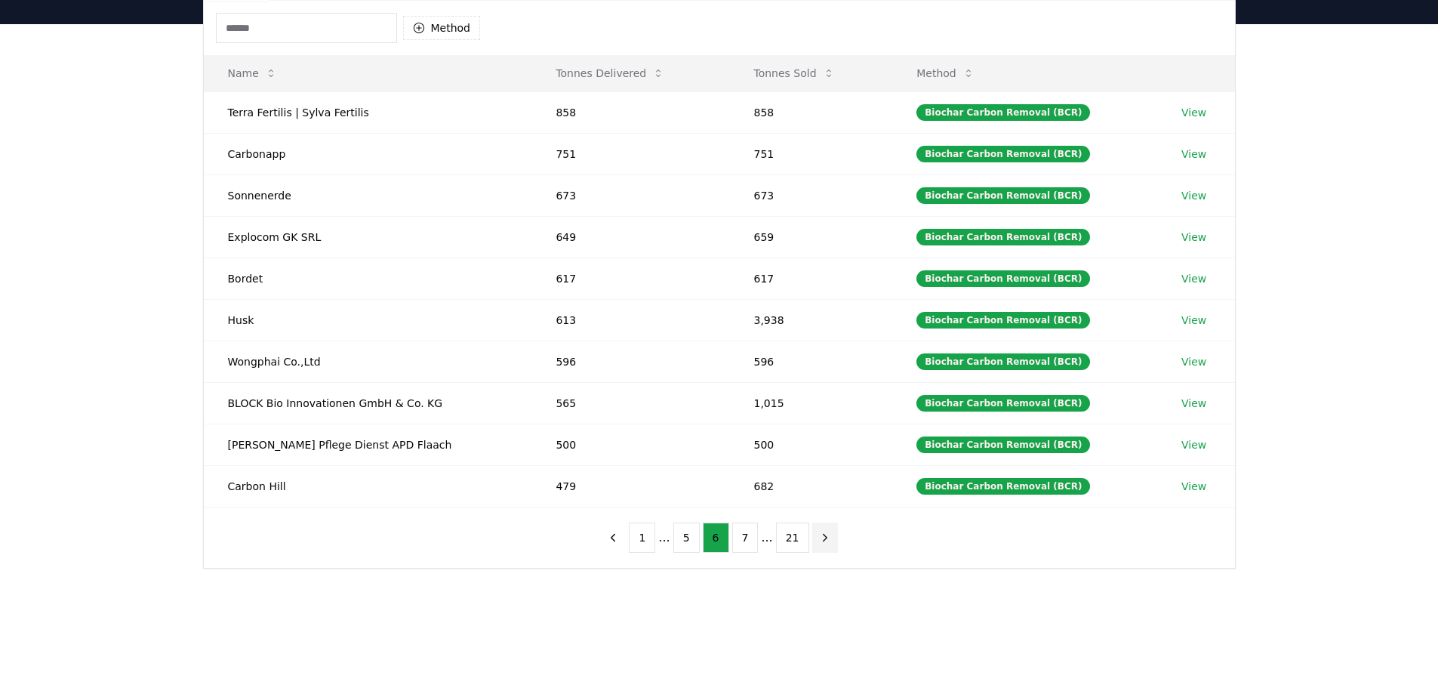
click at [819, 545] on button "next page" at bounding box center [825, 537] width 26 height 30
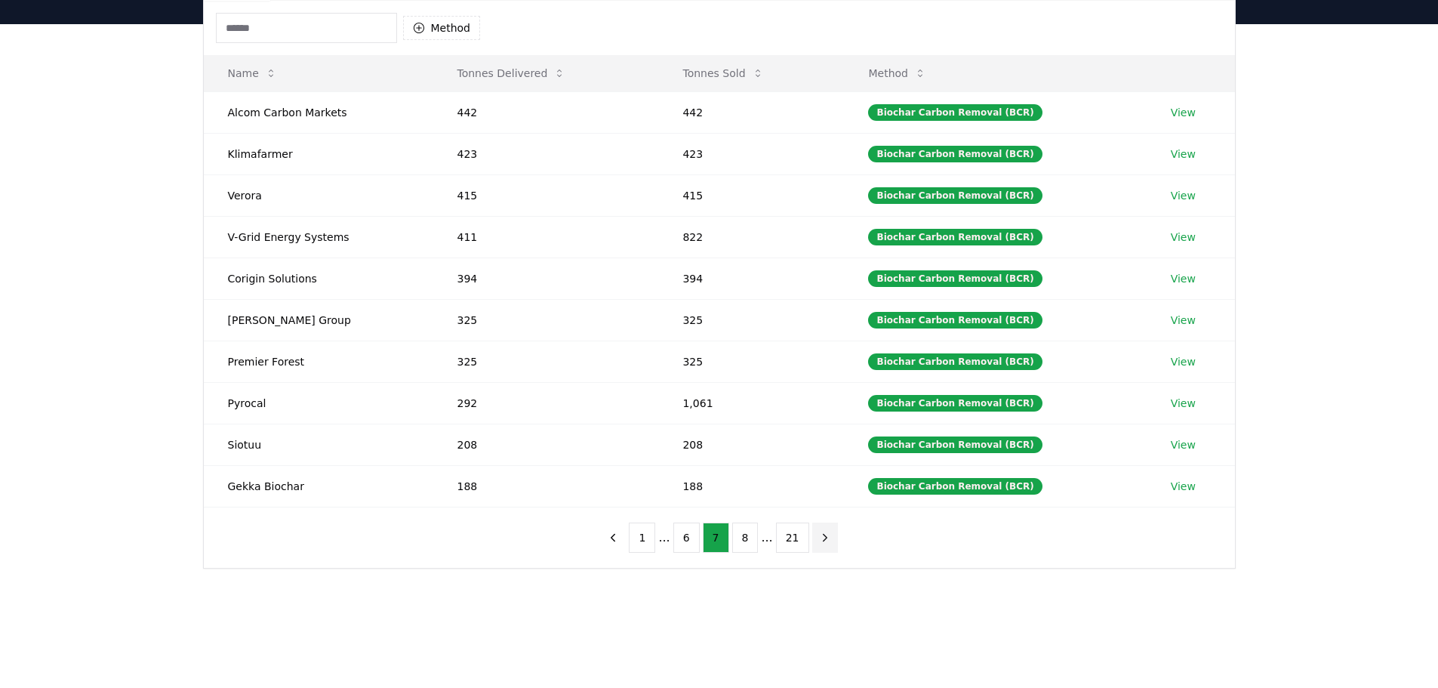
click at [819, 545] on button "next page" at bounding box center [825, 537] width 26 height 30
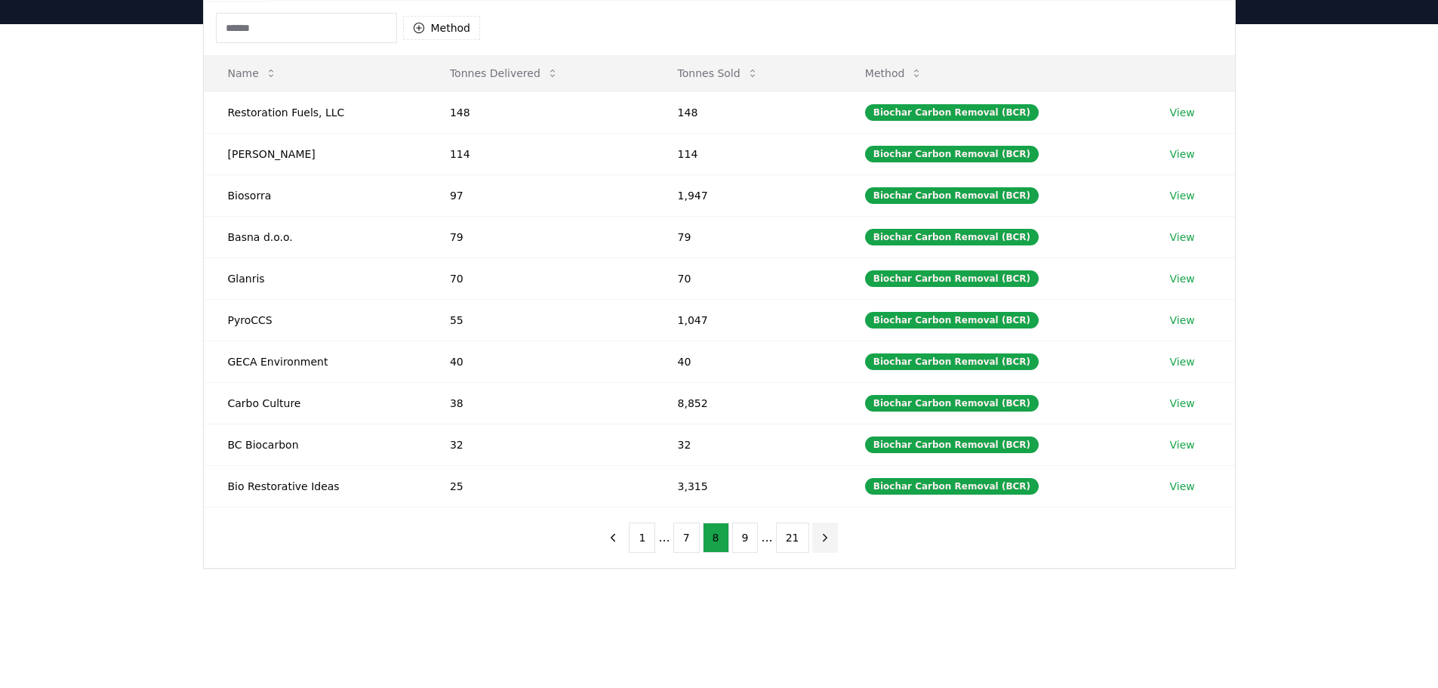
click at [821, 544] on button "next page" at bounding box center [825, 537] width 26 height 30
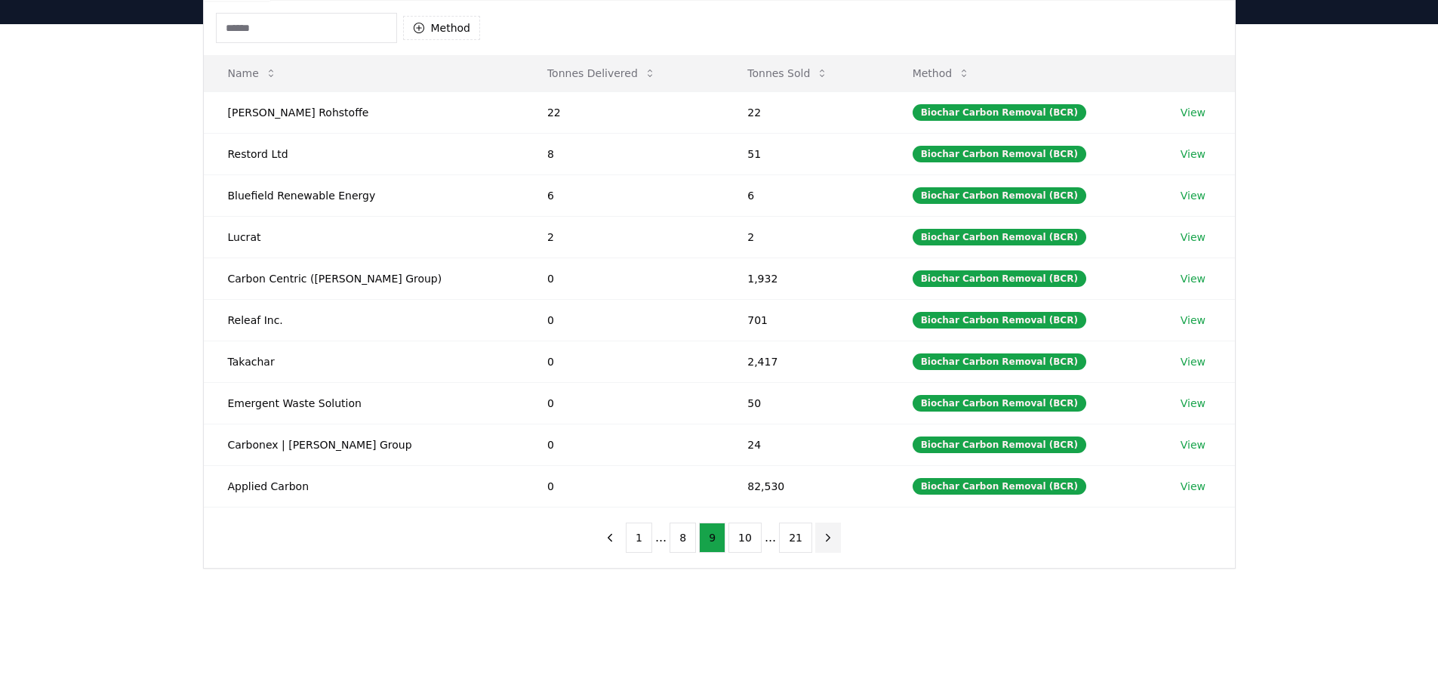
click at [821, 544] on button "next page" at bounding box center [828, 537] width 26 height 30
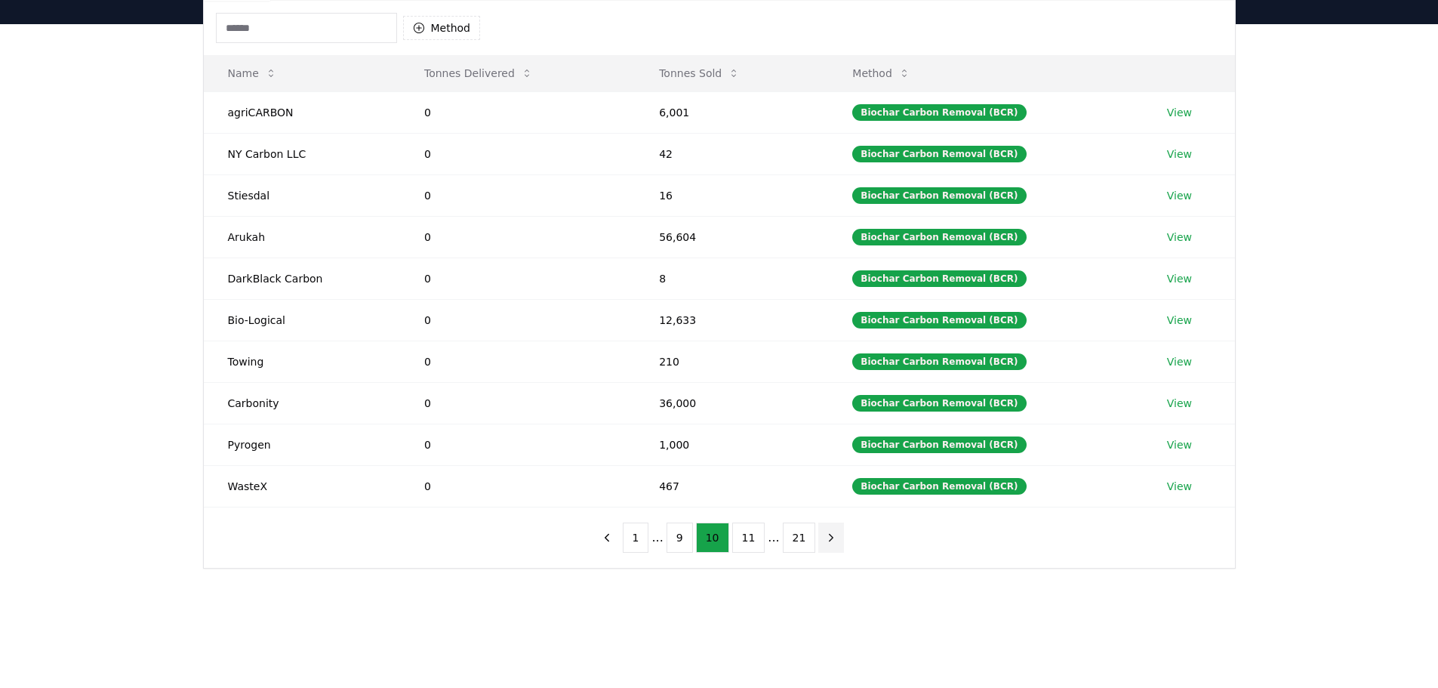
click at [821, 544] on button "next page" at bounding box center [831, 537] width 26 height 30
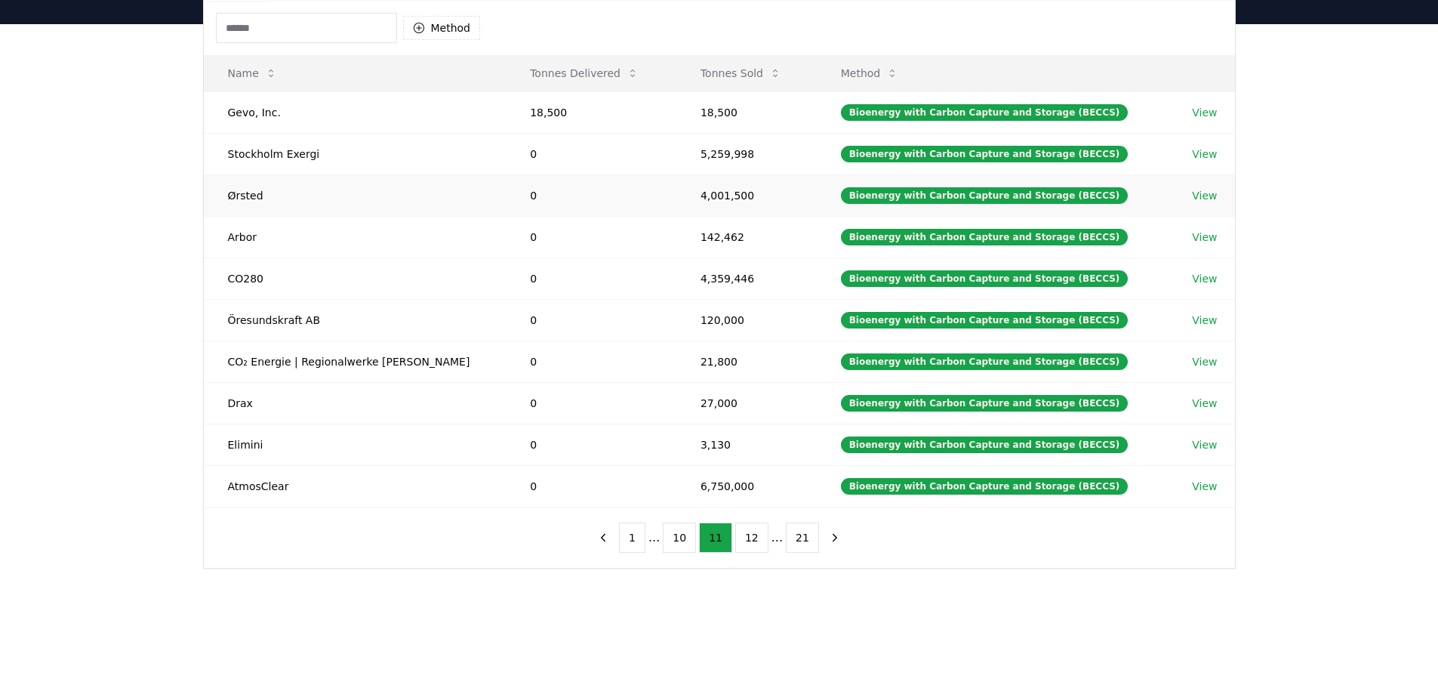
click at [1204, 193] on link "View" at bounding box center [1204, 195] width 25 height 15
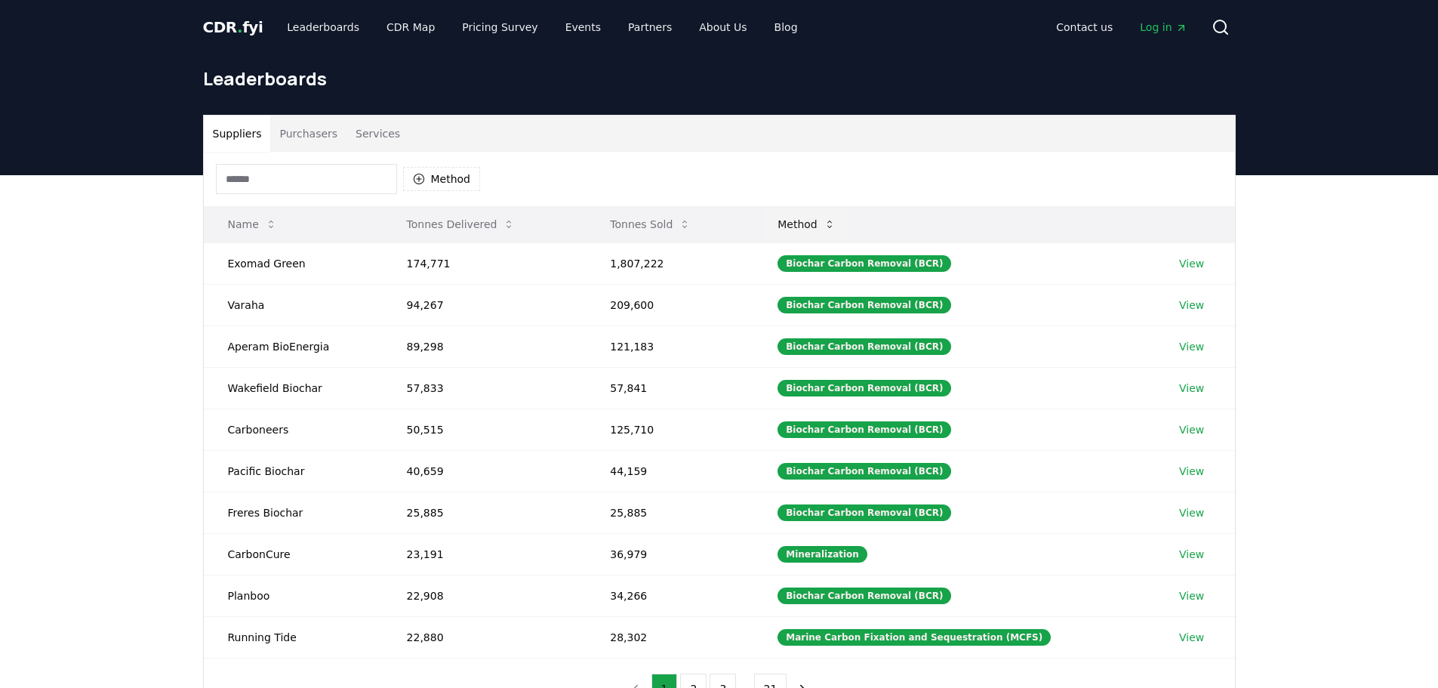
click at [823, 223] on button "Method" at bounding box center [806, 224] width 82 height 30
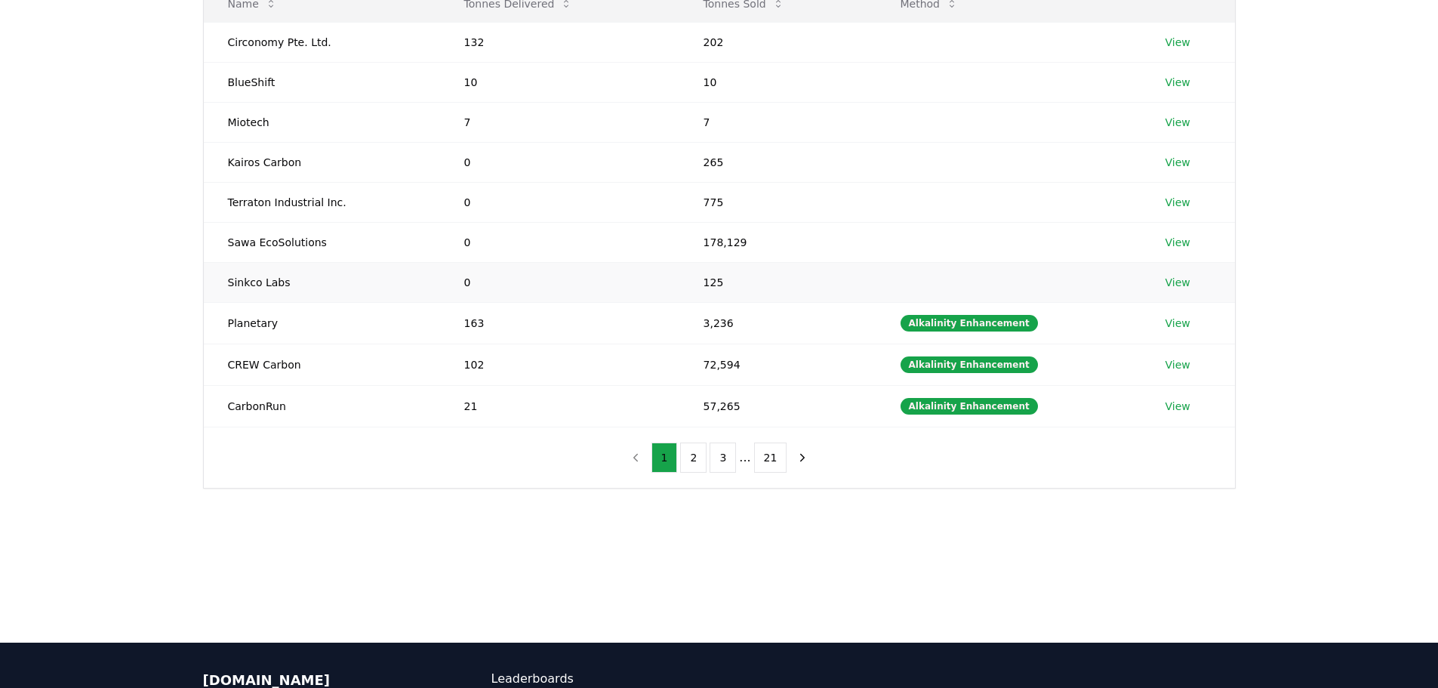
scroll to position [226, 0]
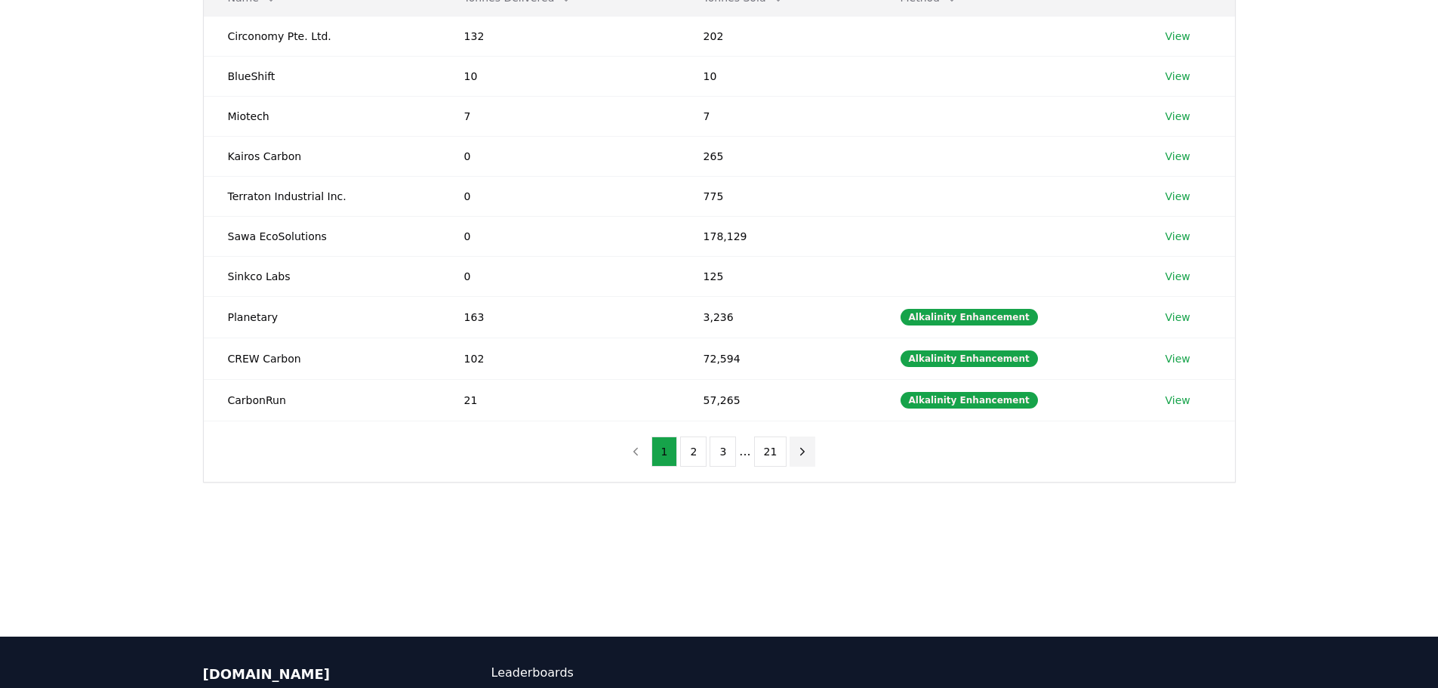
click at [804, 451] on icon "next page" at bounding box center [802, 452] width 14 height 14
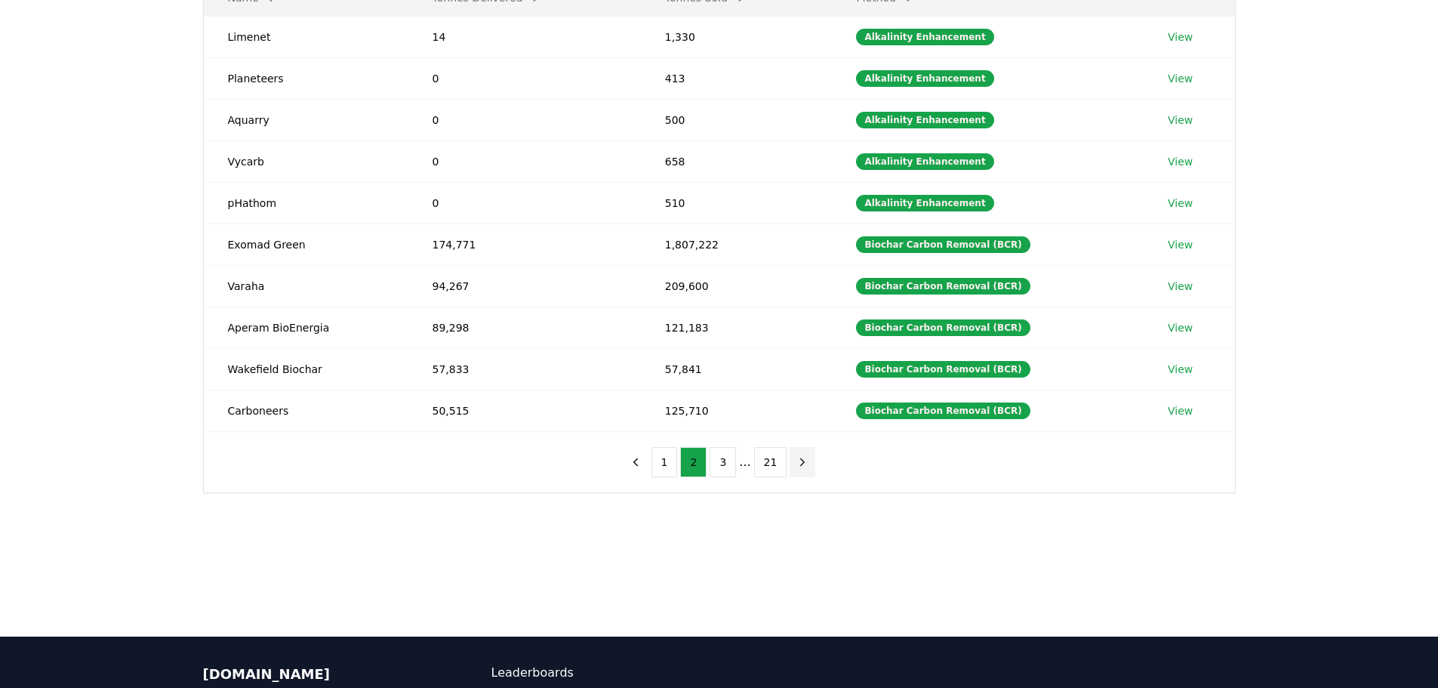
click at [804, 451] on button "next page" at bounding box center [802, 462] width 26 height 30
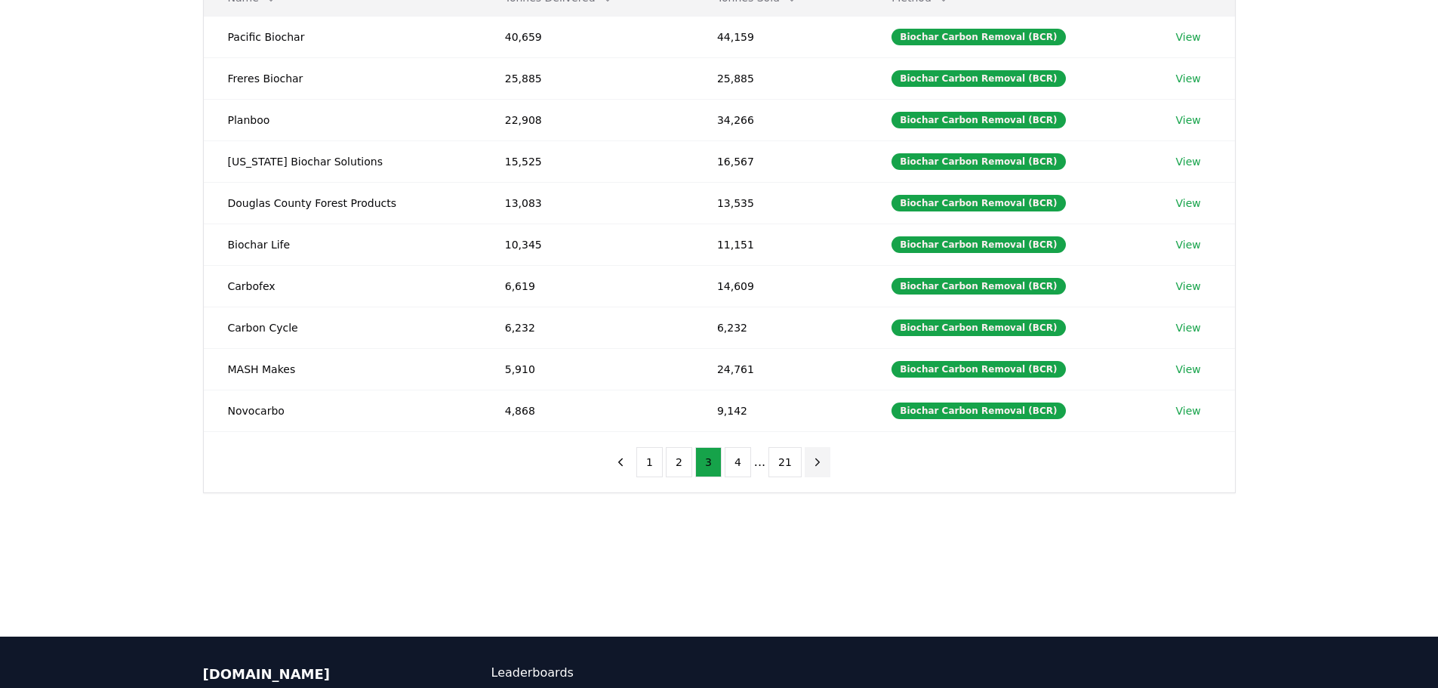
click at [817, 469] on button "next page" at bounding box center [818, 462] width 26 height 30
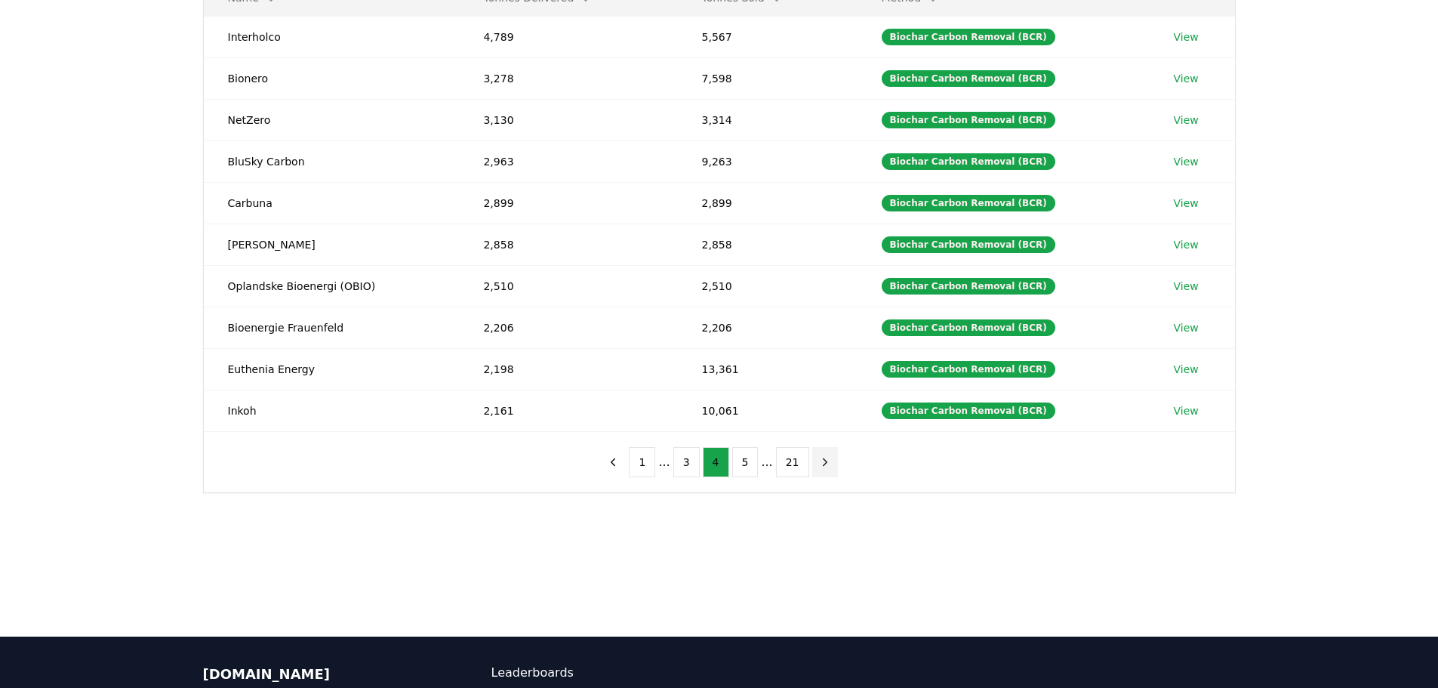
click at [817, 469] on button "next page" at bounding box center [825, 462] width 26 height 30
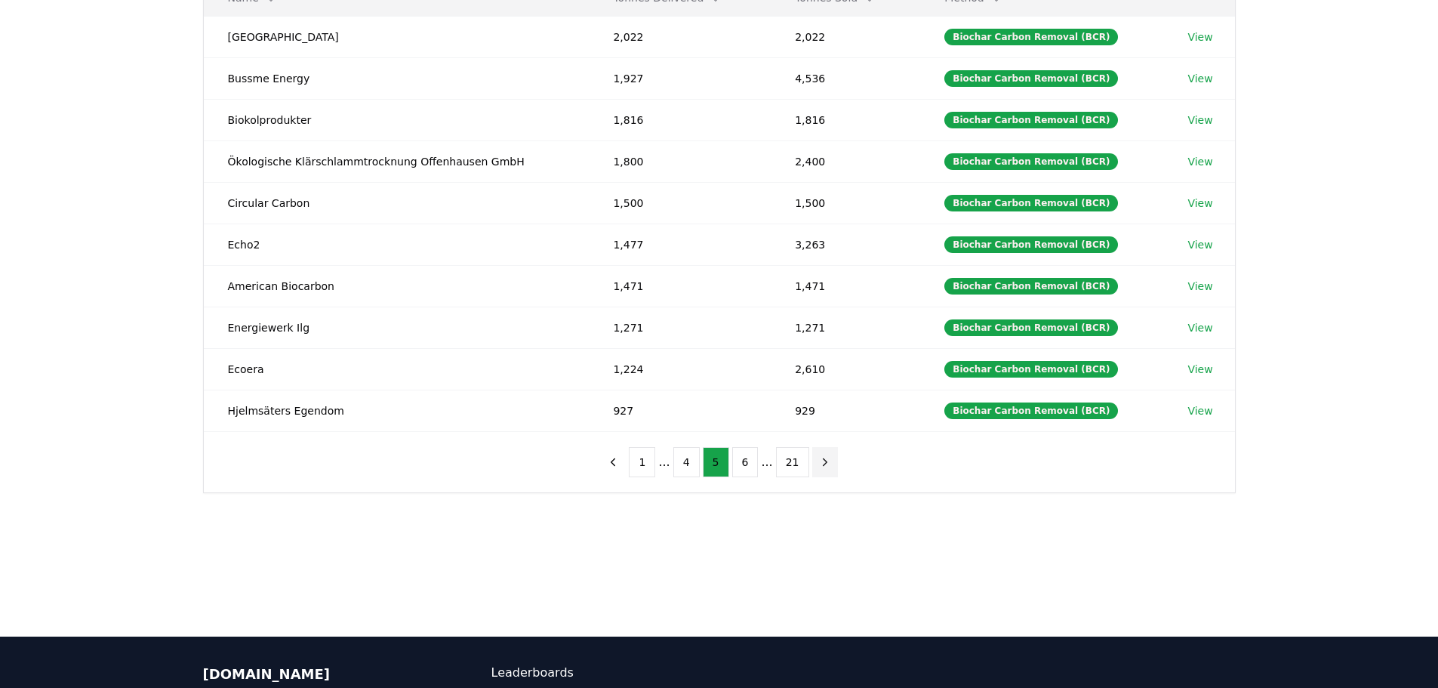
click at [817, 469] on button "next page" at bounding box center [825, 462] width 26 height 30
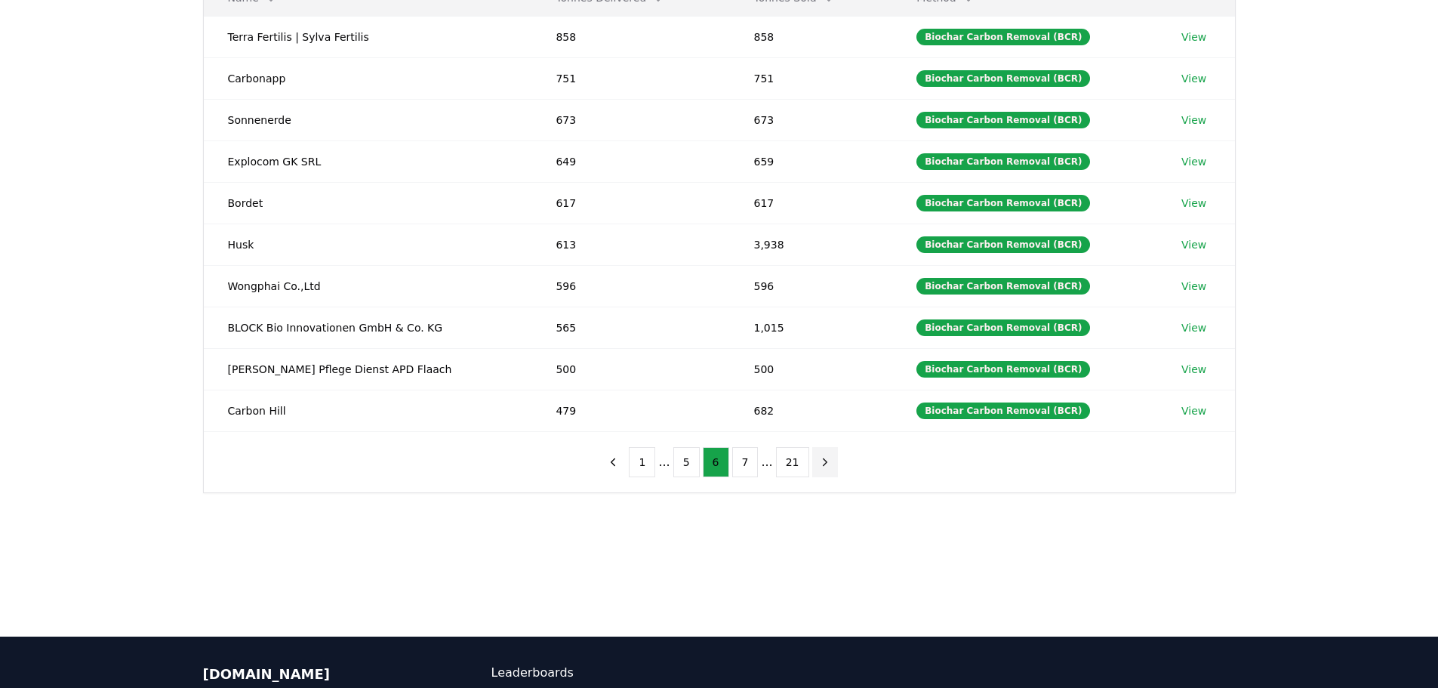
click at [817, 469] on button "next page" at bounding box center [825, 462] width 26 height 30
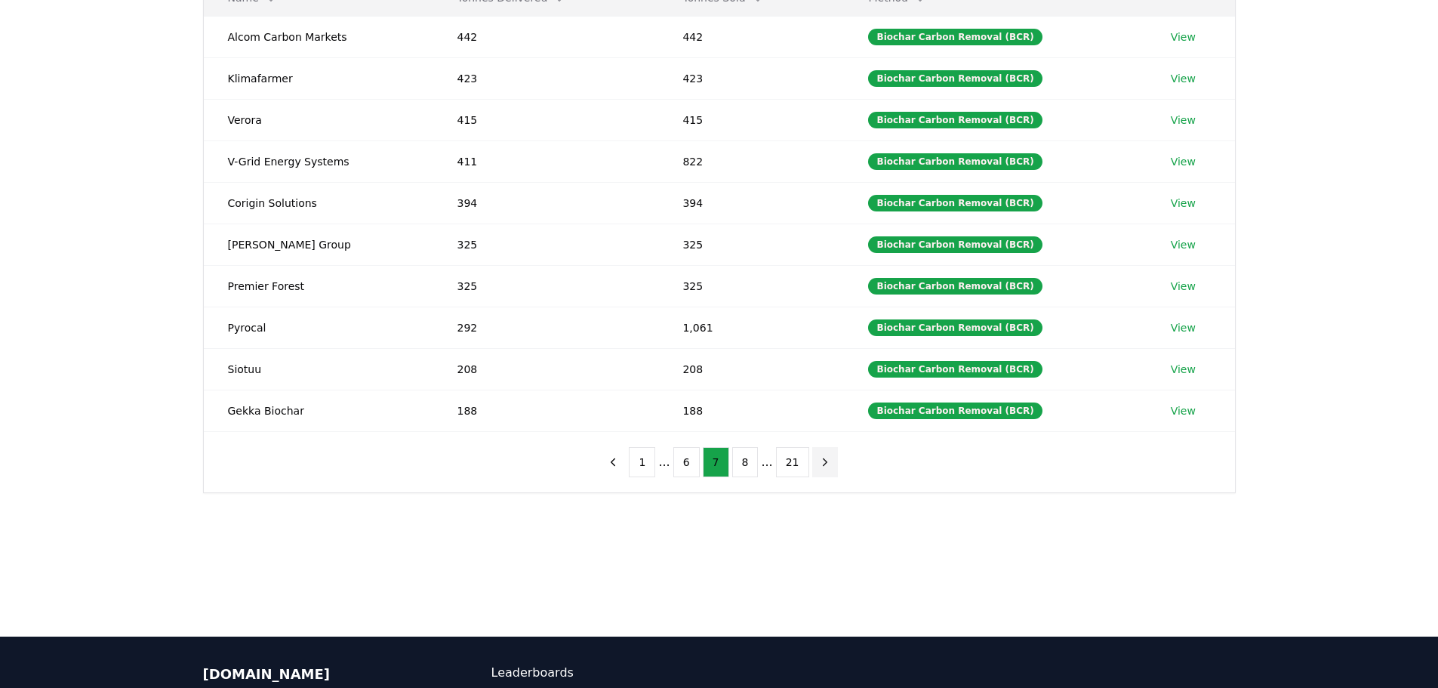
click at [817, 469] on button "next page" at bounding box center [825, 462] width 26 height 30
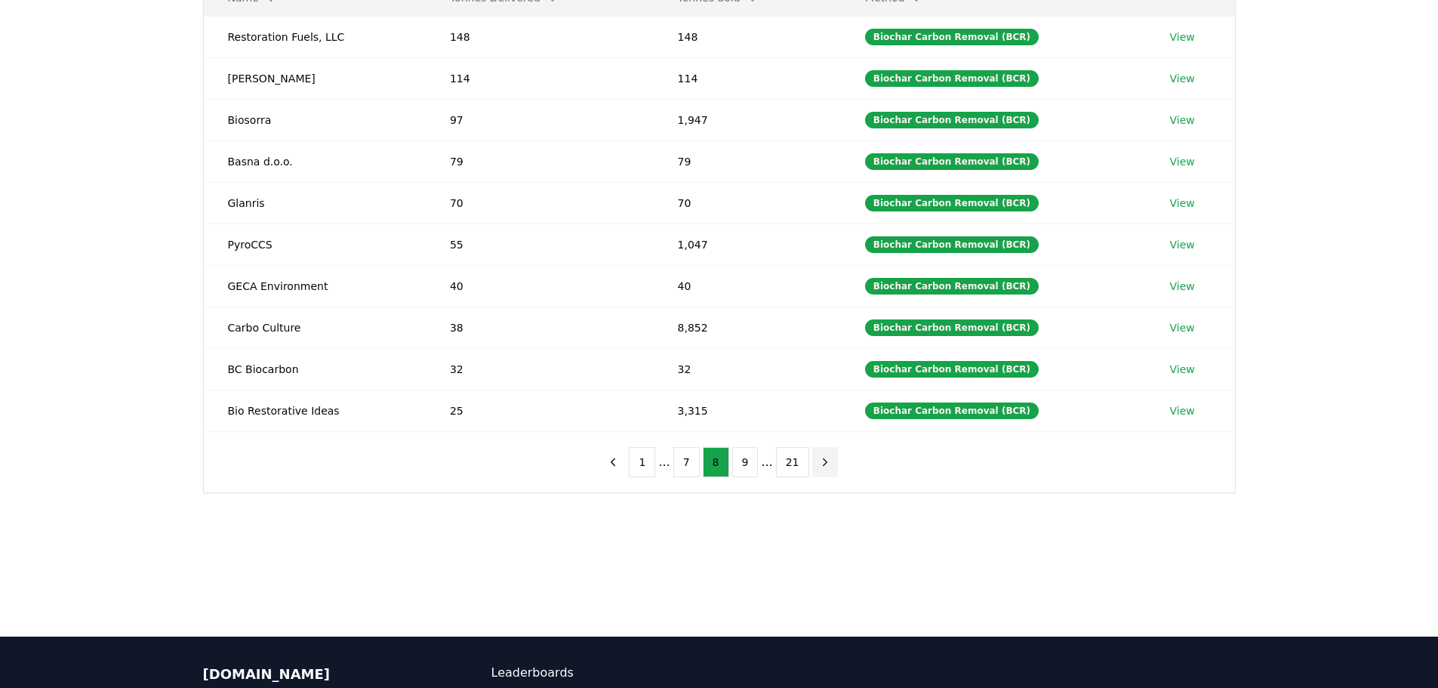
click at [817, 469] on button "next page" at bounding box center [825, 462] width 26 height 30
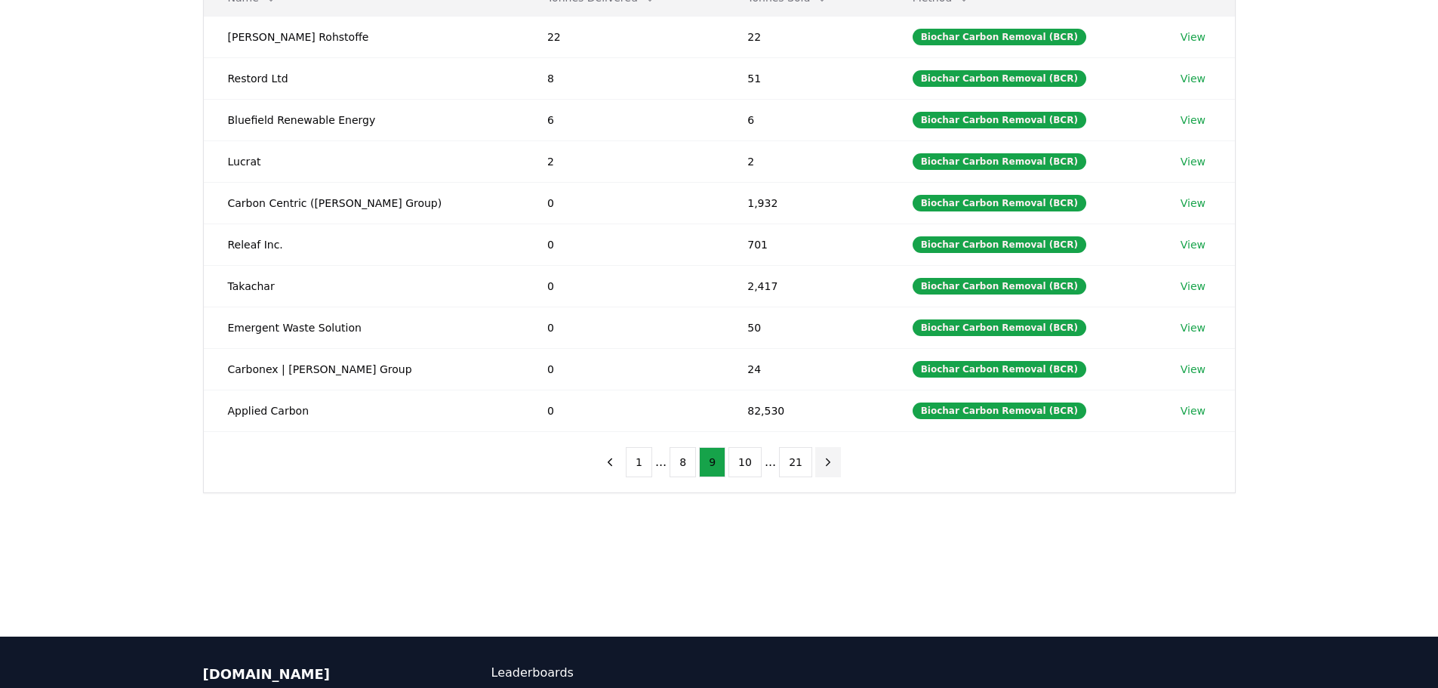
click at [817, 469] on button "next page" at bounding box center [828, 462] width 26 height 30
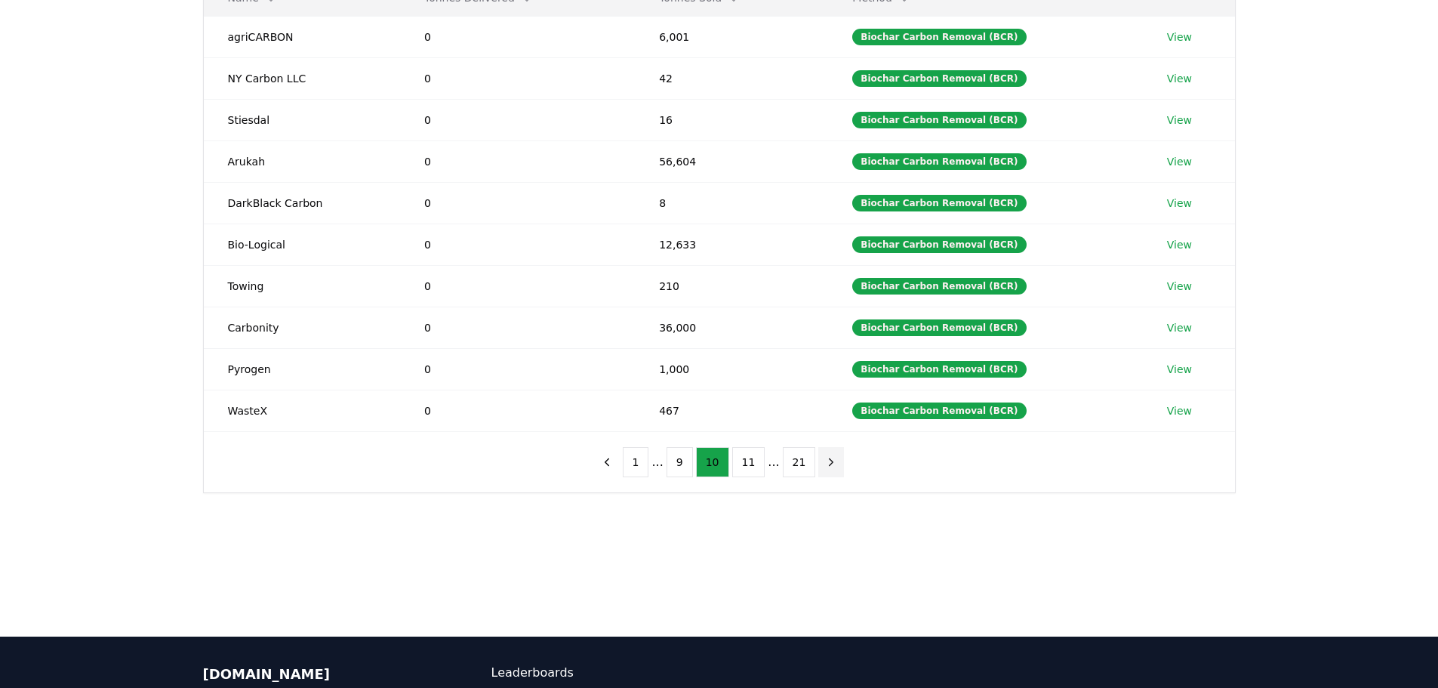
click at [818, 469] on button "next page" at bounding box center [831, 462] width 26 height 30
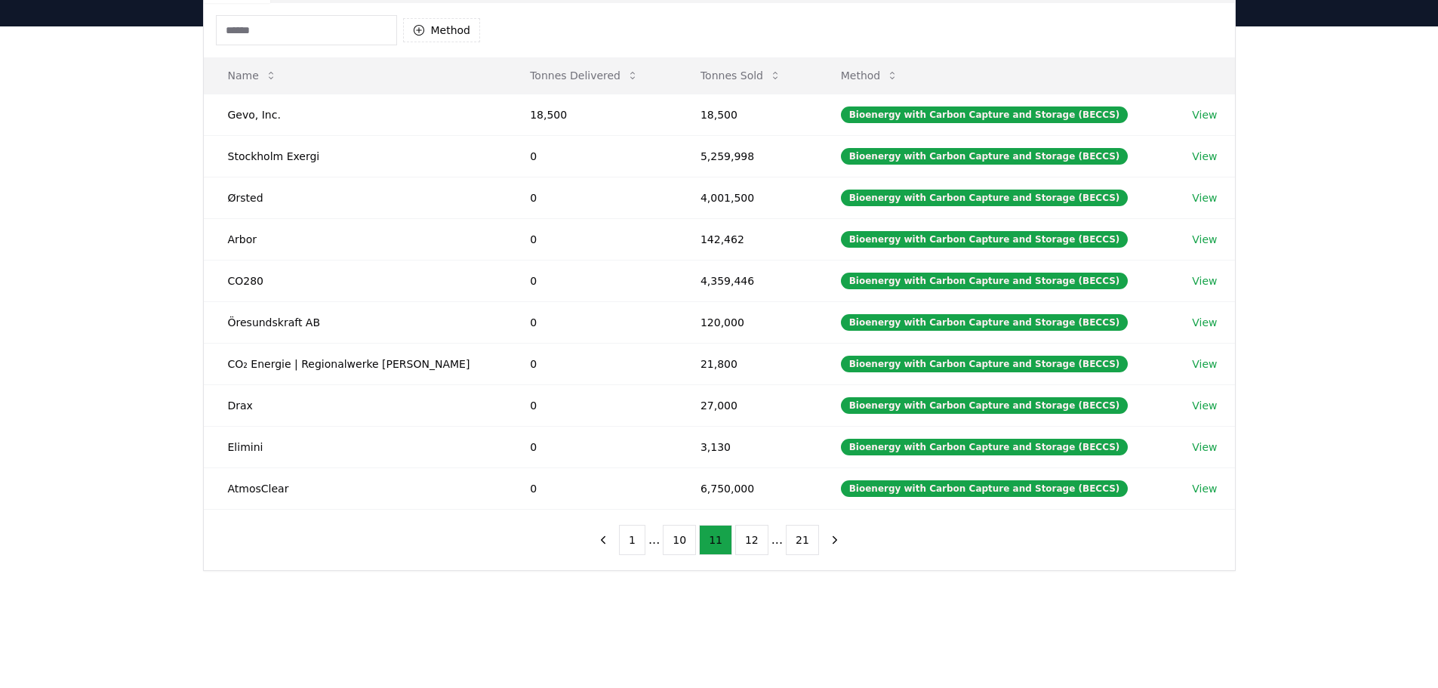
scroll to position [75, 0]
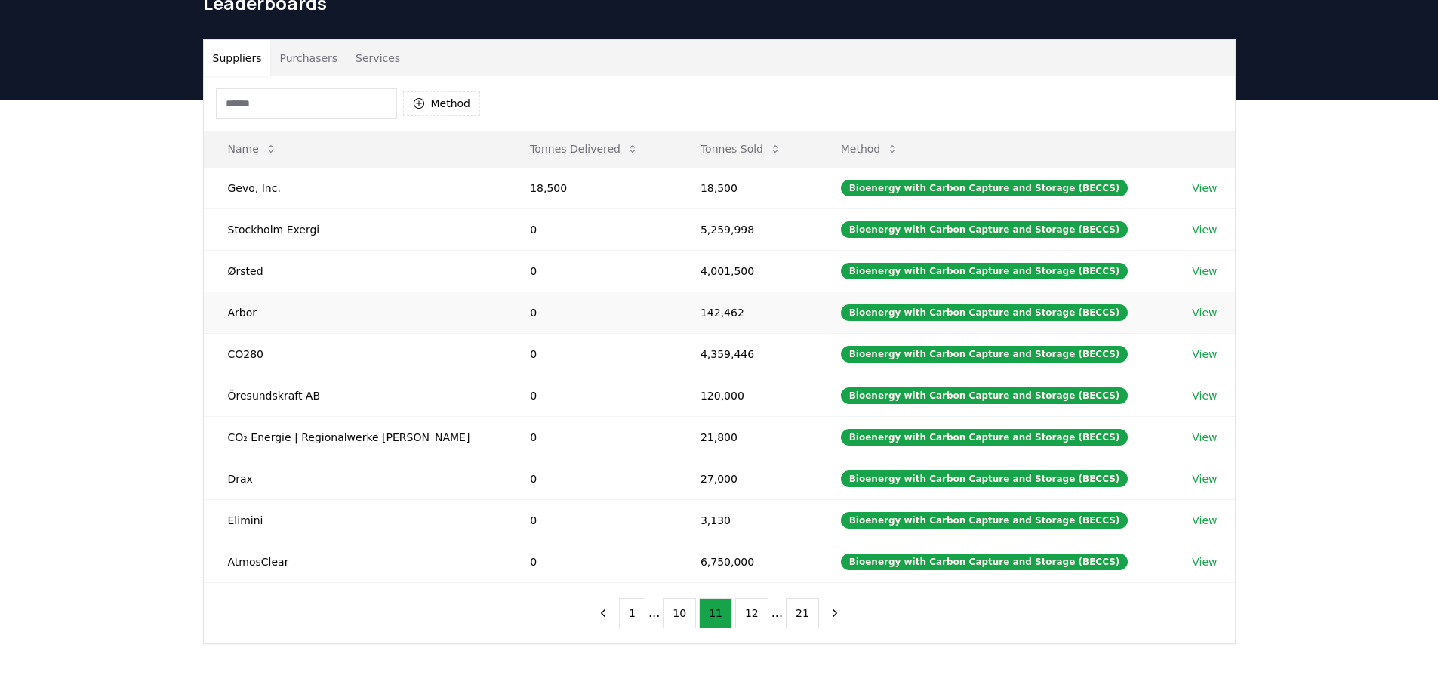
click at [1198, 315] on link "View" at bounding box center [1204, 312] width 25 height 15
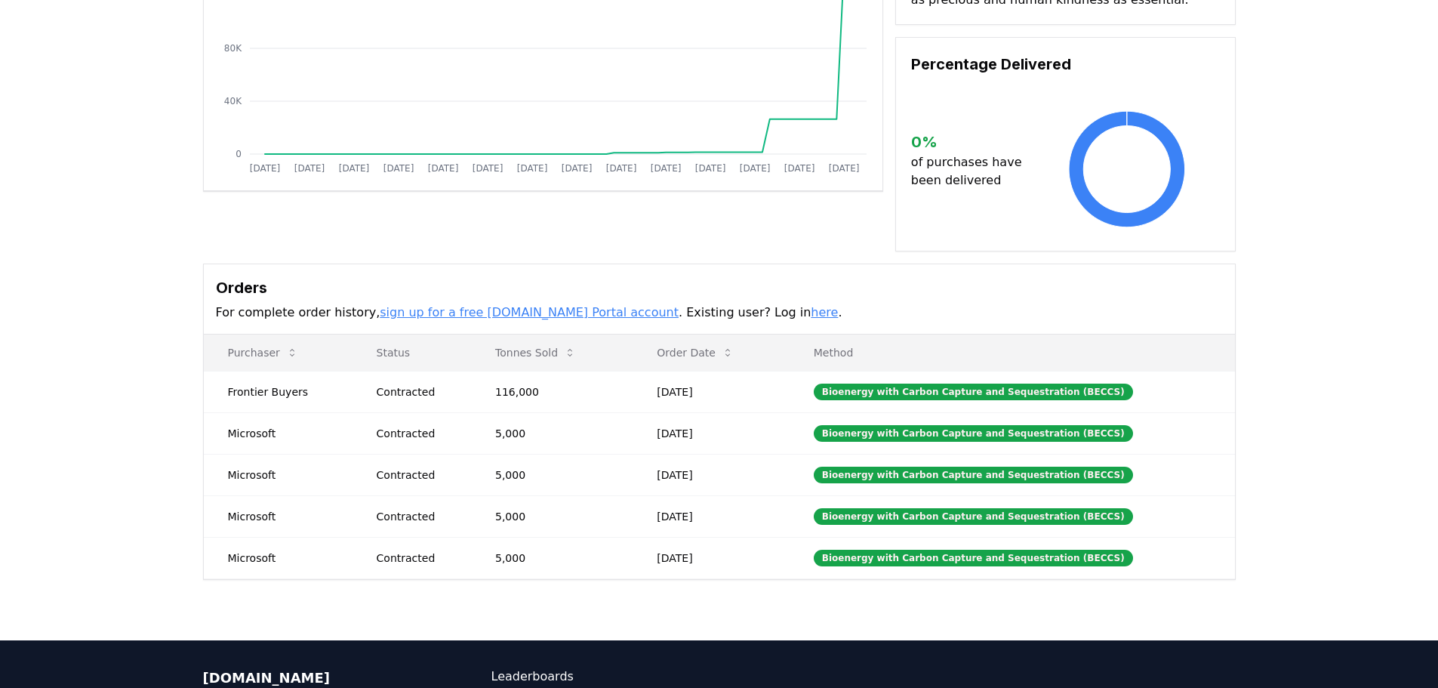
scroll to position [75, 0]
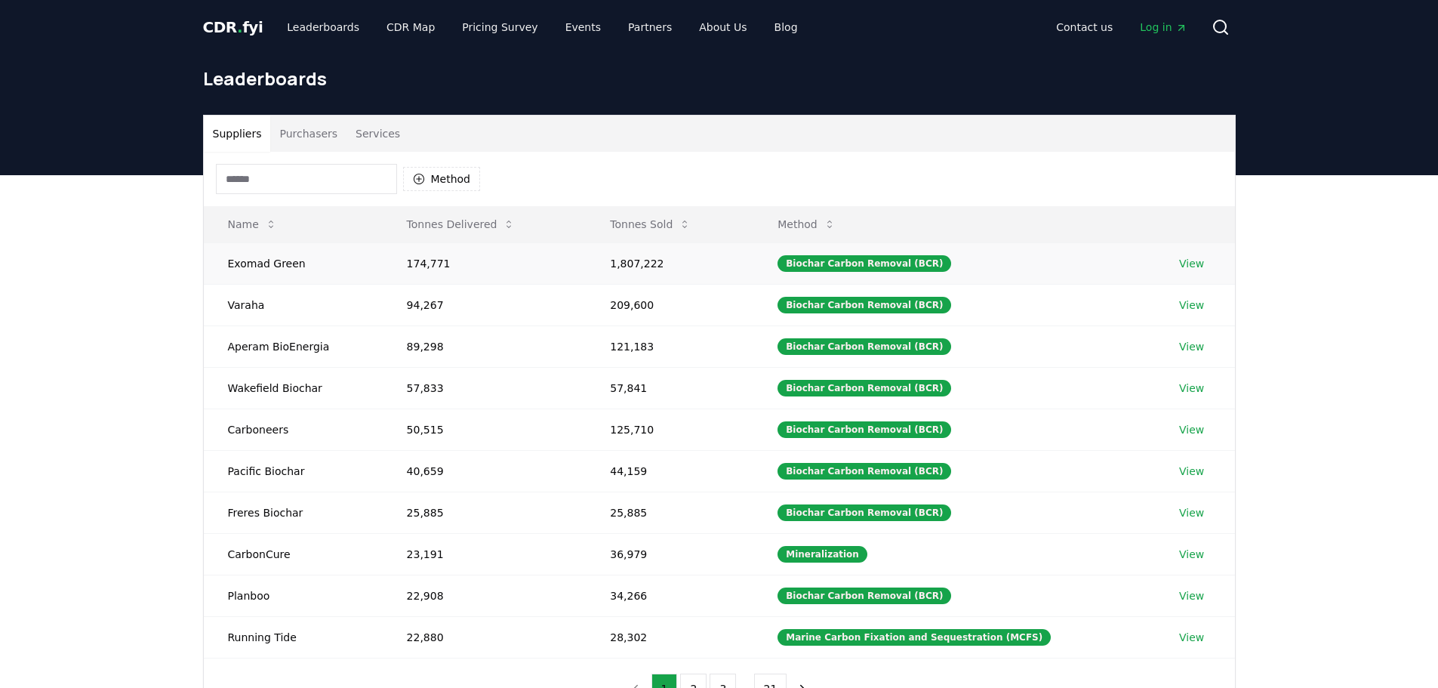
scroll to position [75, 0]
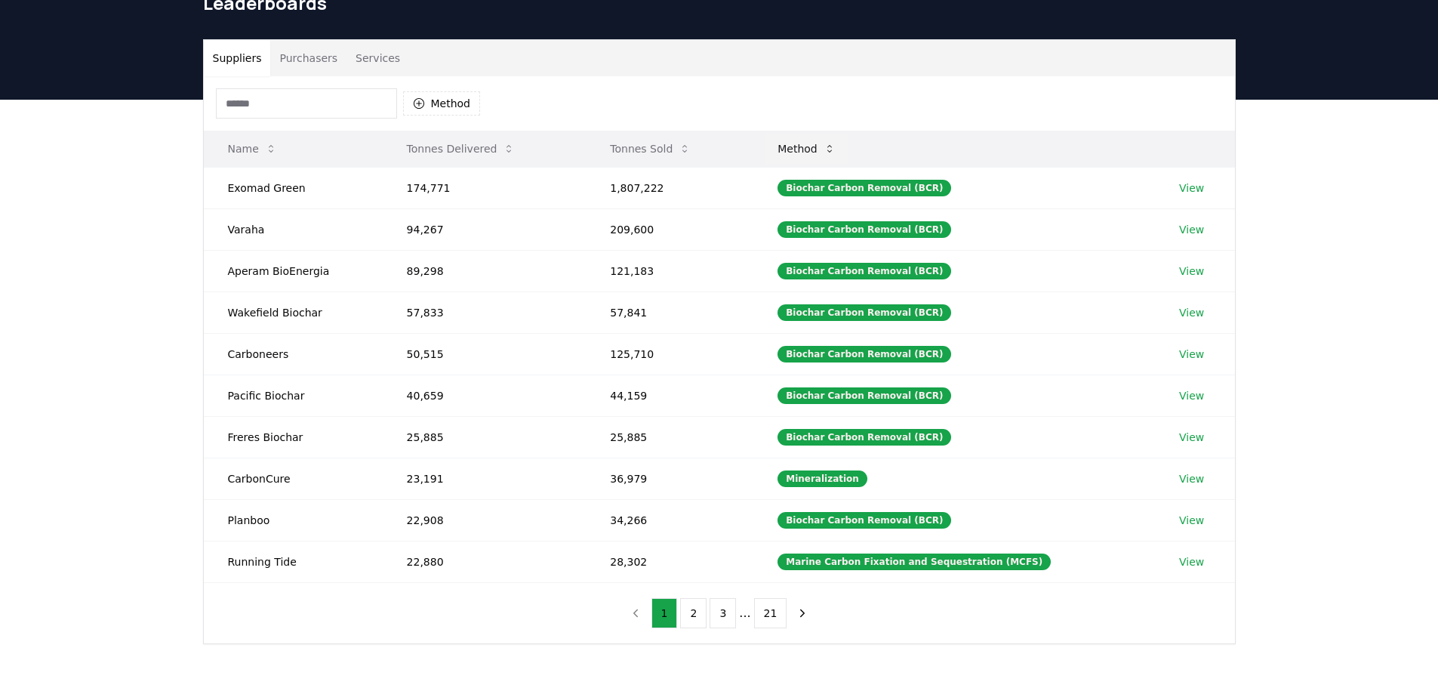
click at [826, 144] on button "Method" at bounding box center [806, 149] width 82 height 30
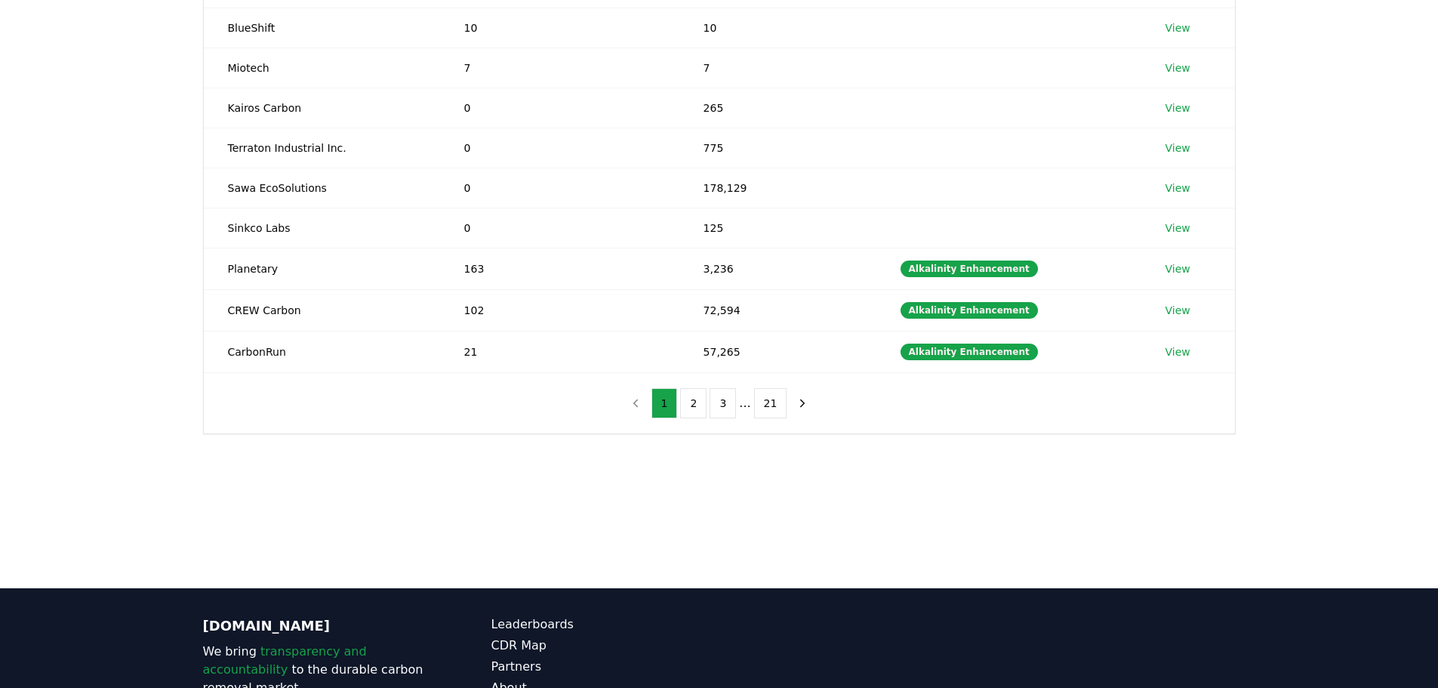
scroll to position [302, 0]
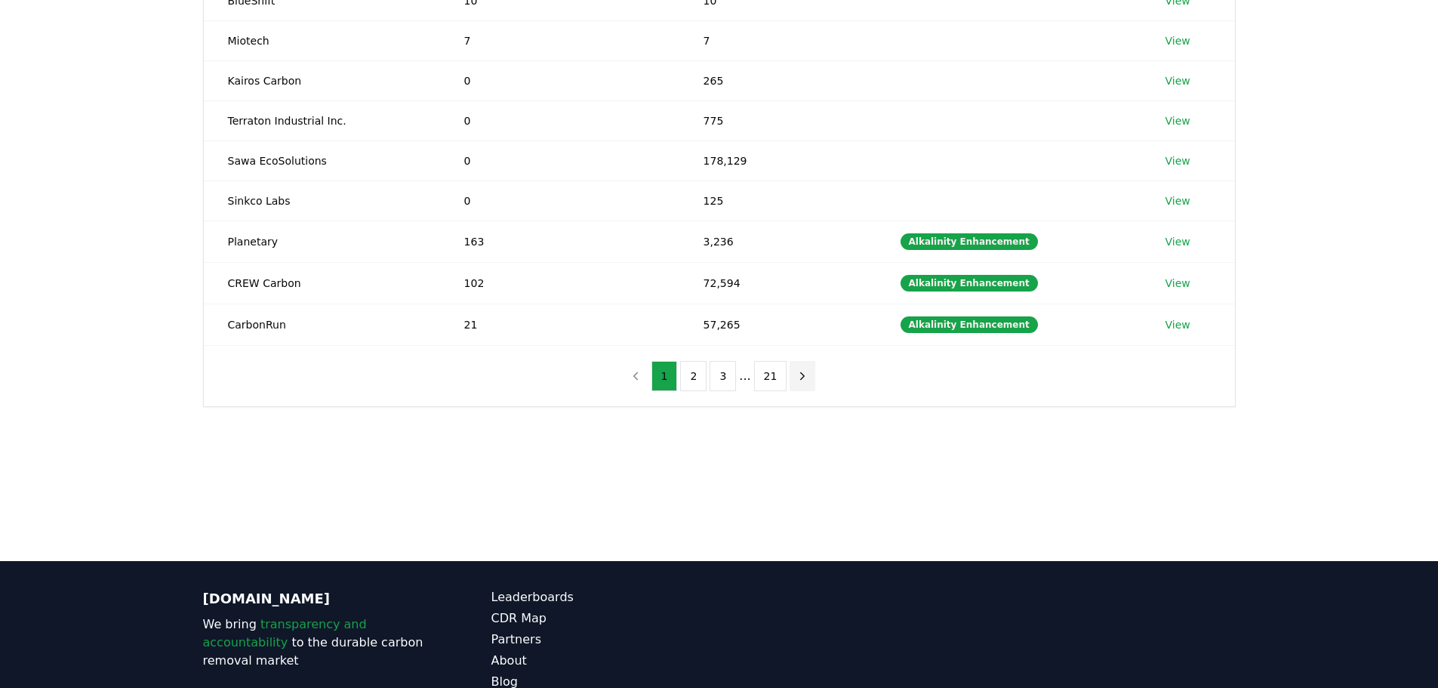
click at [797, 374] on icon "next page" at bounding box center [802, 376] width 14 height 14
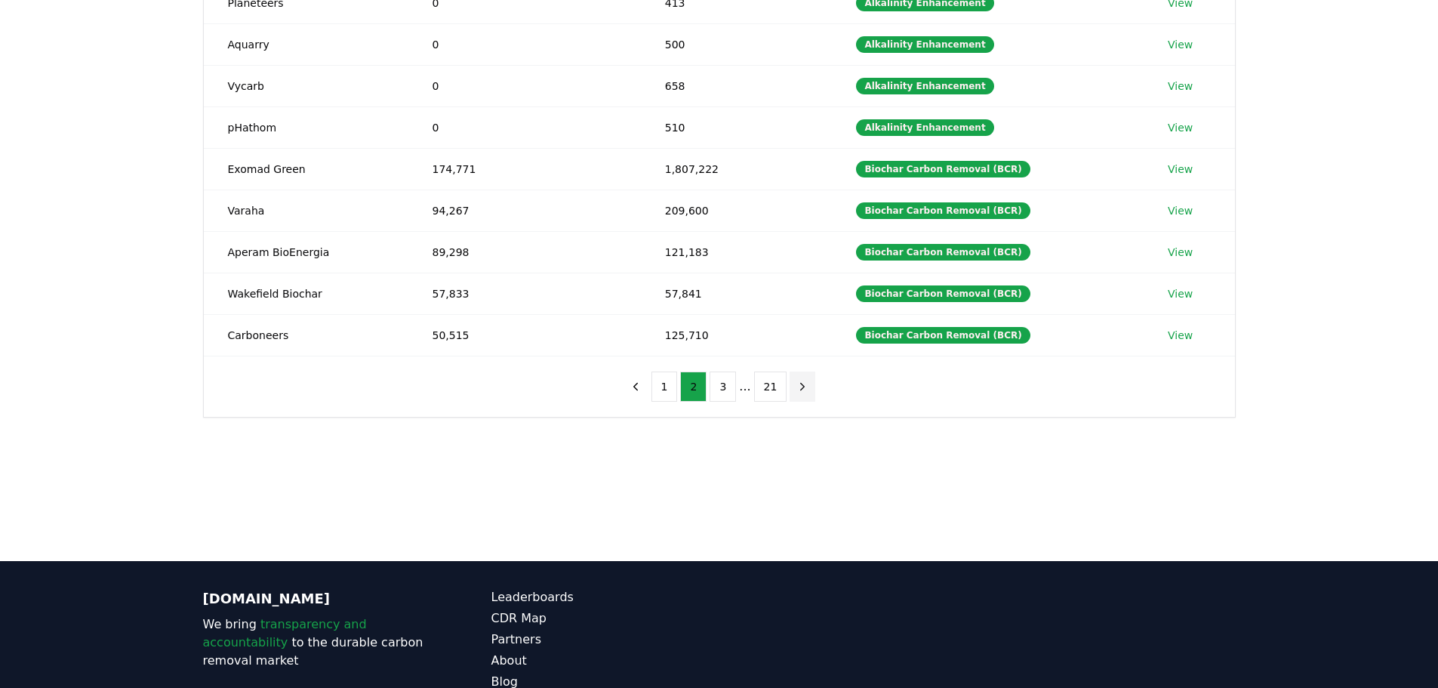
click at [797, 386] on icon "next page" at bounding box center [802, 387] width 14 height 14
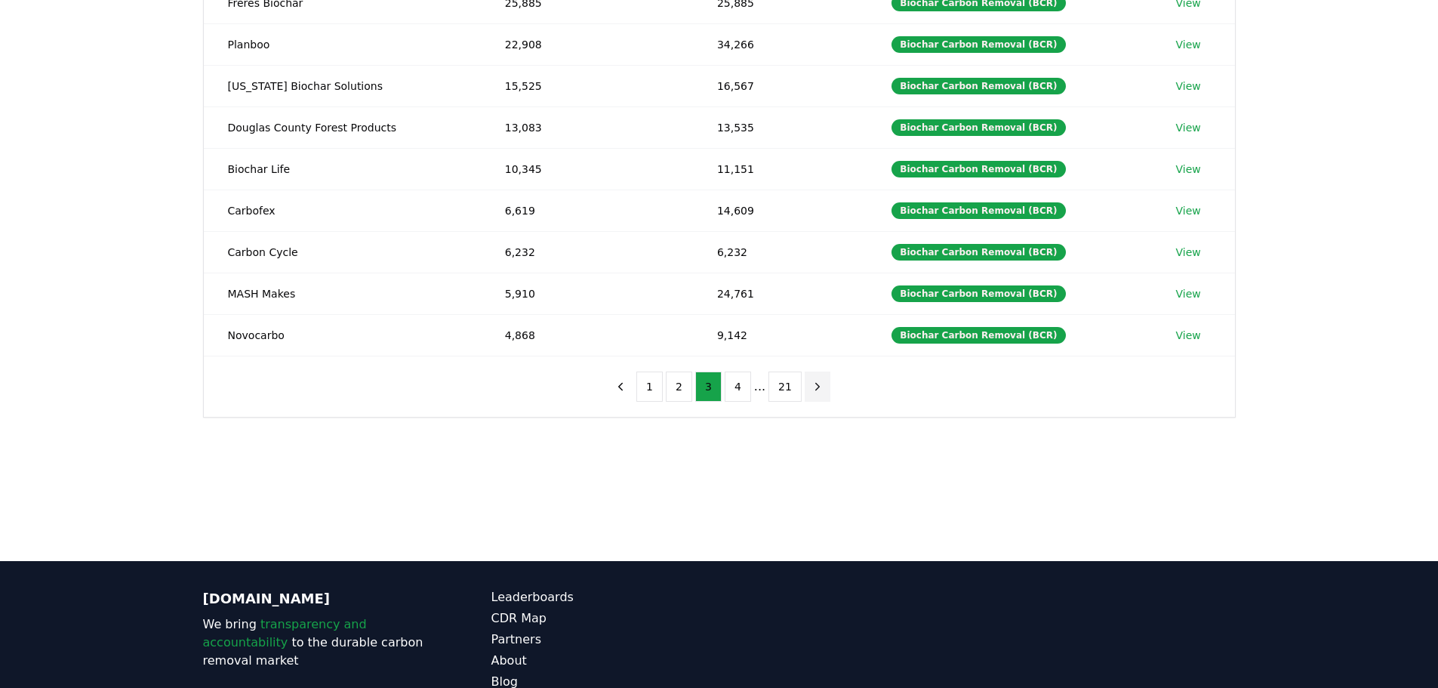
click at [816, 388] on icon "next page" at bounding box center [818, 386] width 4 height 7
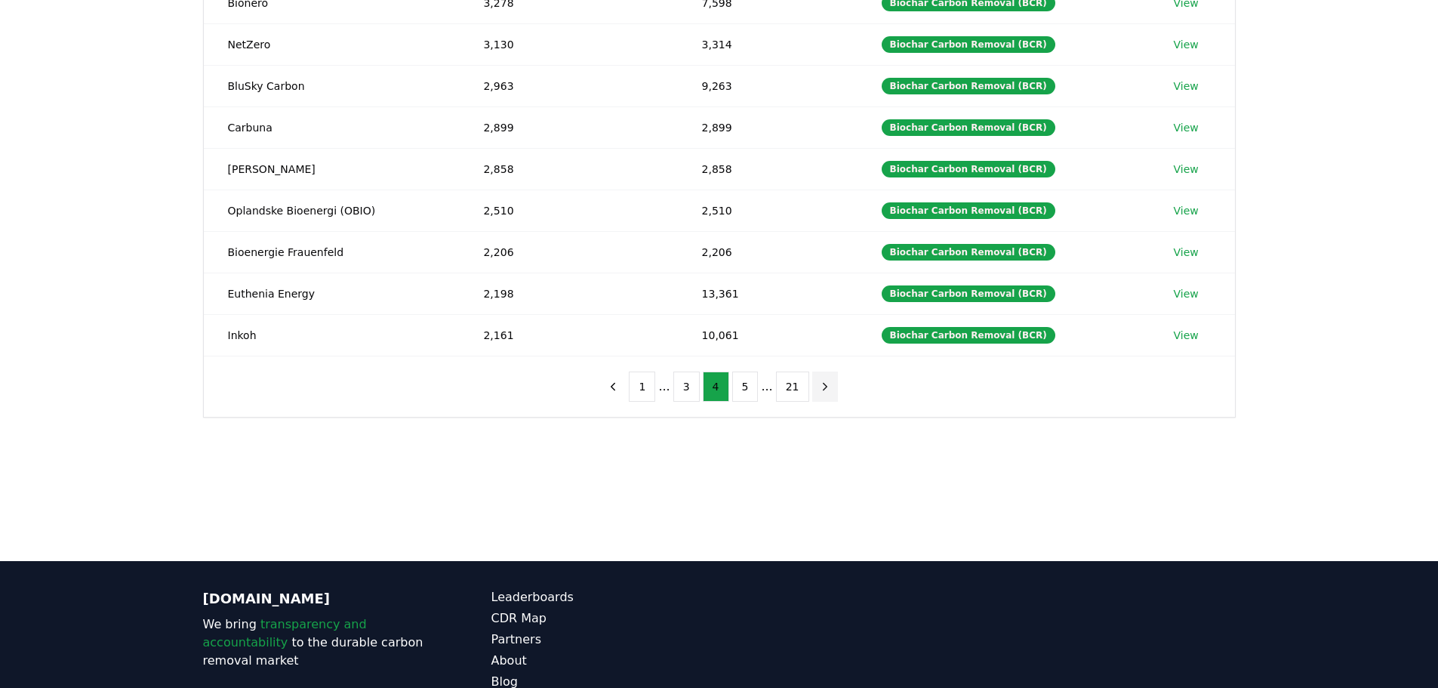
click at [820, 386] on icon "next page" at bounding box center [825, 387] width 14 height 14
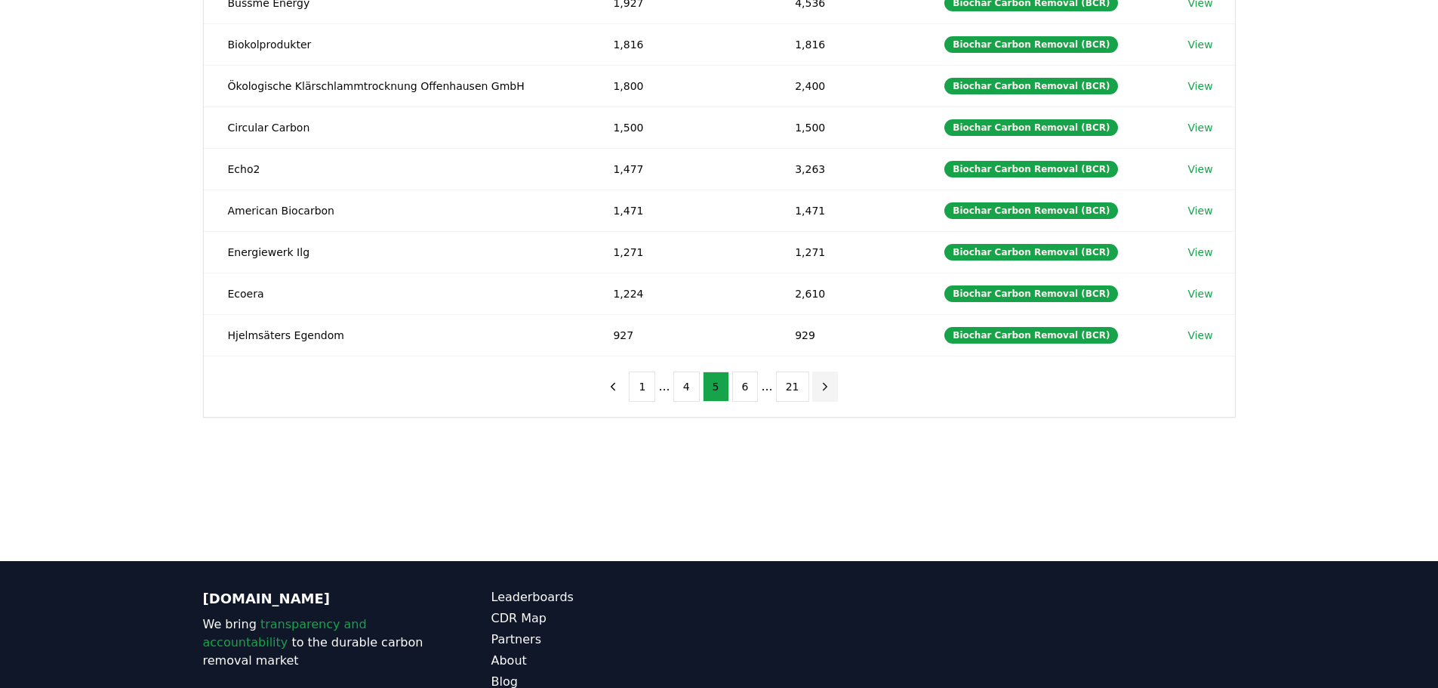
click at [818, 390] on icon "next page" at bounding box center [825, 387] width 14 height 14
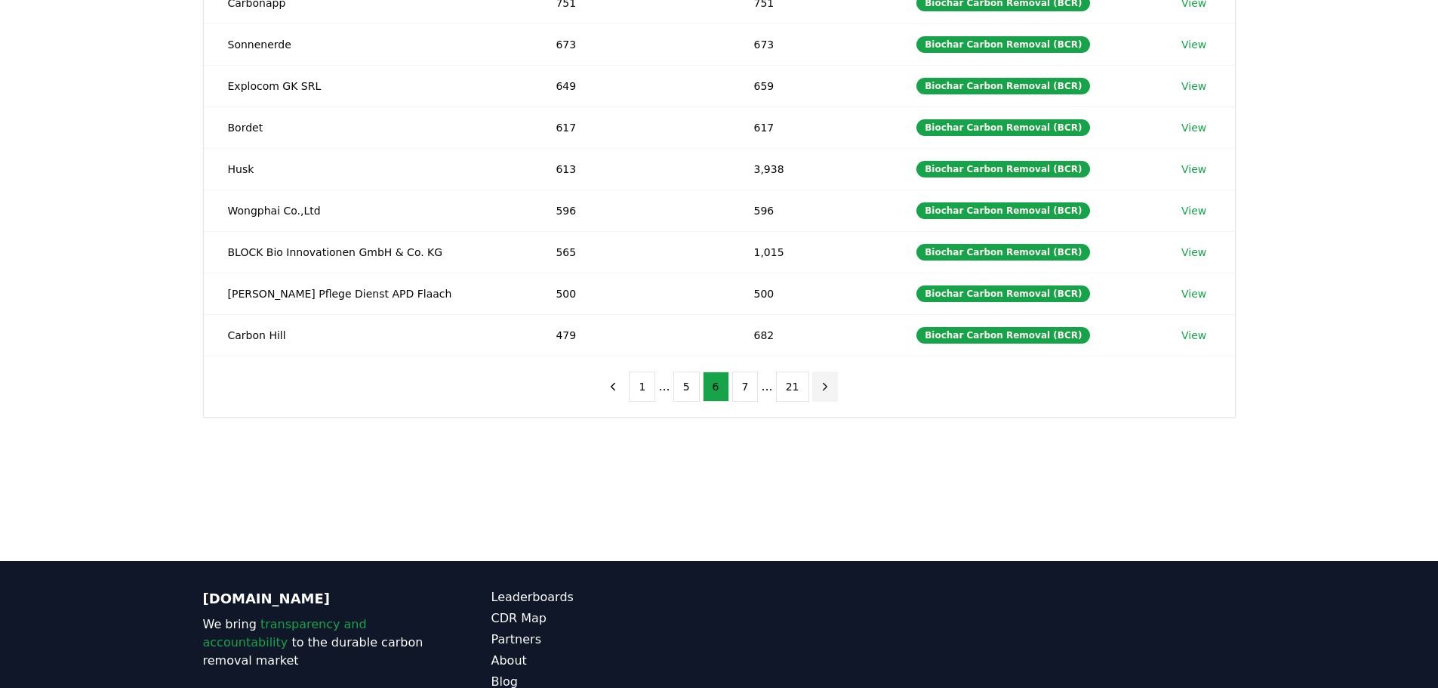
click at [818, 390] on icon "next page" at bounding box center [825, 387] width 14 height 14
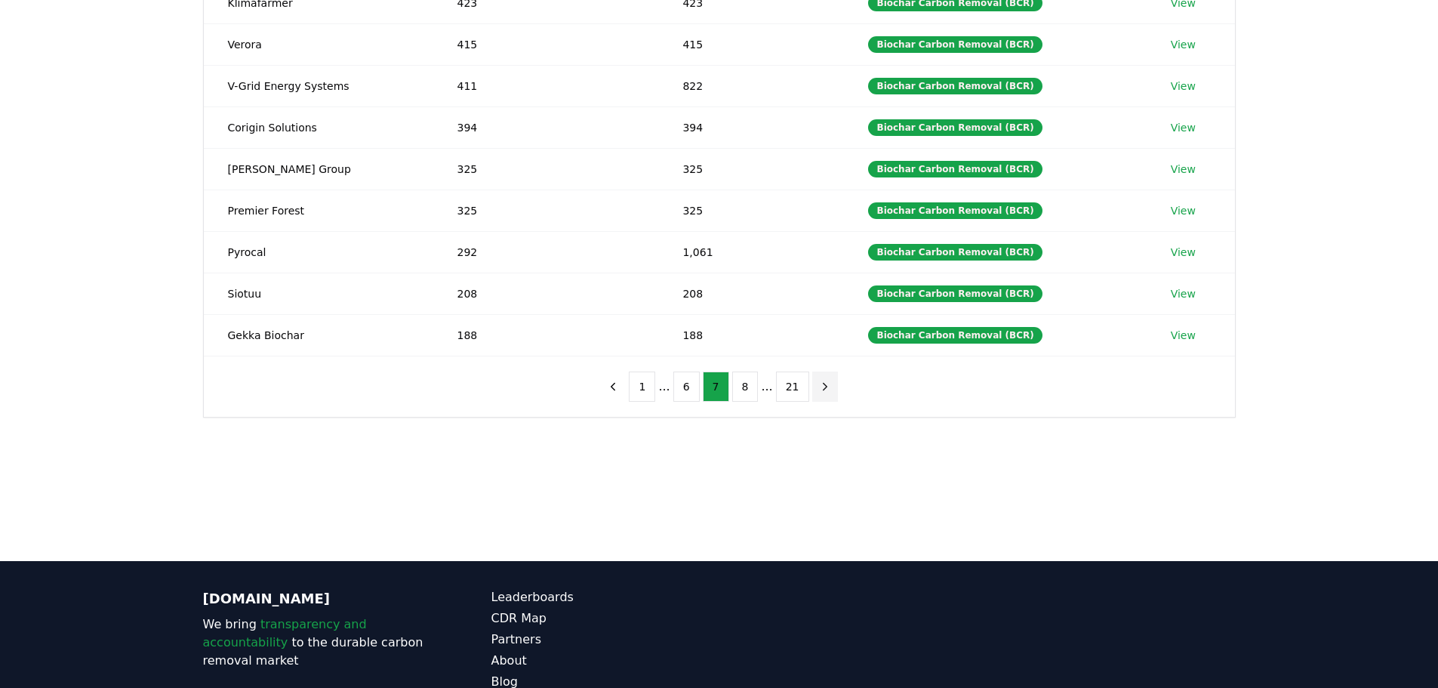
click at [818, 390] on icon "next page" at bounding box center [825, 387] width 14 height 14
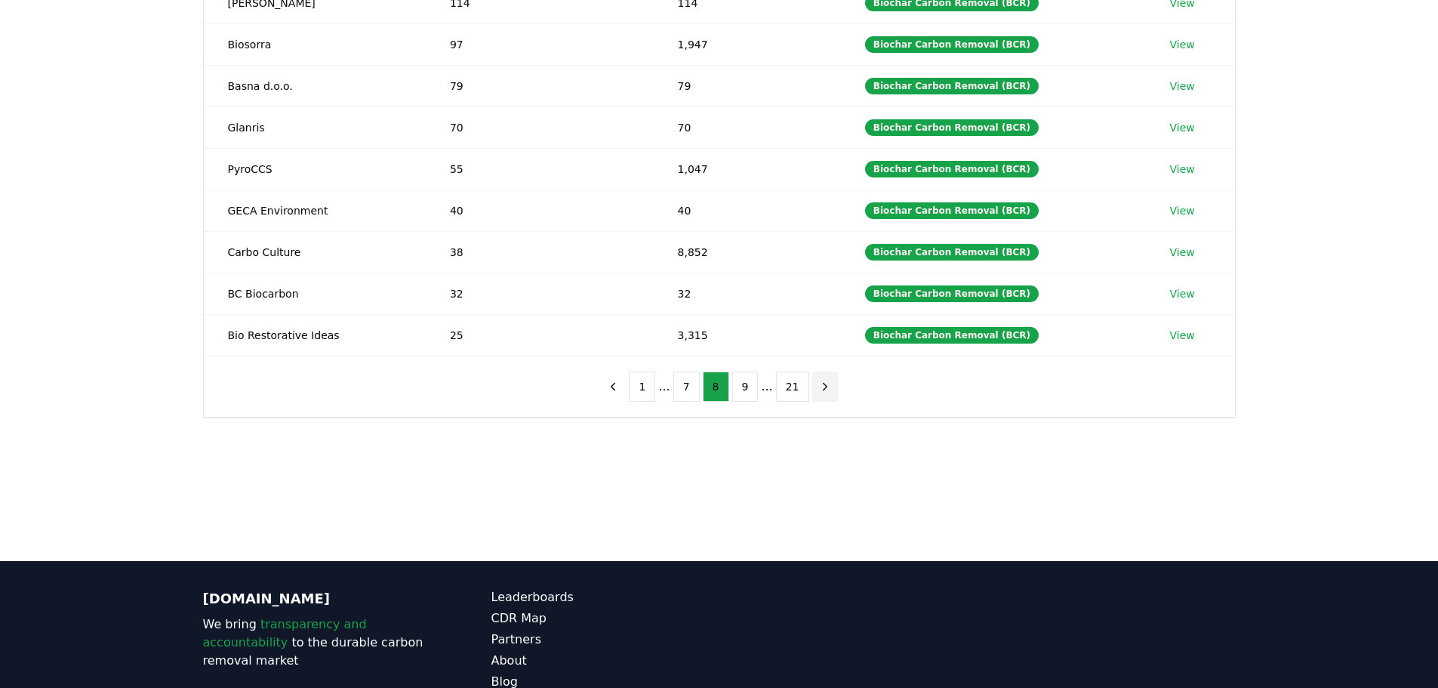
click at [818, 390] on icon "next page" at bounding box center [825, 387] width 14 height 14
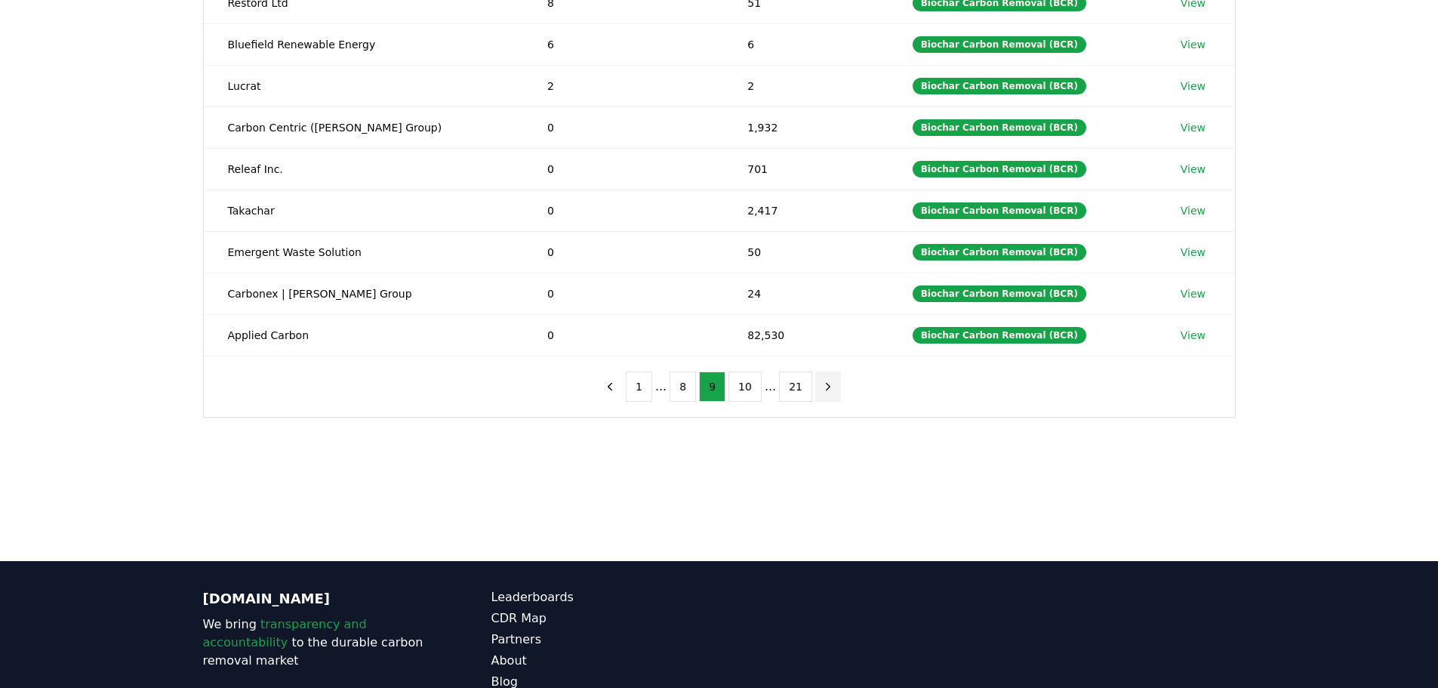
click at [821, 390] on icon "next page" at bounding box center [828, 387] width 14 height 14
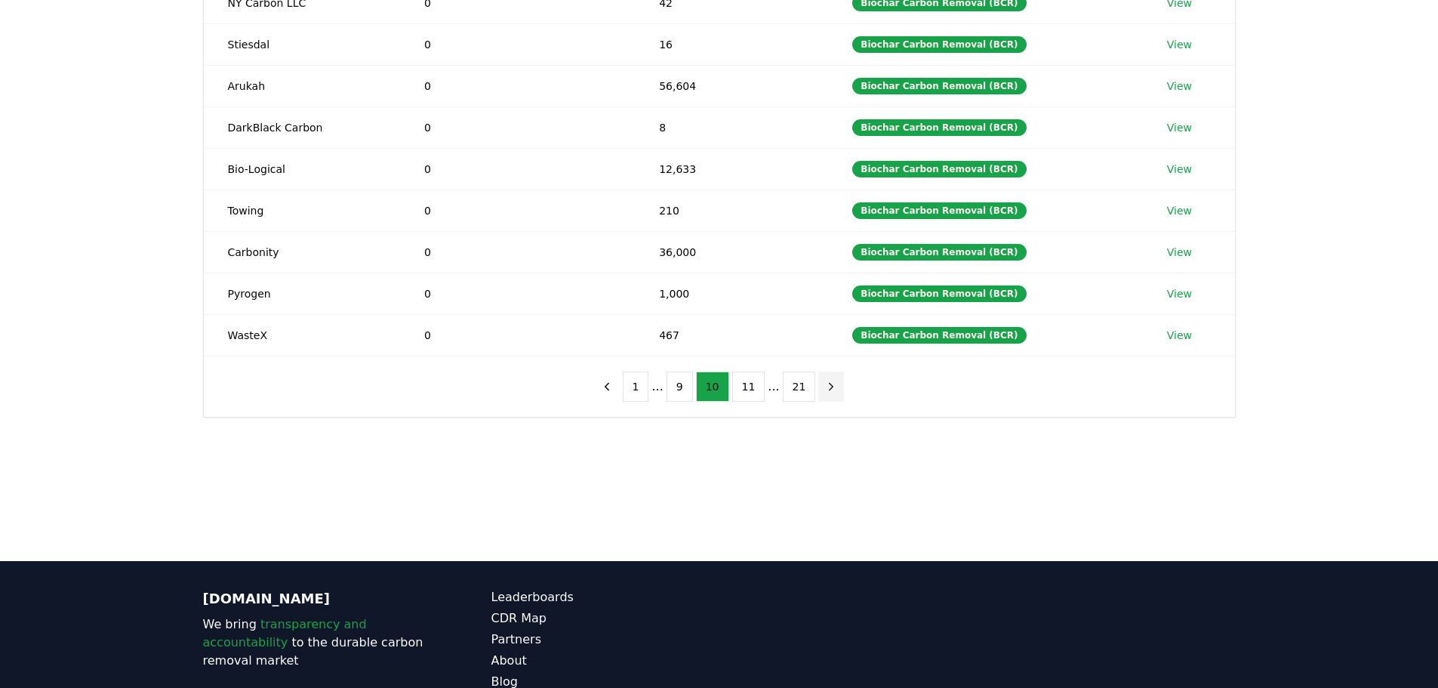
click at [824, 390] on icon "next page" at bounding box center [831, 387] width 14 height 14
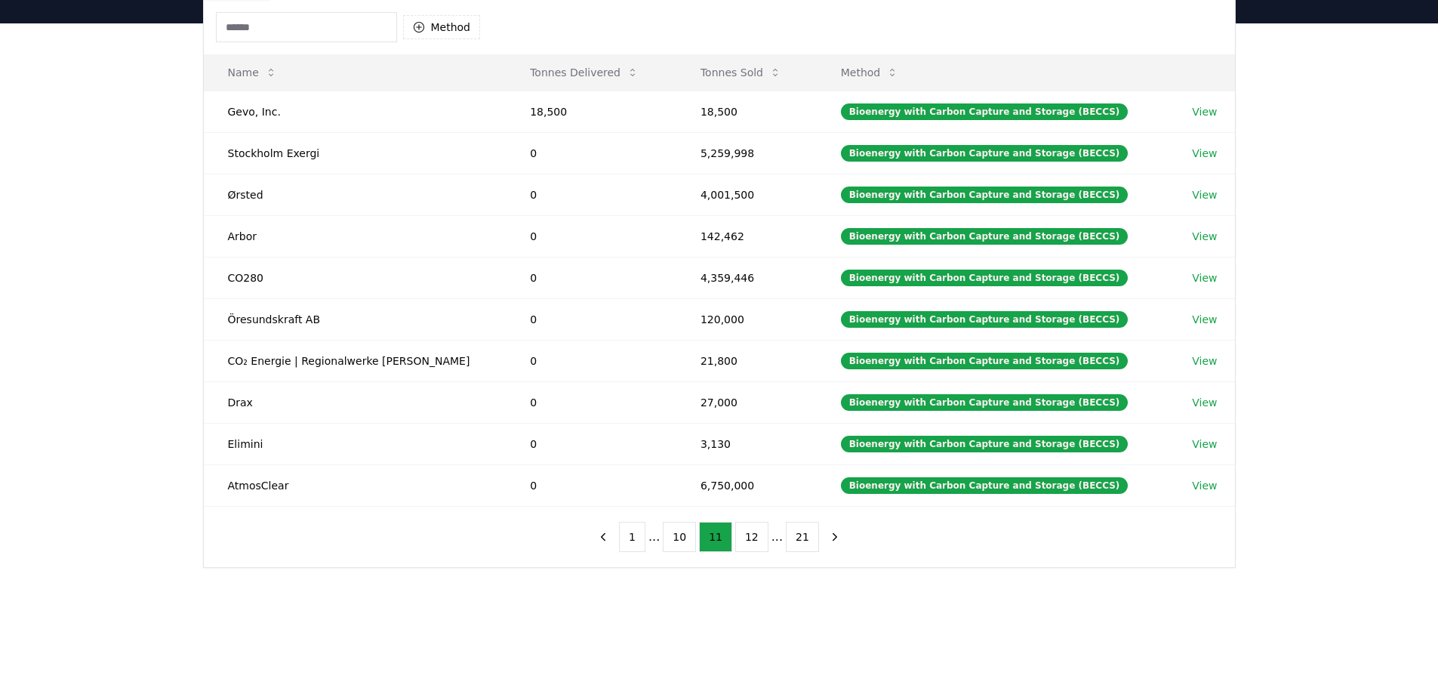
scroll to position [151, 0]
click at [1205, 240] on link "View" at bounding box center [1204, 236] width 25 height 15
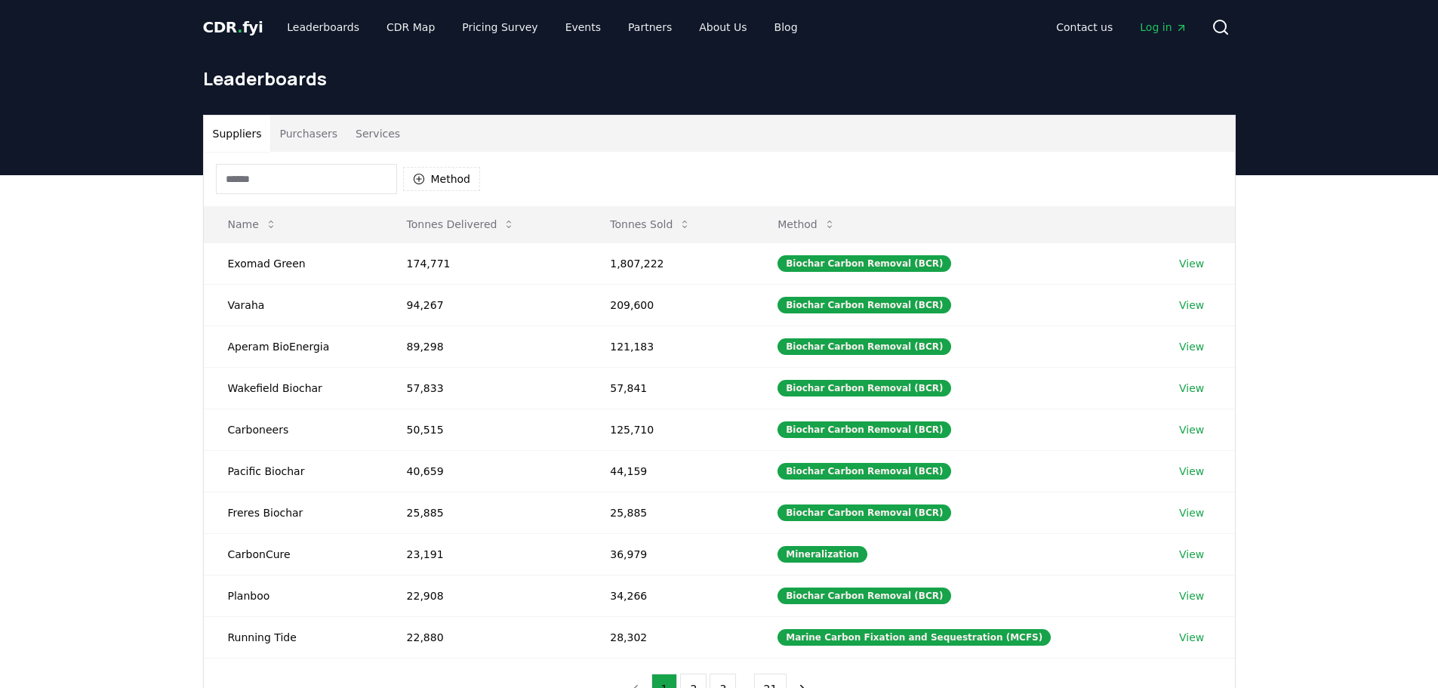
scroll to position [151, 0]
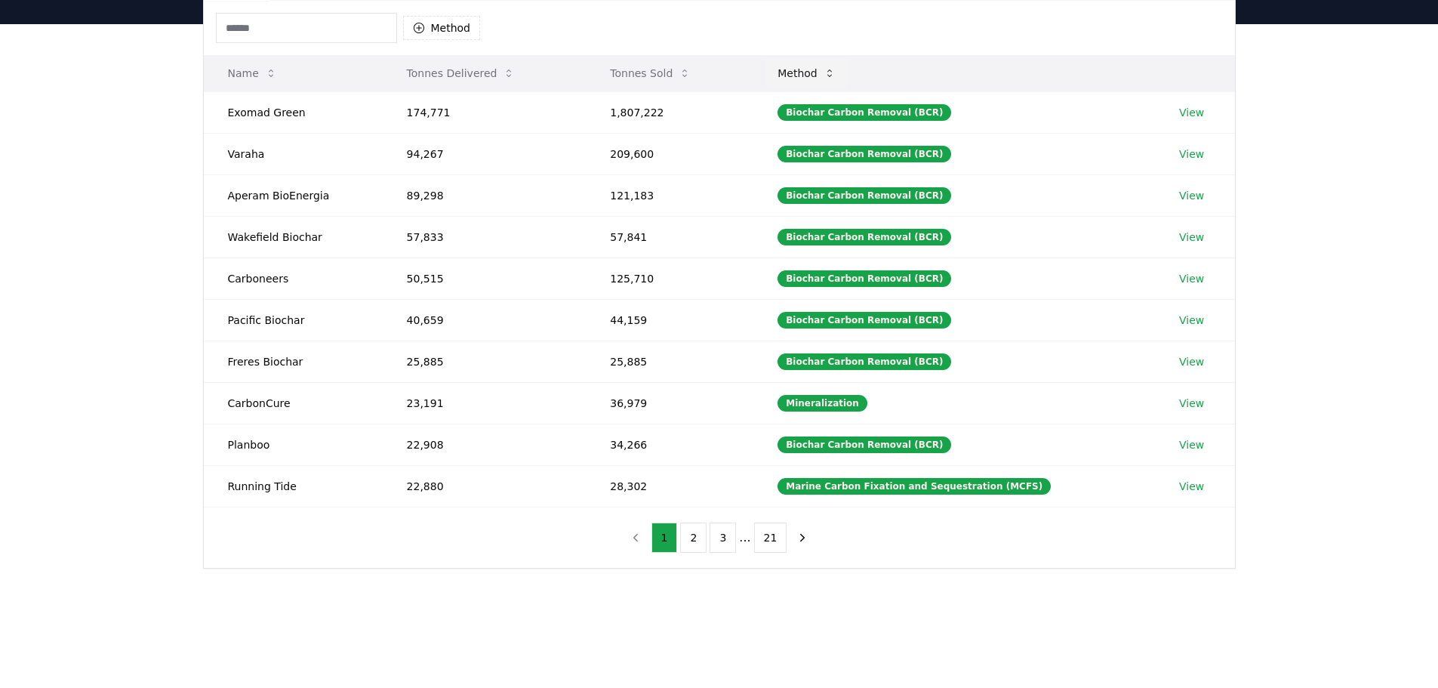
click at [813, 68] on button "Method" at bounding box center [806, 73] width 82 height 30
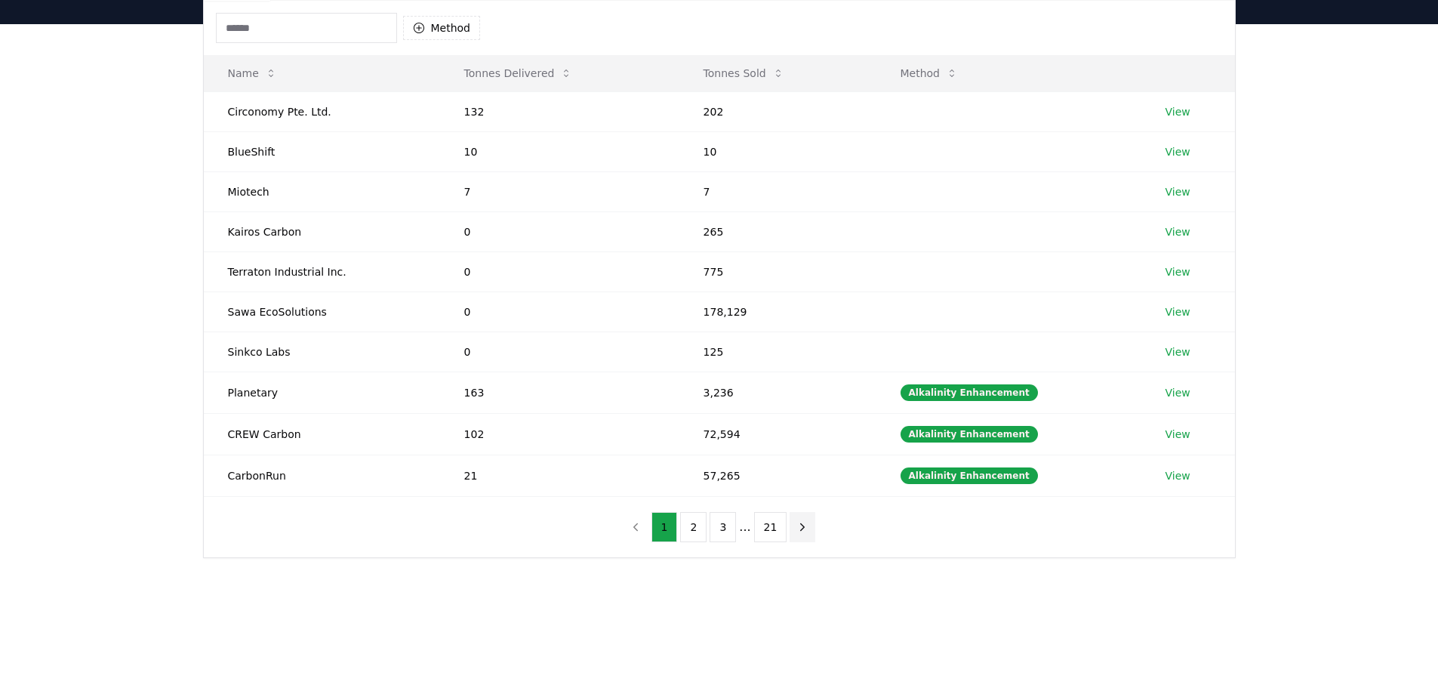
click at [804, 521] on icon "next page" at bounding box center [802, 527] width 14 height 14
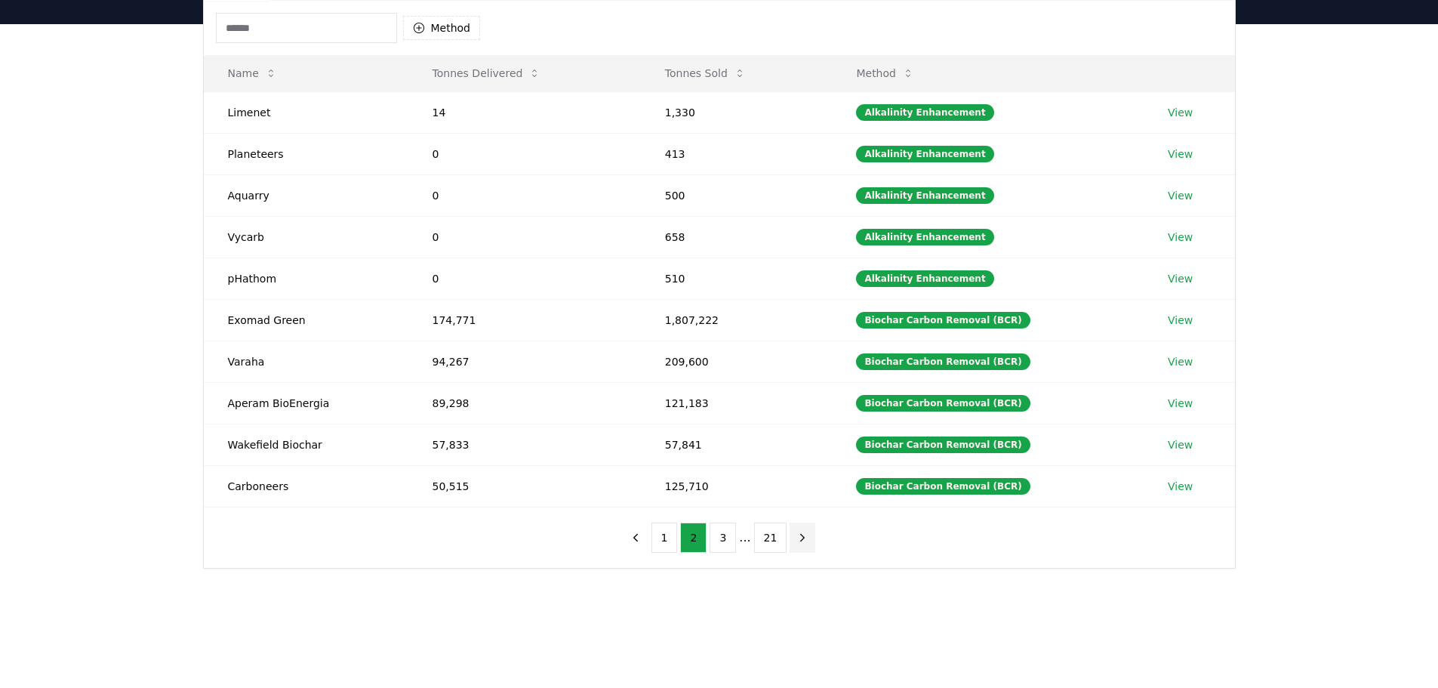
click at [801, 531] on icon "next page" at bounding box center [802, 538] width 14 height 14
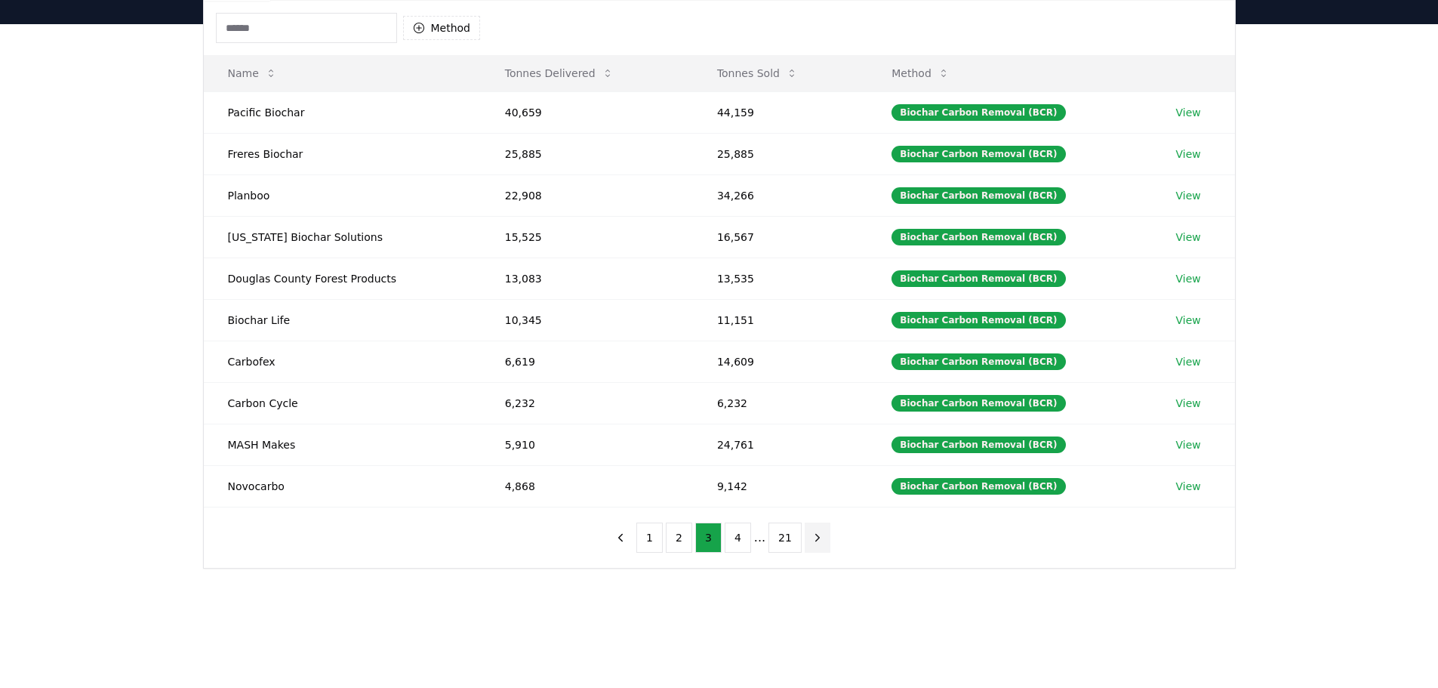
click at [816, 538] on icon "next page" at bounding box center [818, 538] width 14 height 14
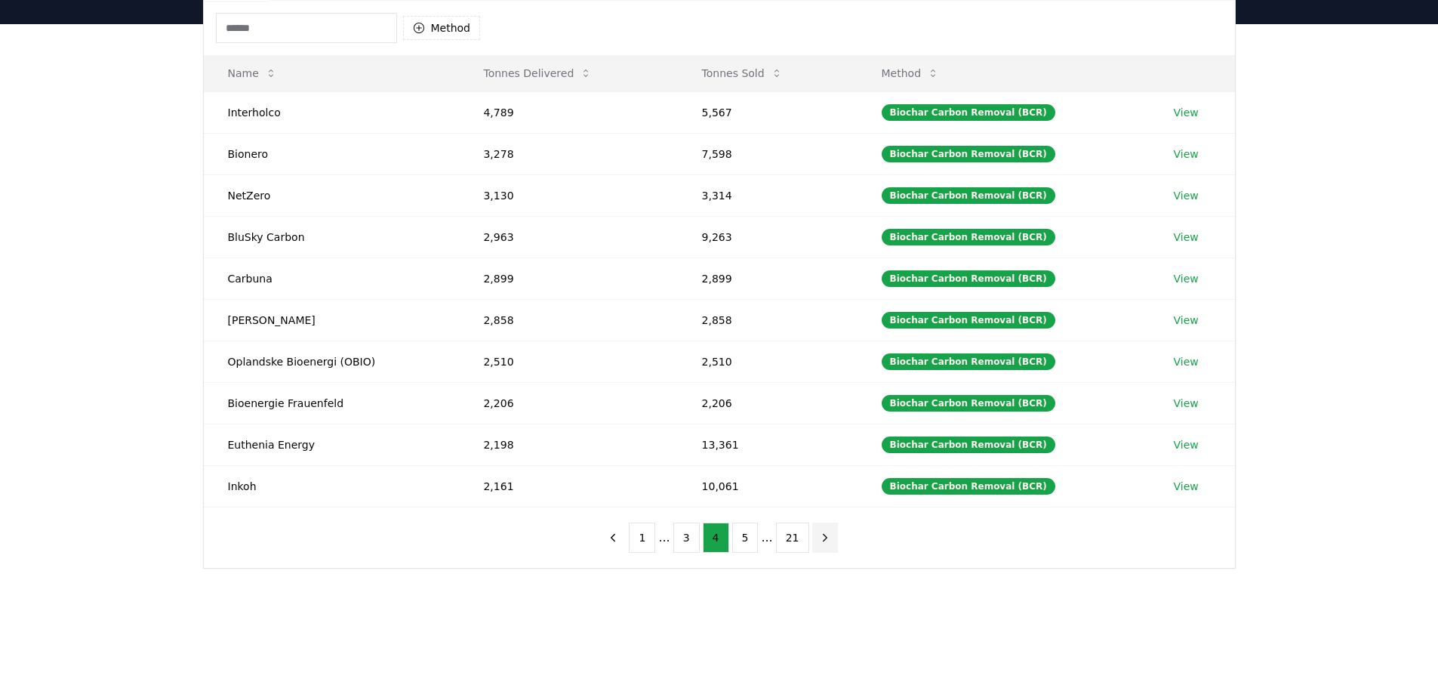
click at [818, 538] on icon "next page" at bounding box center [825, 538] width 14 height 14
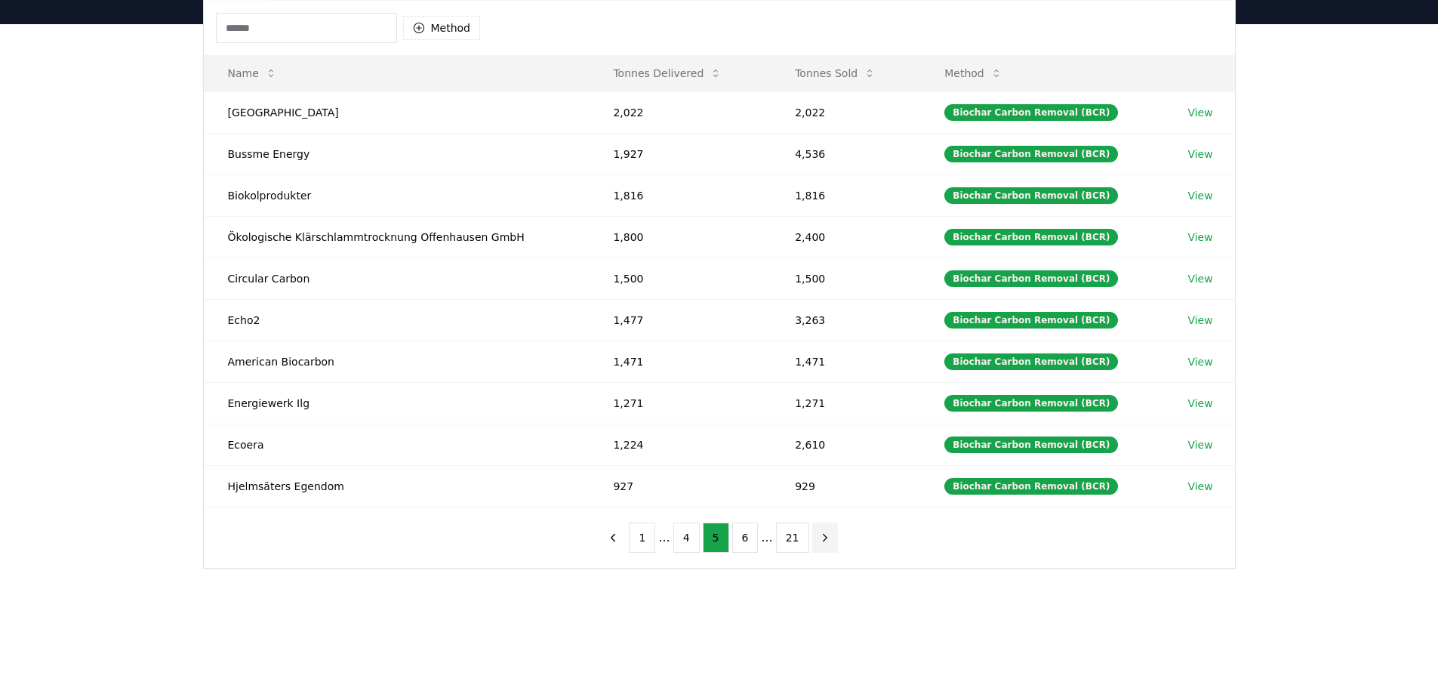
click at [821, 538] on icon "next page" at bounding box center [825, 538] width 14 height 14
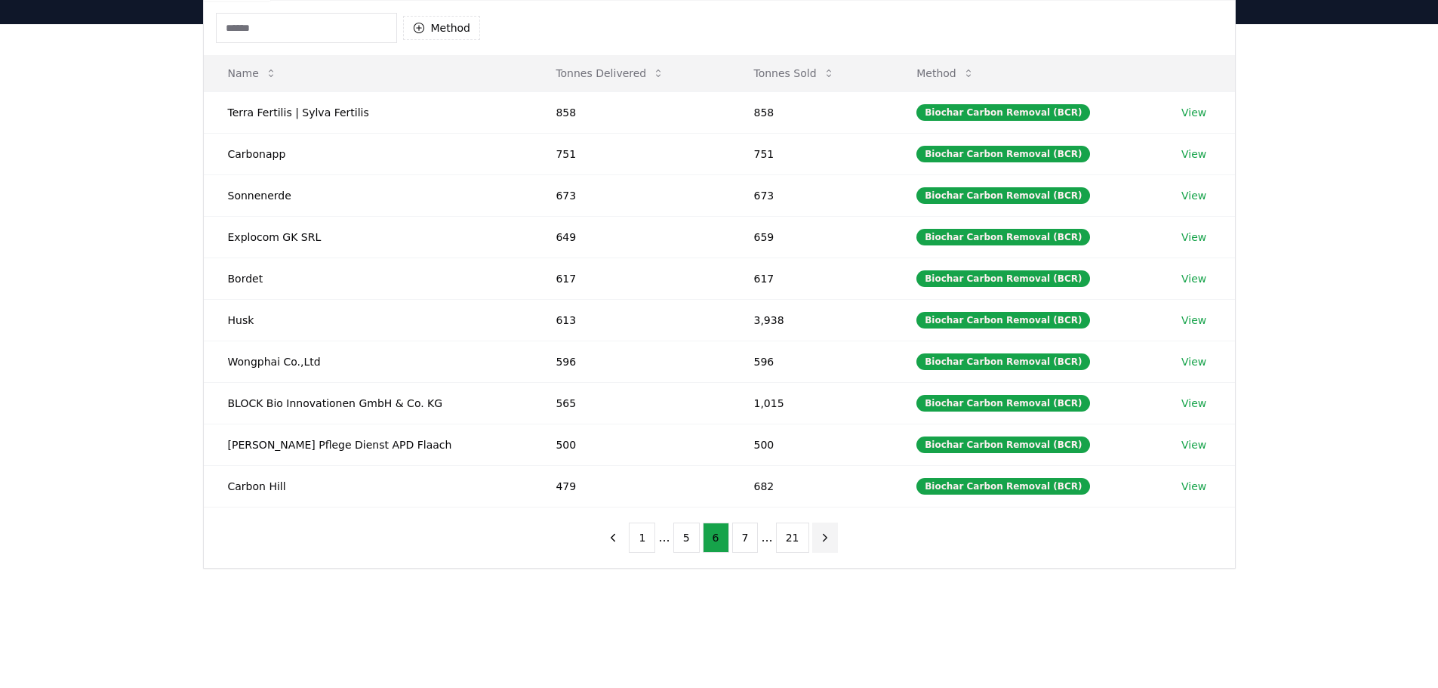
click at [821, 538] on icon "next page" at bounding box center [825, 538] width 14 height 14
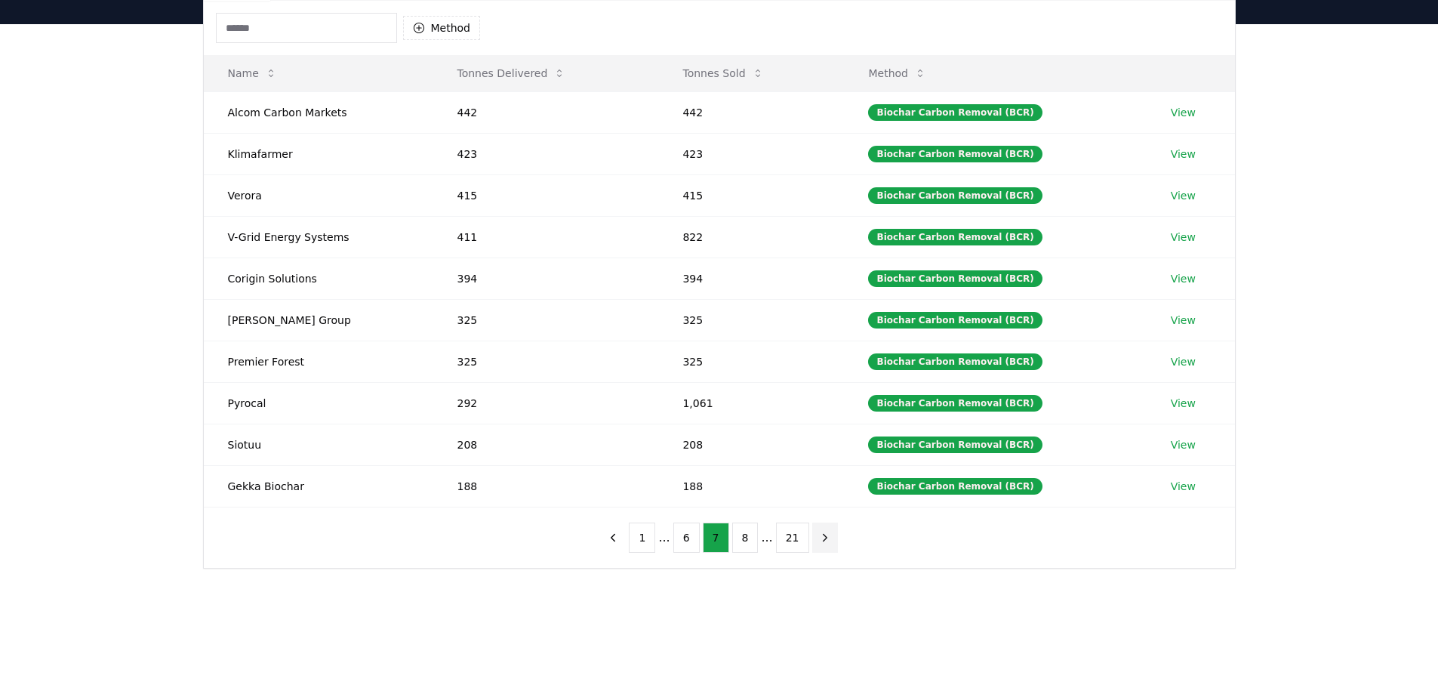
click at [821, 538] on icon "next page" at bounding box center [825, 538] width 14 height 14
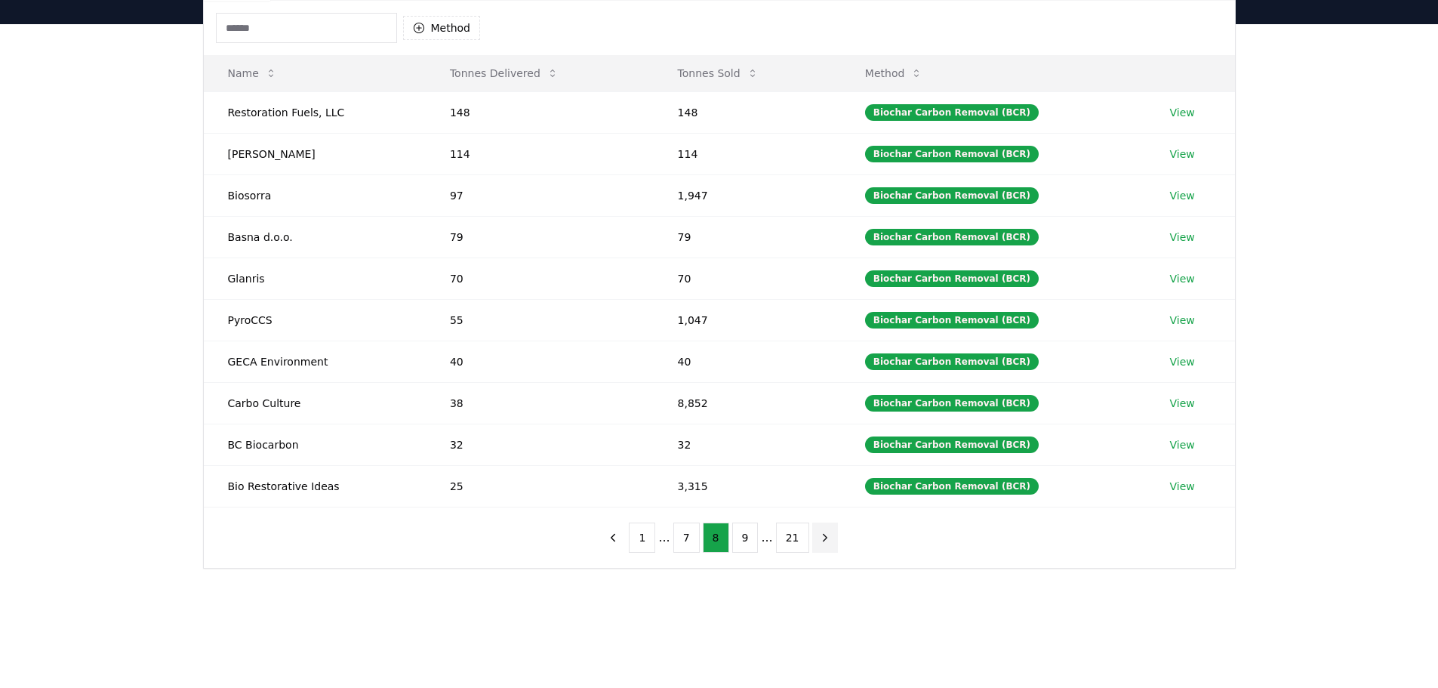
click at [821, 538] on icon "next page" at bounding box center [825, 538] width 14 height 14
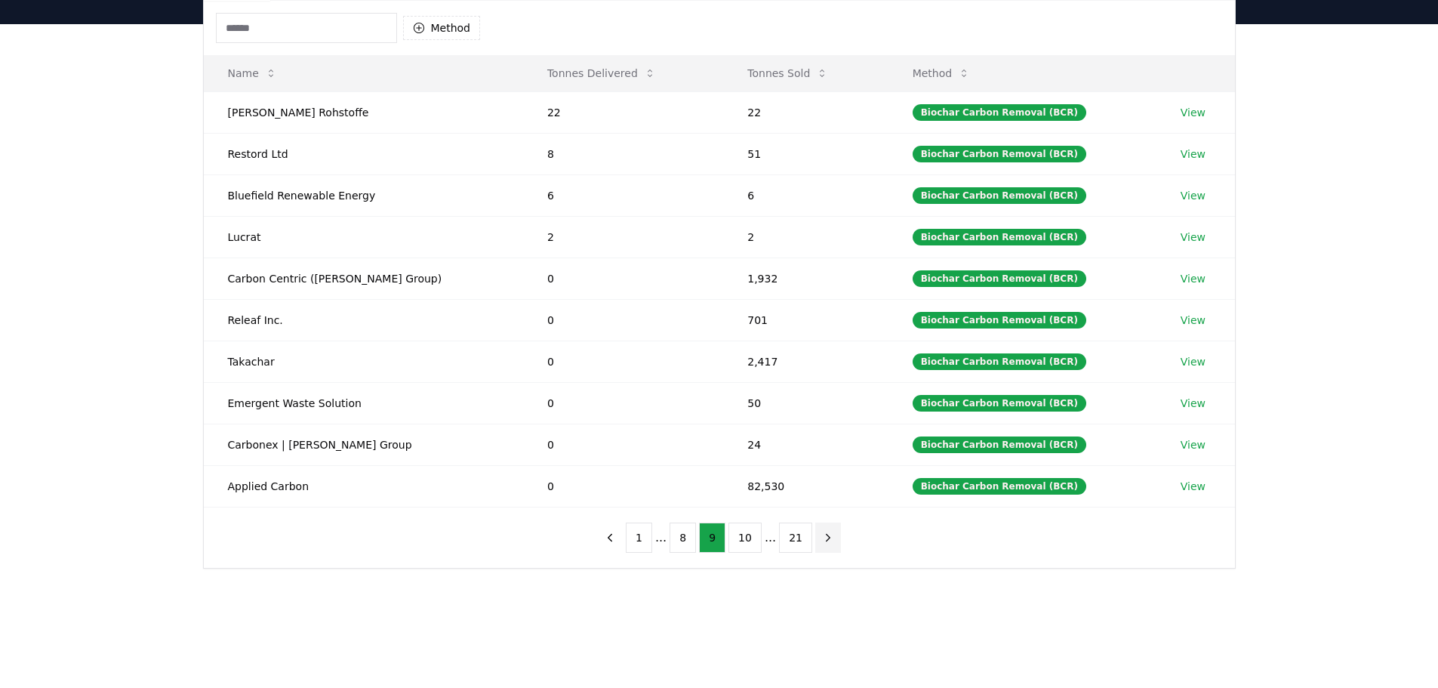
click at [821, 538] on icon "next page" at bounding box center [828, 538] width 14 height 14
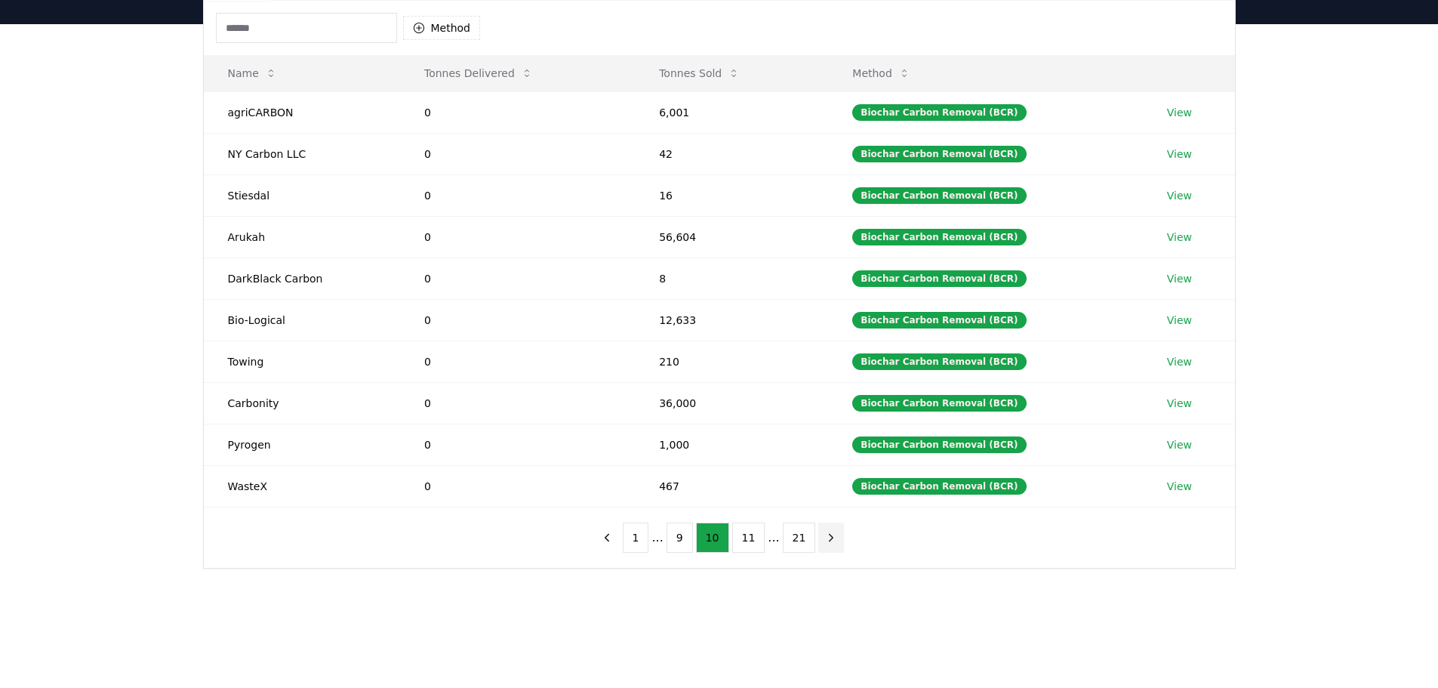
click at [829, 538] on icon "next page" at bounding box center [831, 537] width 4 height 7
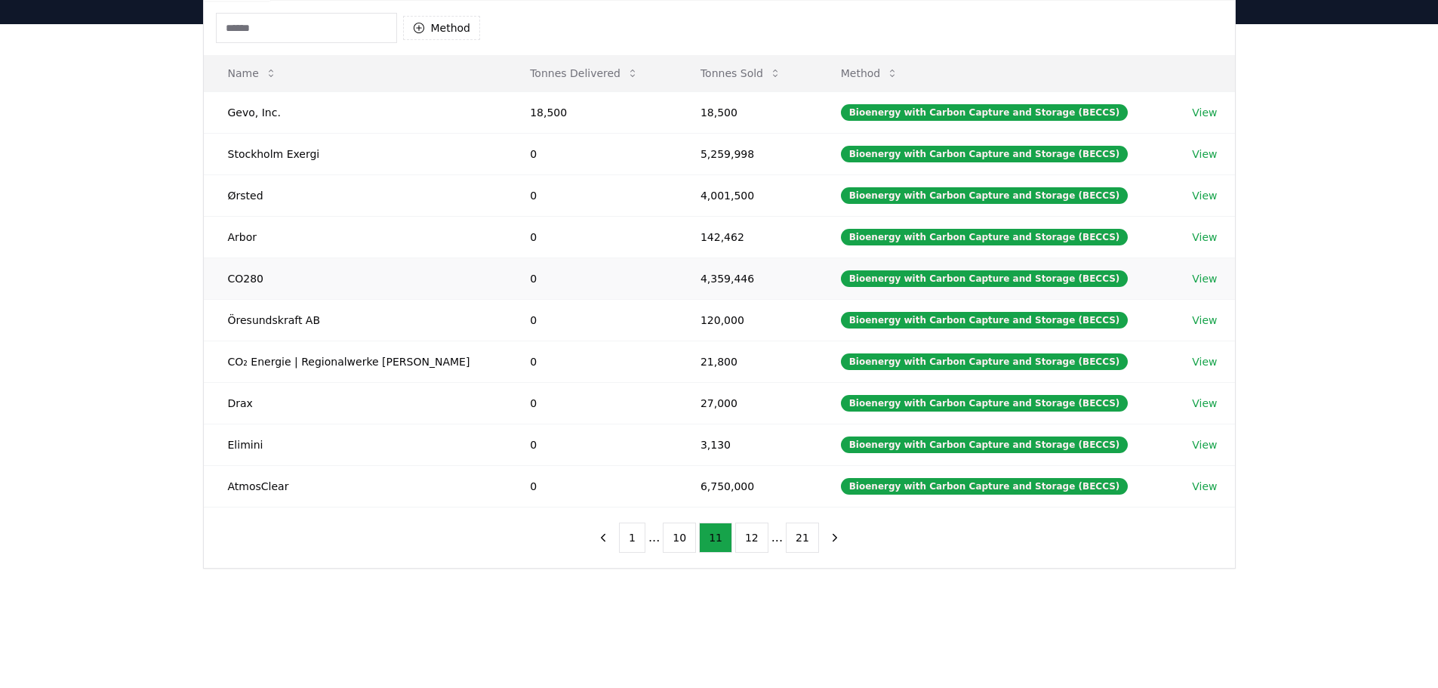
click at [1206, 279] on link "View" at bounding box center [1204, 278] width 25 height 15
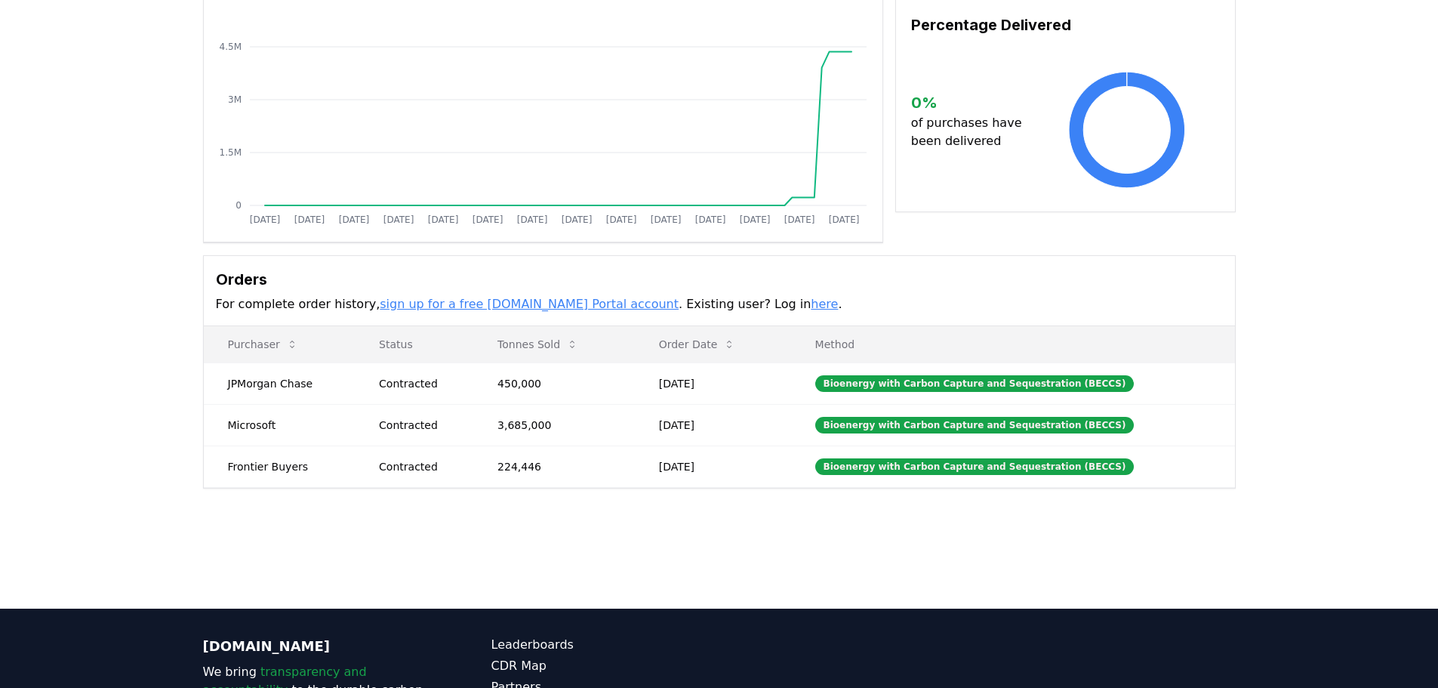
scroll to position [226, 0]
